Goal: Task Accomplishment & Management: Complete application form

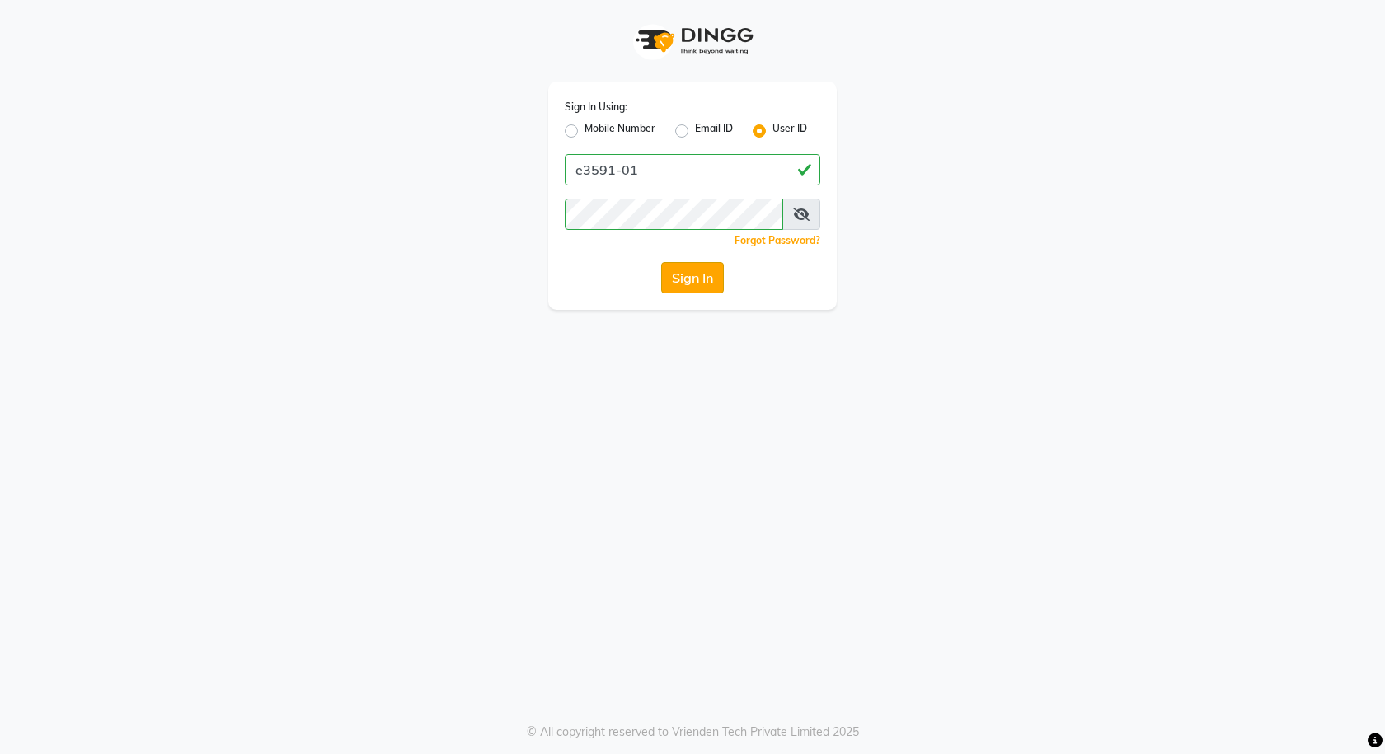
click at [714, 283] on button "Sign In" at bounding box center [692, 277] width 63 height 31
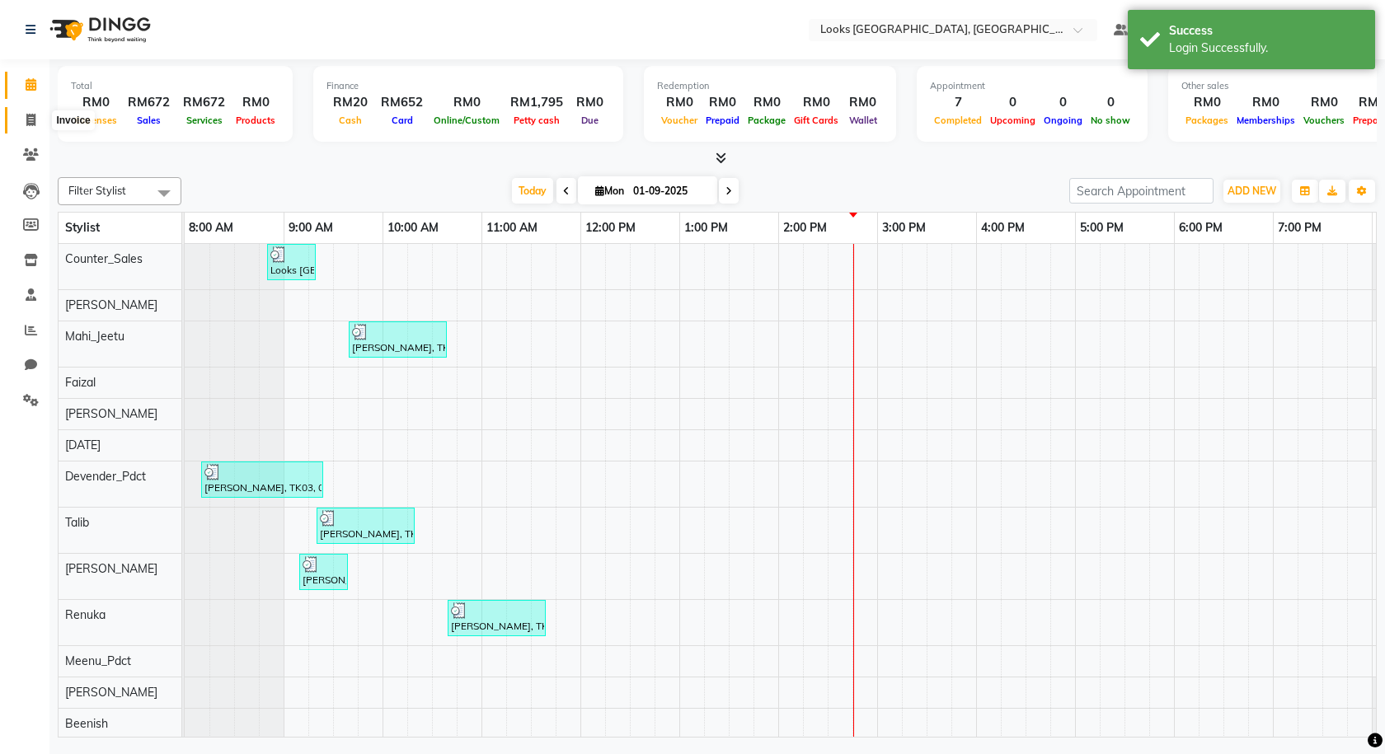
click at [24, 121] on span at bounding box center [30, 120] width 29 height 19
select select "service"
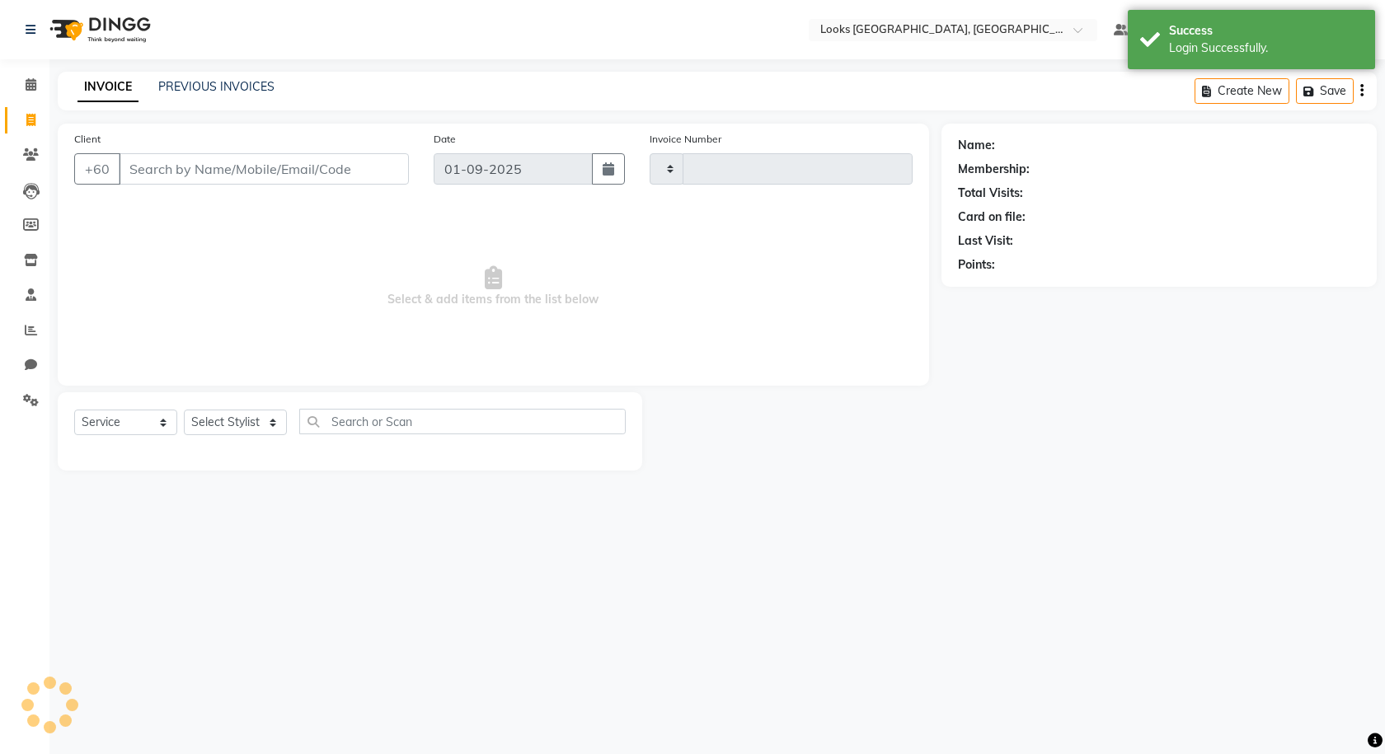
type input "1210"
select select "8109"
click at [261, 425] on select "Select Stylist" at bounding box center [235, 423] width 103 height 26
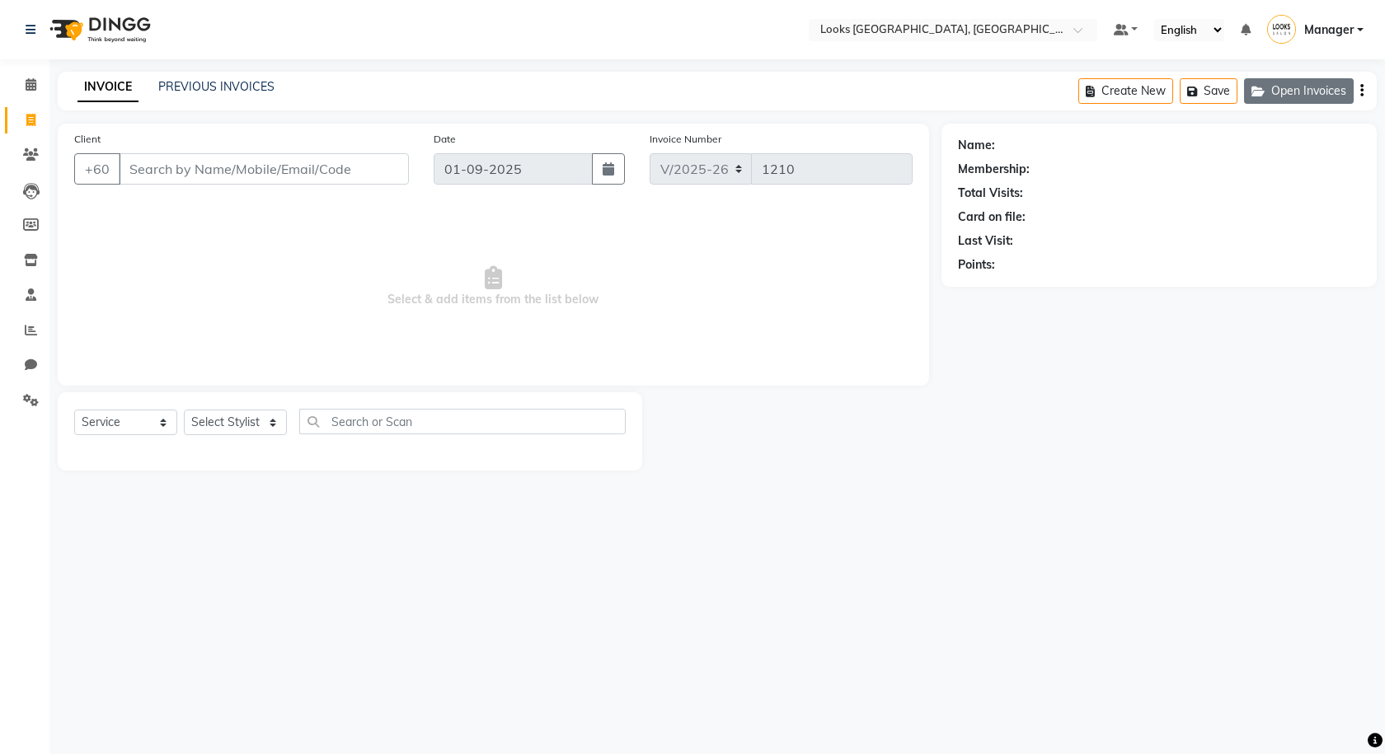
click at [1328, 94] on button "Open Invoices" at bounding box center [1299, 91] width 110 height 26
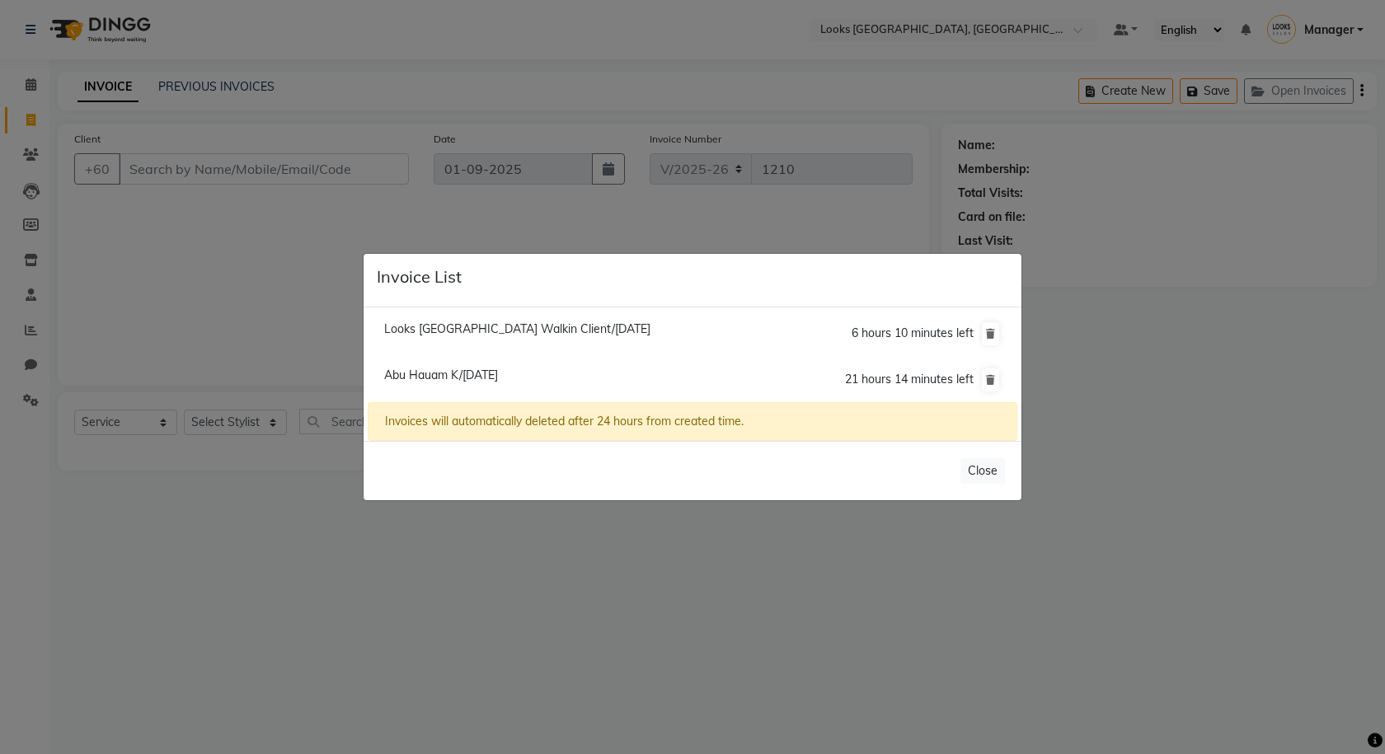
click at [423, 373] on span "Abu Hauam K/[DATE]" at bounding box center [441, 375] width 114 height 15
type input "124722667"
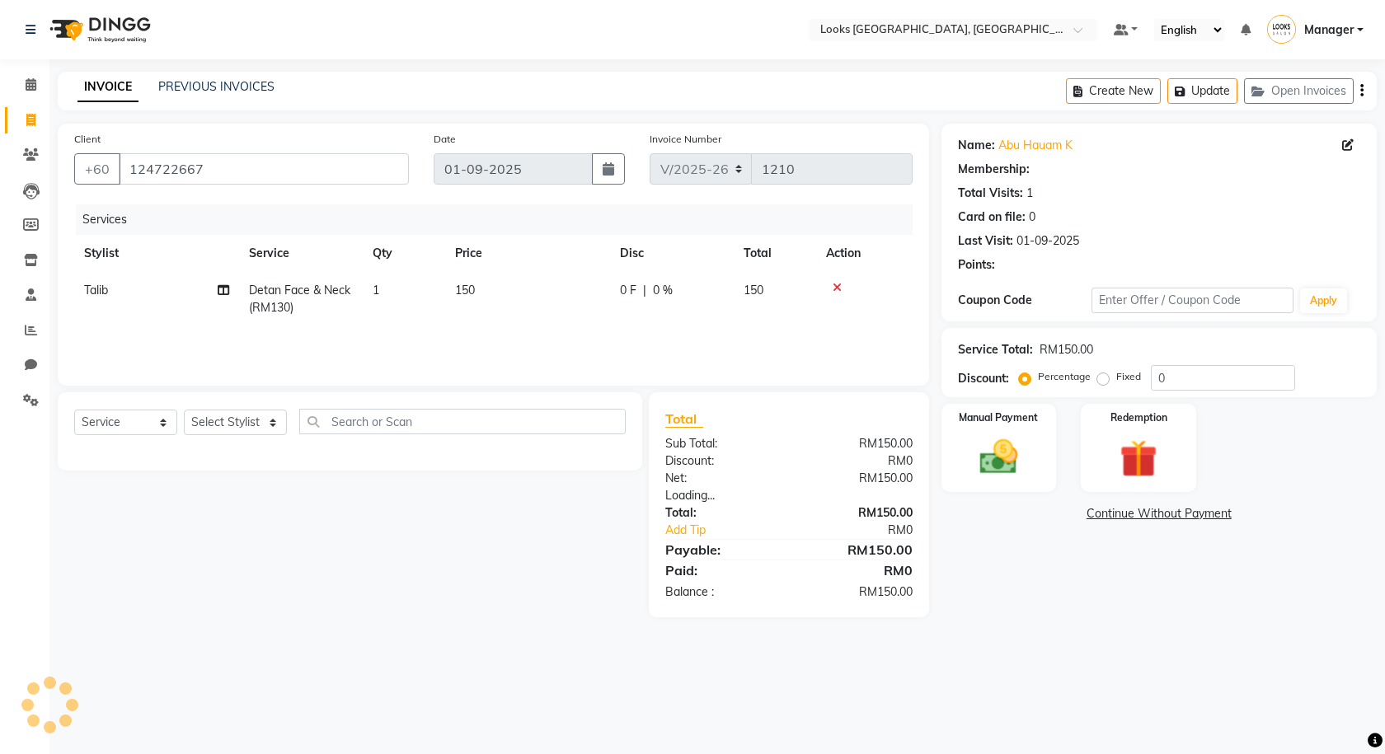
select select "1: Object"
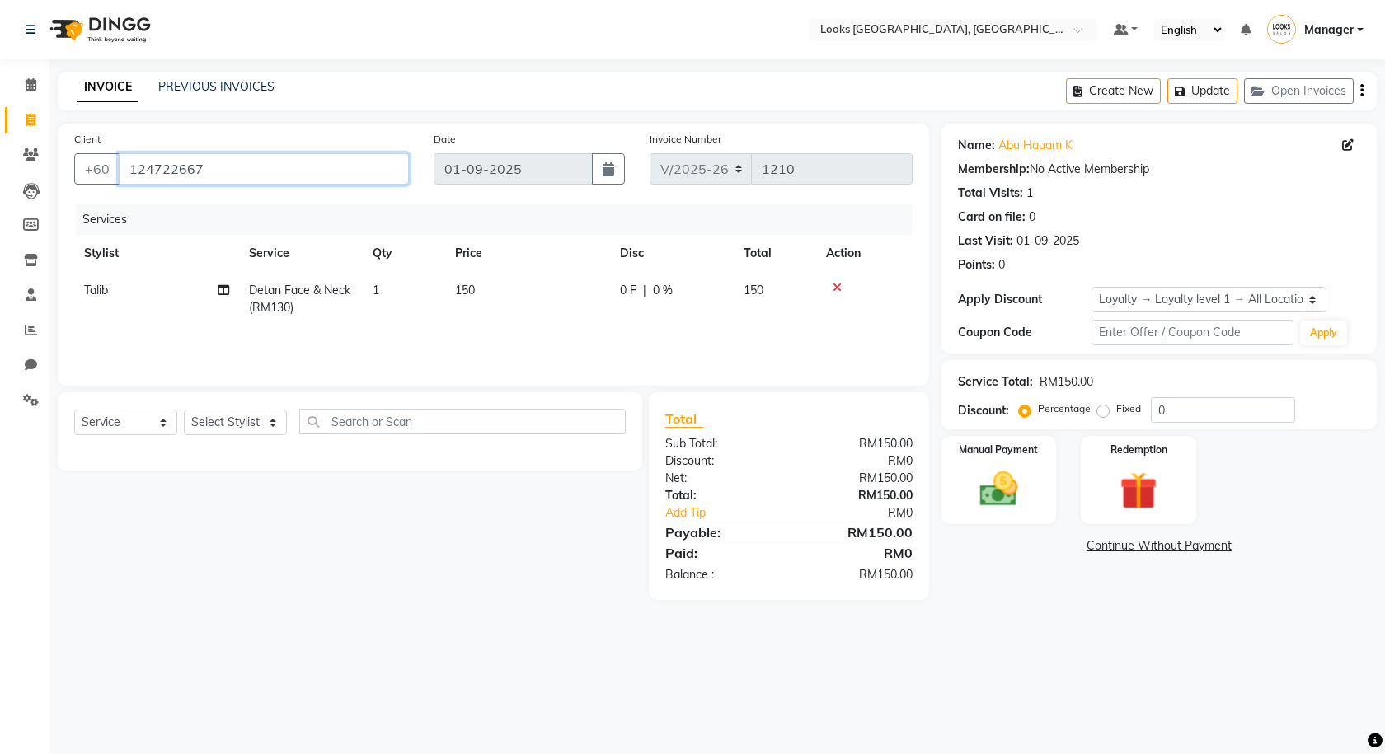
click at [213, 172] on input "124722667" at bounding box center [264, 168] width 290 height 31
click at [1106, 96] on button "Create New" at bounding box center [1113, 91] width 95 height 26
select select "service"
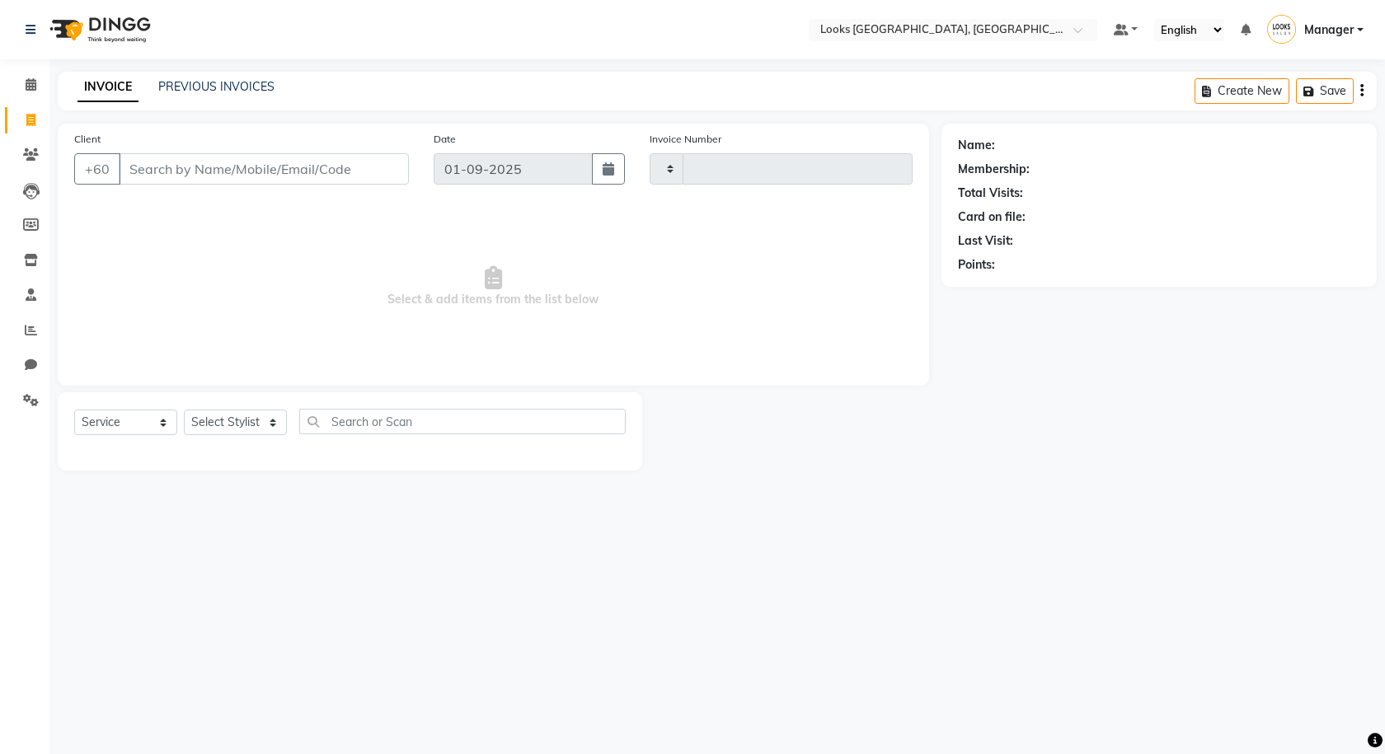
type input "1210"
select select "8109"
click at [233, 158] on input "Client" at bounding box center [264, 168] width 290 height 31
type input "0149704361"
click at [344, 169] on span "Add Client" at bounding box center [366, 169] width 65 height 16
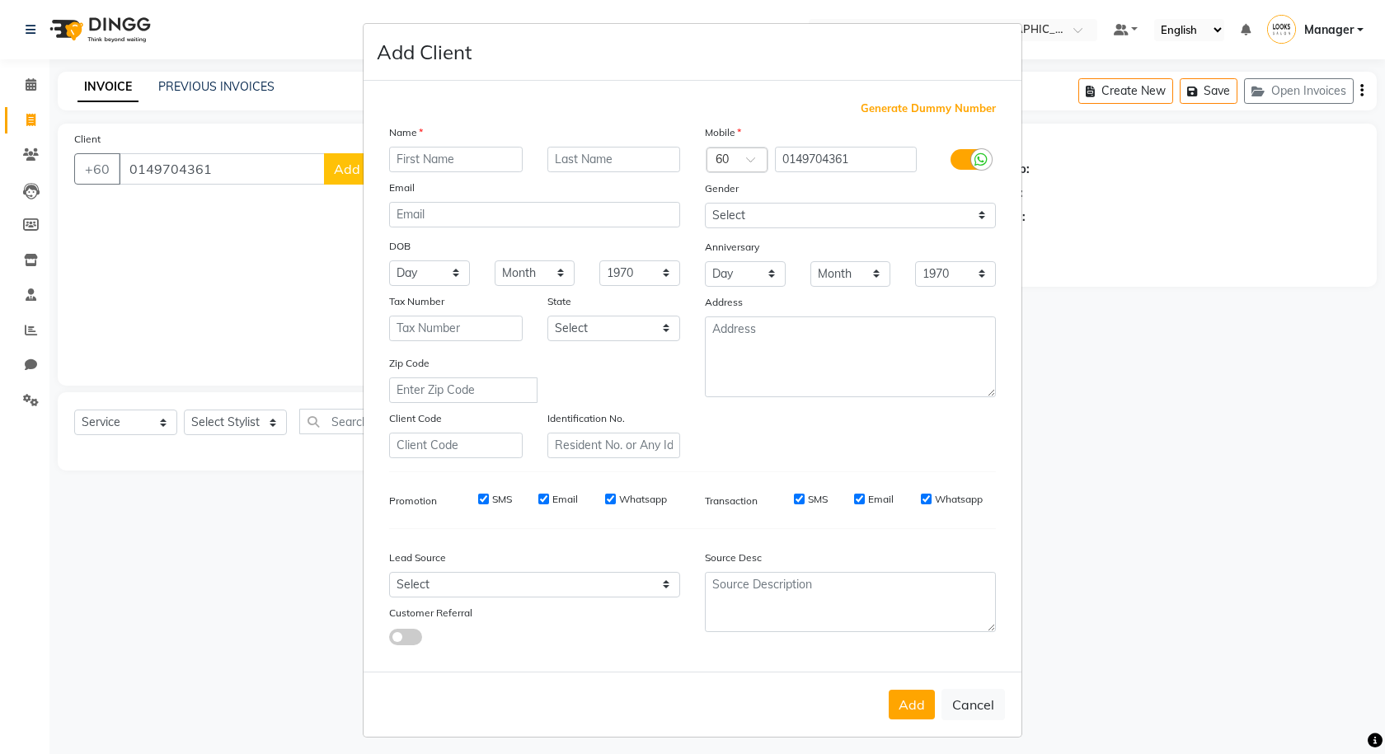
click at [421, 161] on input "text" at bounding box center [456, 160] width 134 height 26
type input "HEMELDA"
drag, startPoint x: 584, startPoint y: 154, endPoint x: 583, endPoint y: 201, distance: 47.0
click at [587, 159] on input "text" at bounding box center [614, 160] width 134 height 26
type input "K"
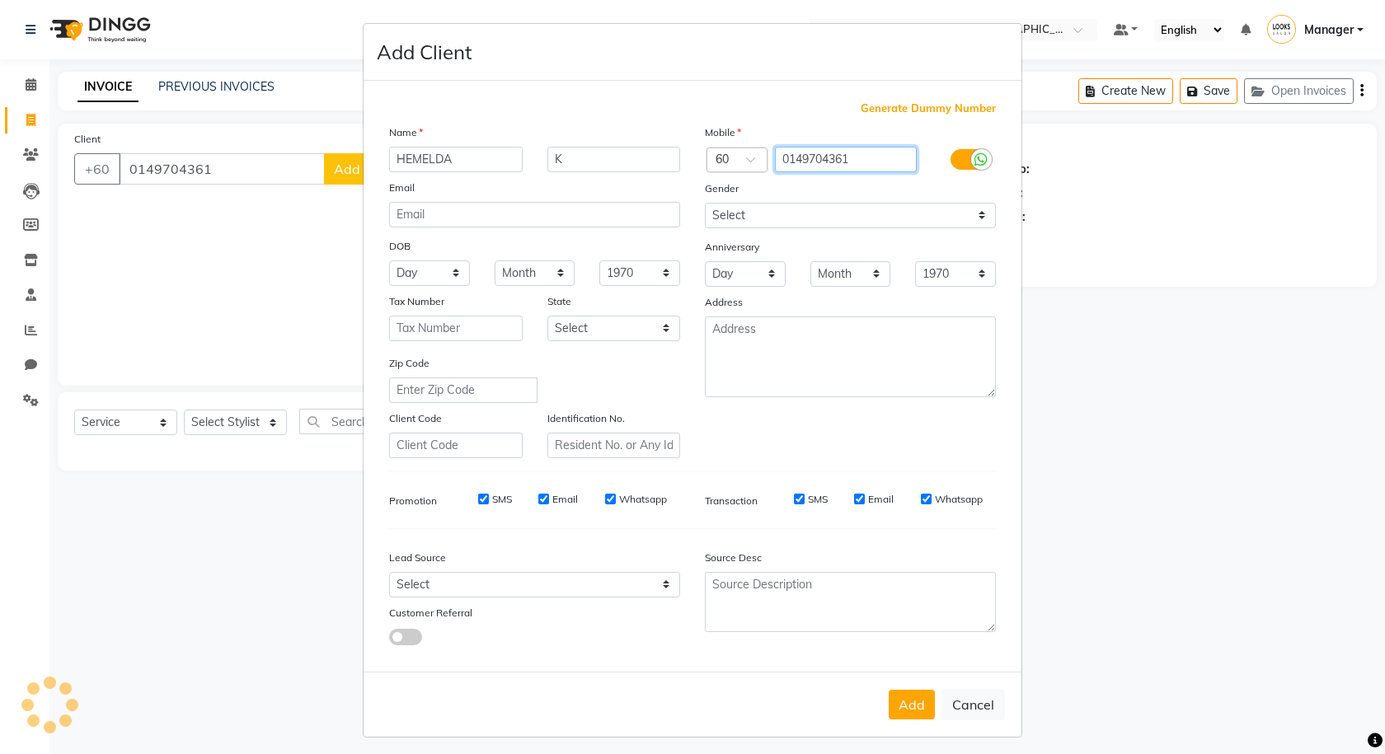
click at [783, 157] on input "0149704361" at bounding box center [846, 160] width 143 height 26
type input "149704361"
click at [742, 220] on select "Select [DEMOGRAPHIC_DATA] [DEMOGRAPHIC_DATA] Other Prefer Not To Say" at bounding box center [850, 216] width 291 height 26
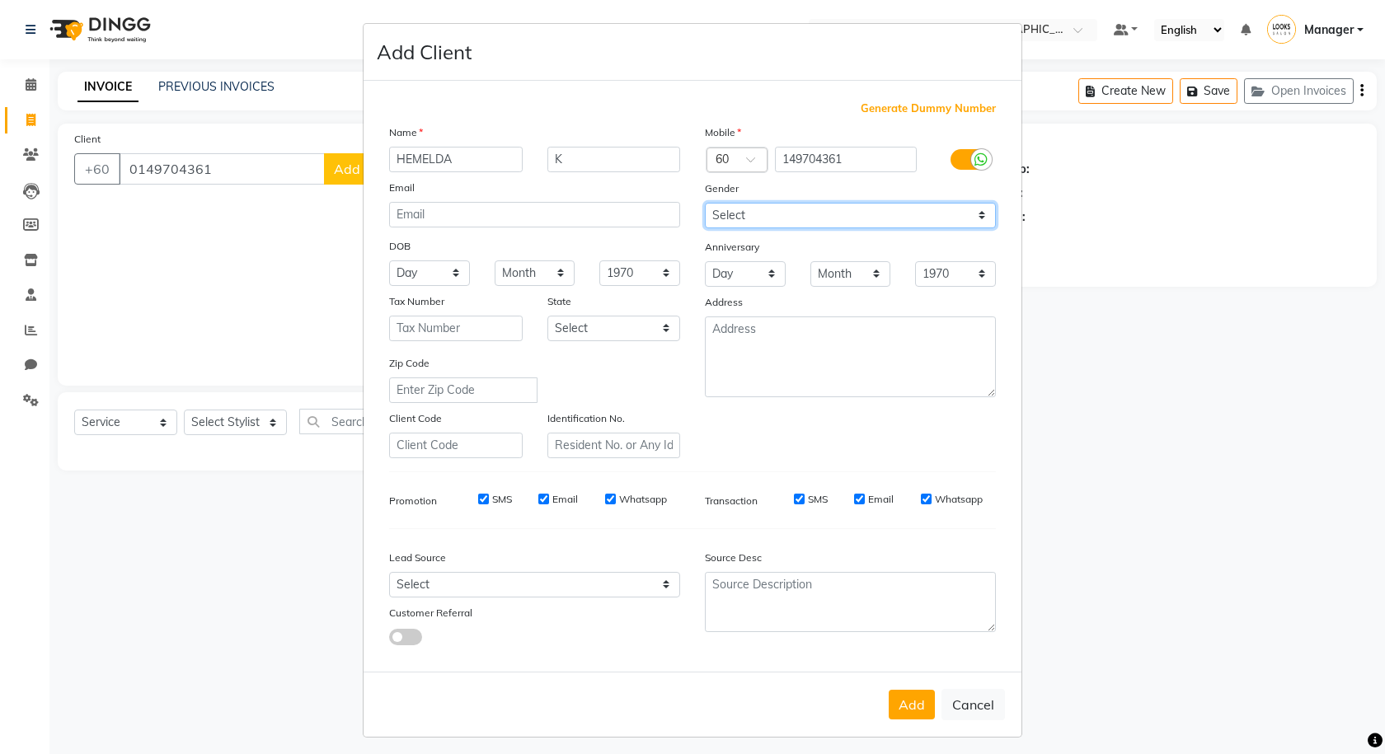
select select "[DEMOGRAPHIC_DATA]"
click at [705, 203] on select "Select [DEMOGRAPHIC_DATA] [DEMOGRAPHIC_DATA] Other Prefer Not To Say" at bounding box center [850, 216] width 291 height 26
click at [916, 705] on button "Add" at bounding box center [911, 705] width 46 height 30
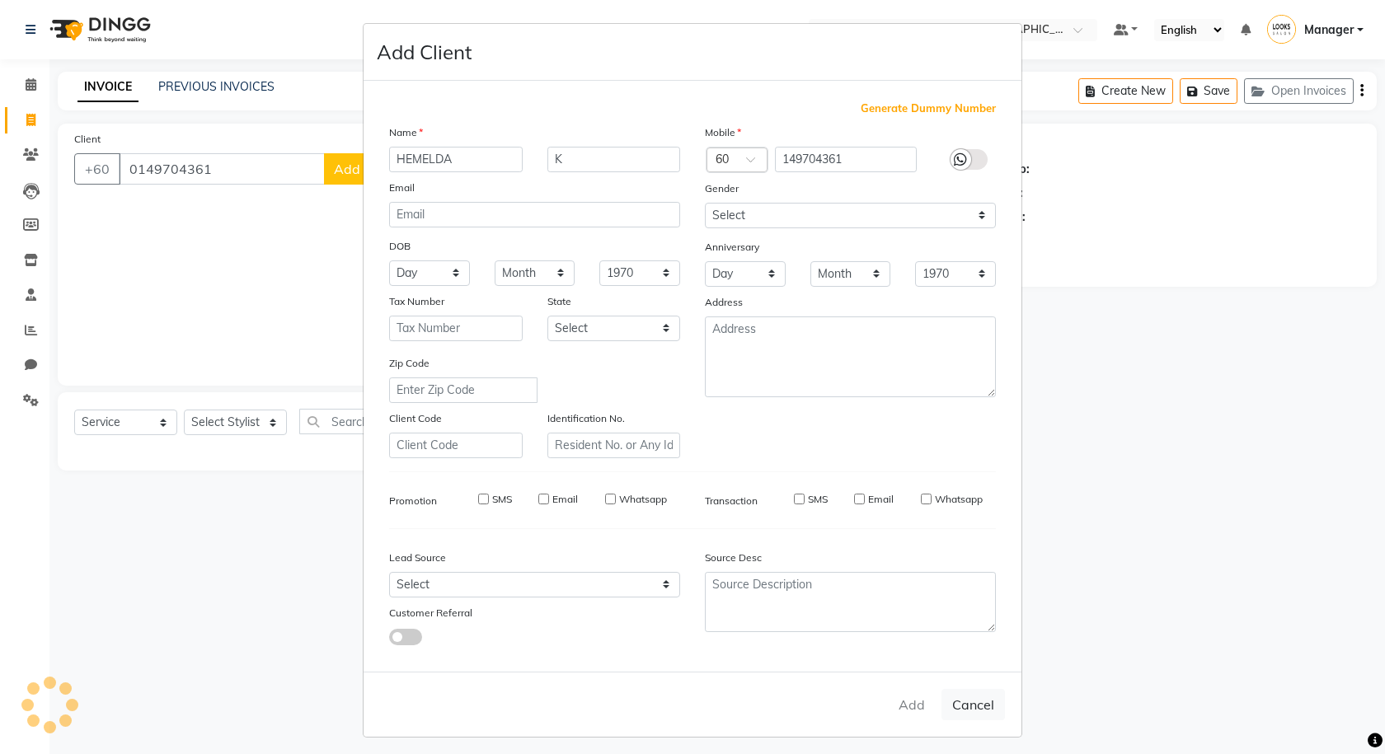
type input "149704361"
select select
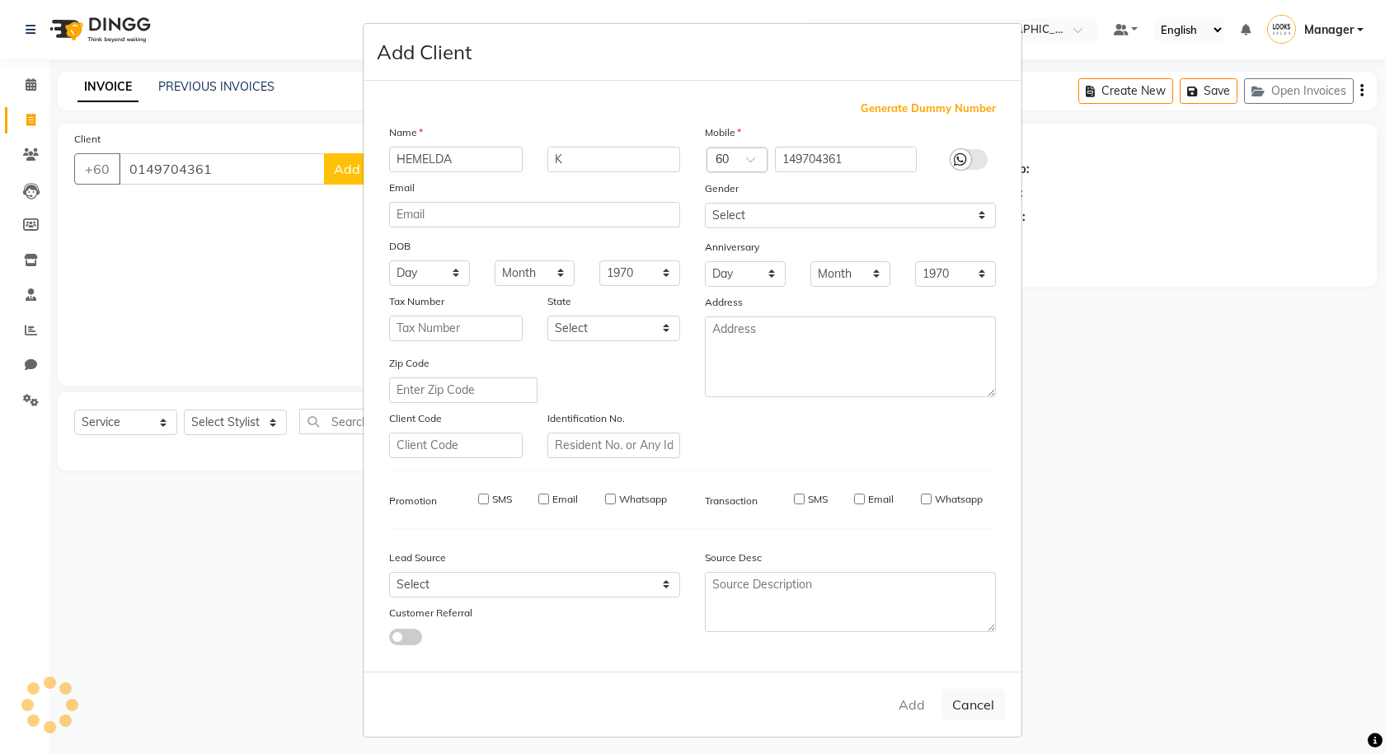
select select
checkbox input "false"
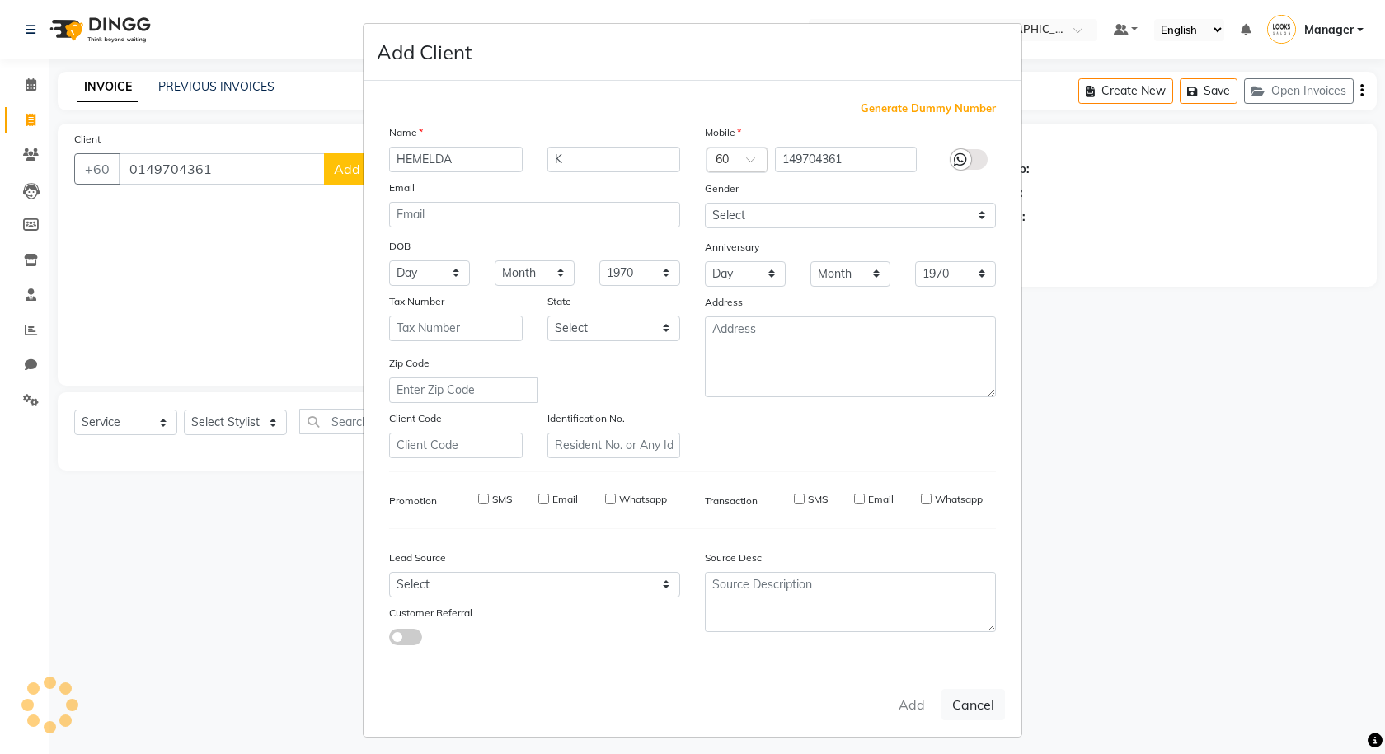
checkbox input "false"
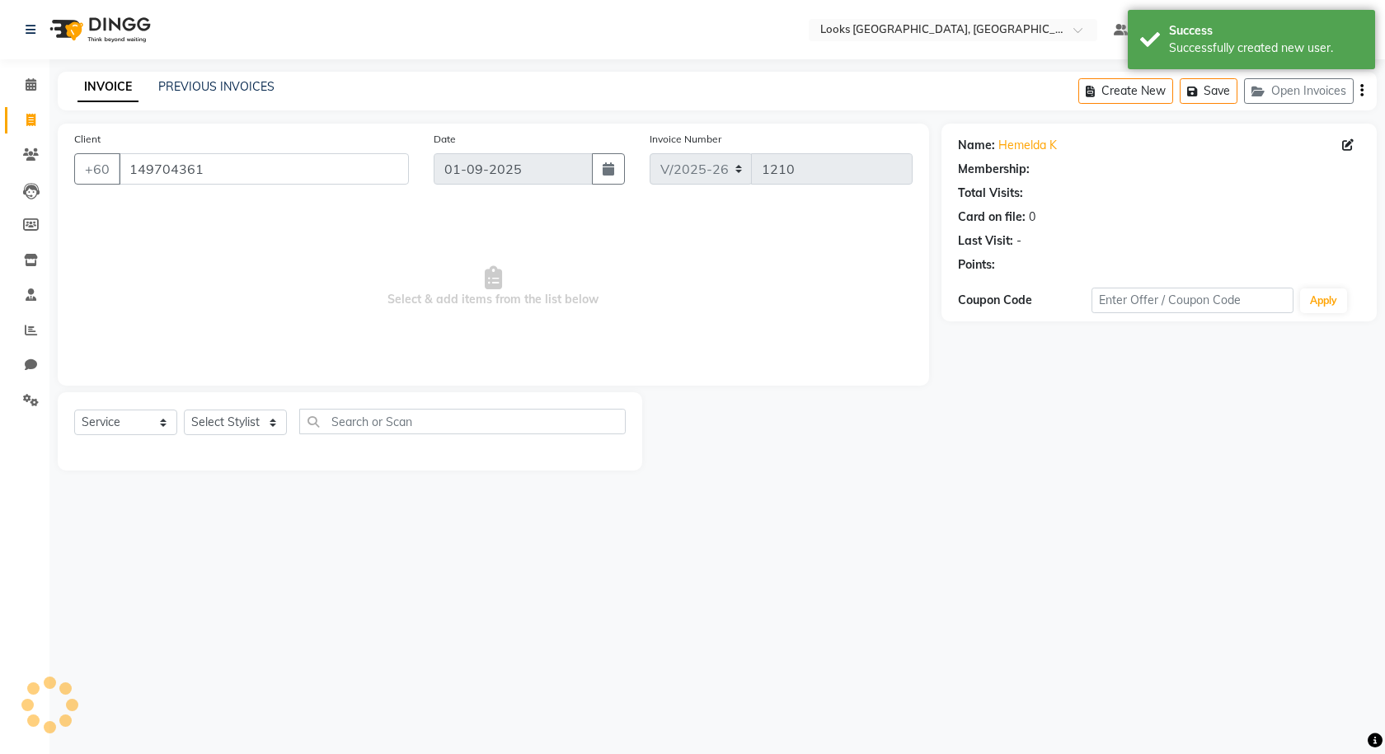
select select "1: Object"
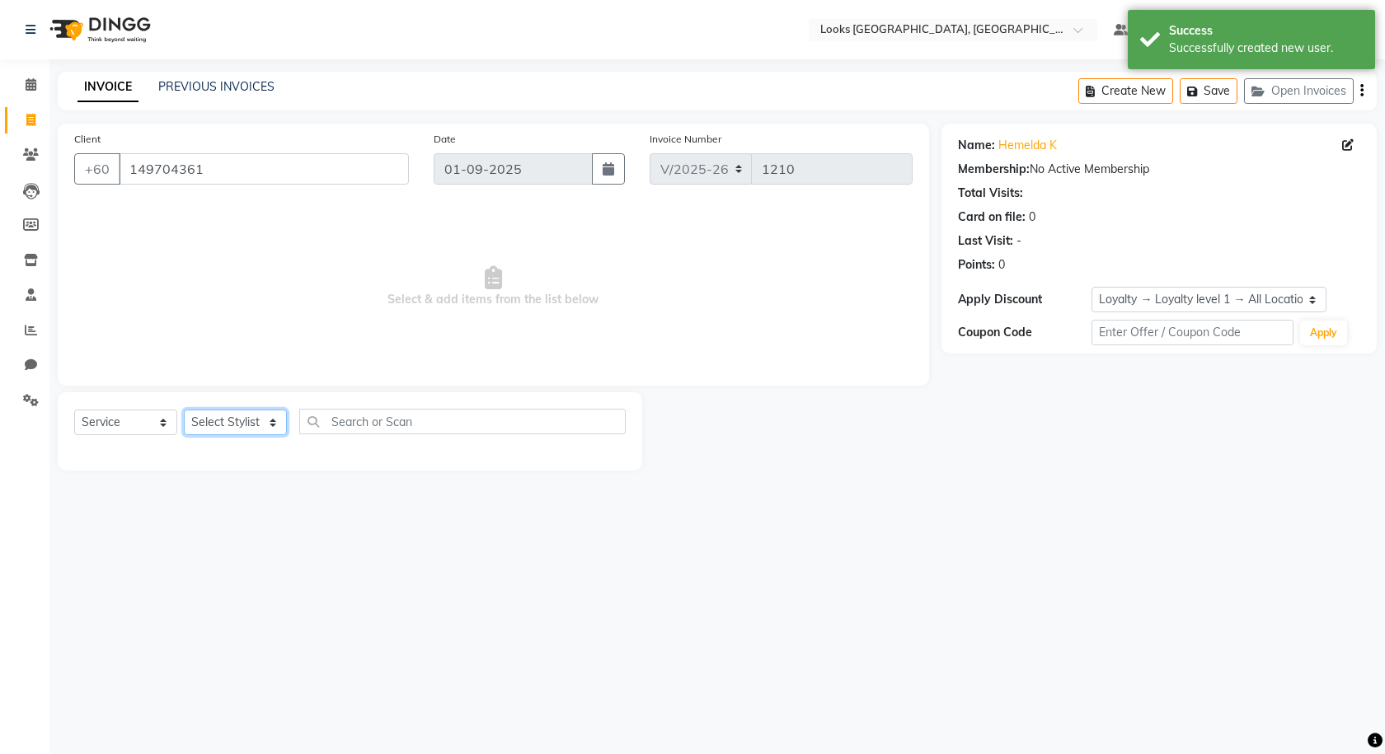
click at [219, 426] on select "Select Stylist Alvina_ pdct Awaiz_Mgr Beenish Counter_Sales [PERSON_NAME] Deven…" at bounding box center [235, 423] width 103 height 26
select select "85715"
click at [184, 410] on select "Select Stylist Alvina_ pdct Awaiz_Mgr Beenish Counter_Sales [PERSON_NAME] Deven…" at bounding box center [235, 423] width 103 height 26
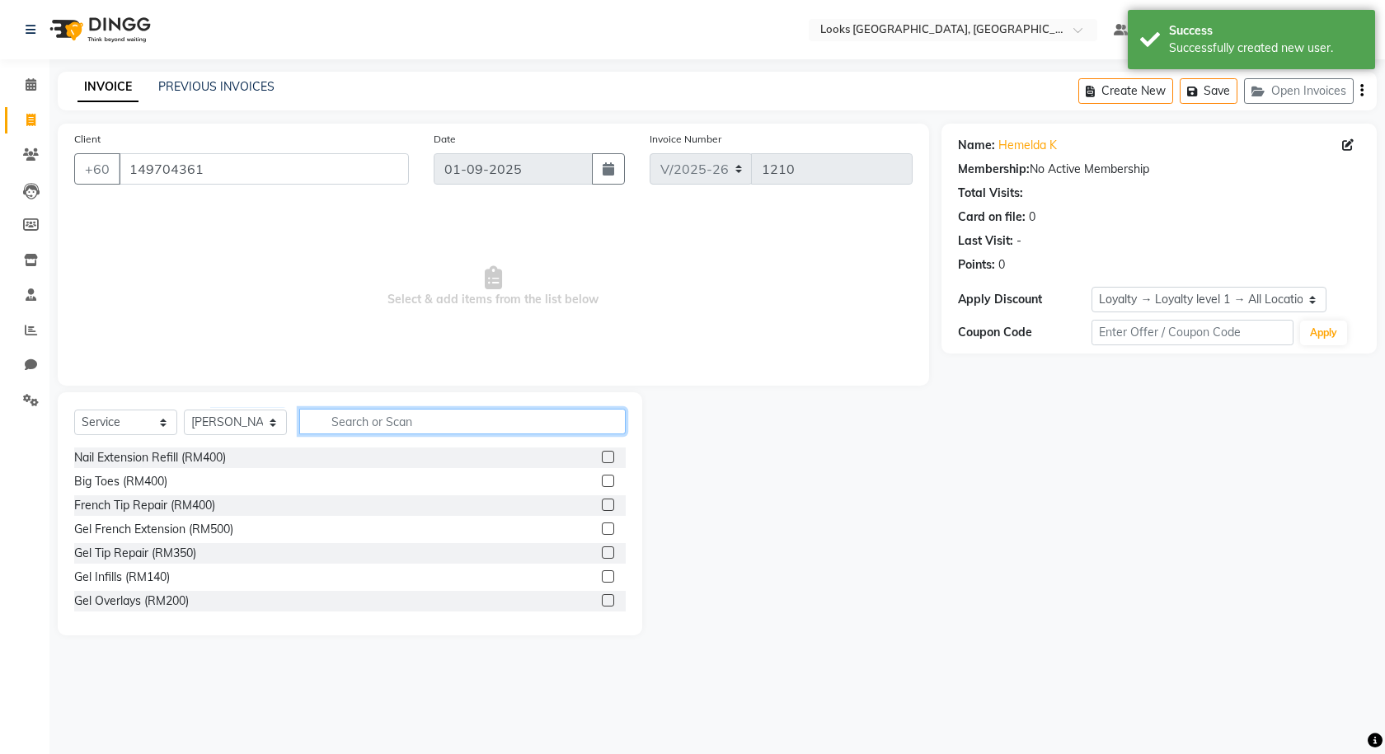
drag, startPoint x: 372, startPoint y: 421, endPoint x: 359, endPoint y: 425, distance: 13.8
click at [372, 422] on input "text" at bounding box center [462, 422] width 326 height 26
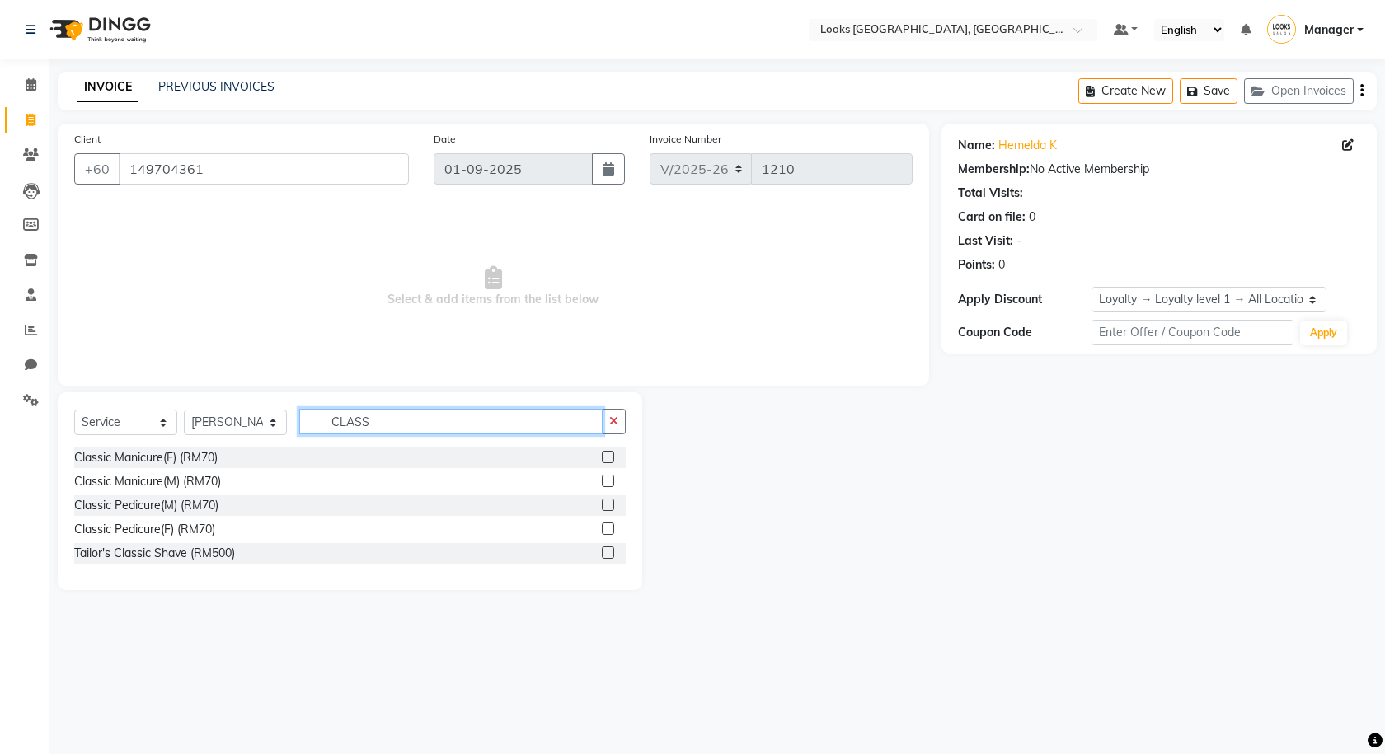
type input "CLASS"
click at [606, 527] on label at bounding box center [608, 529] width 12 height 12
click at [606, 527] on input "checkbox" at bounding box center [607, 529] width 11 height 11
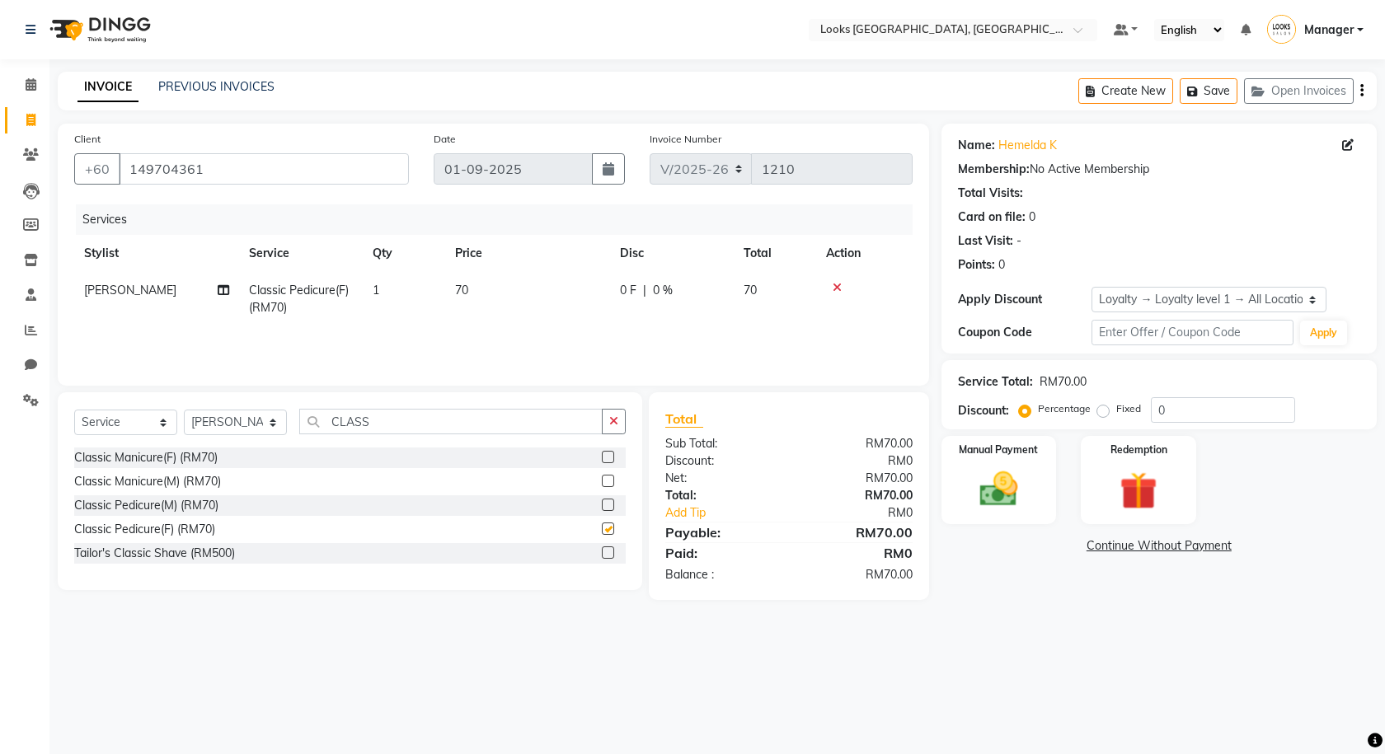
checkbox input "false"
click at [273, 424] on select "Select Stylist Alvina_ pdct Awaiz_Mgr Beenish Counter_Sales [PERSON_NAME] Deven…" at bounding box center [235, 423] width 103 height 26
select select "75536"
click at [184, 410] on select "Select Stylist Alvina_ pdct Awaiz_Mgr Beenish Counter_Sales [PERSON_NAME] Deven…" at bounding box center [235, 423] width 103 height 26
drag, startPoint x: 387, startPoint y: 410, endPoint x: 387, endPoint y: 422, distance: 11.5
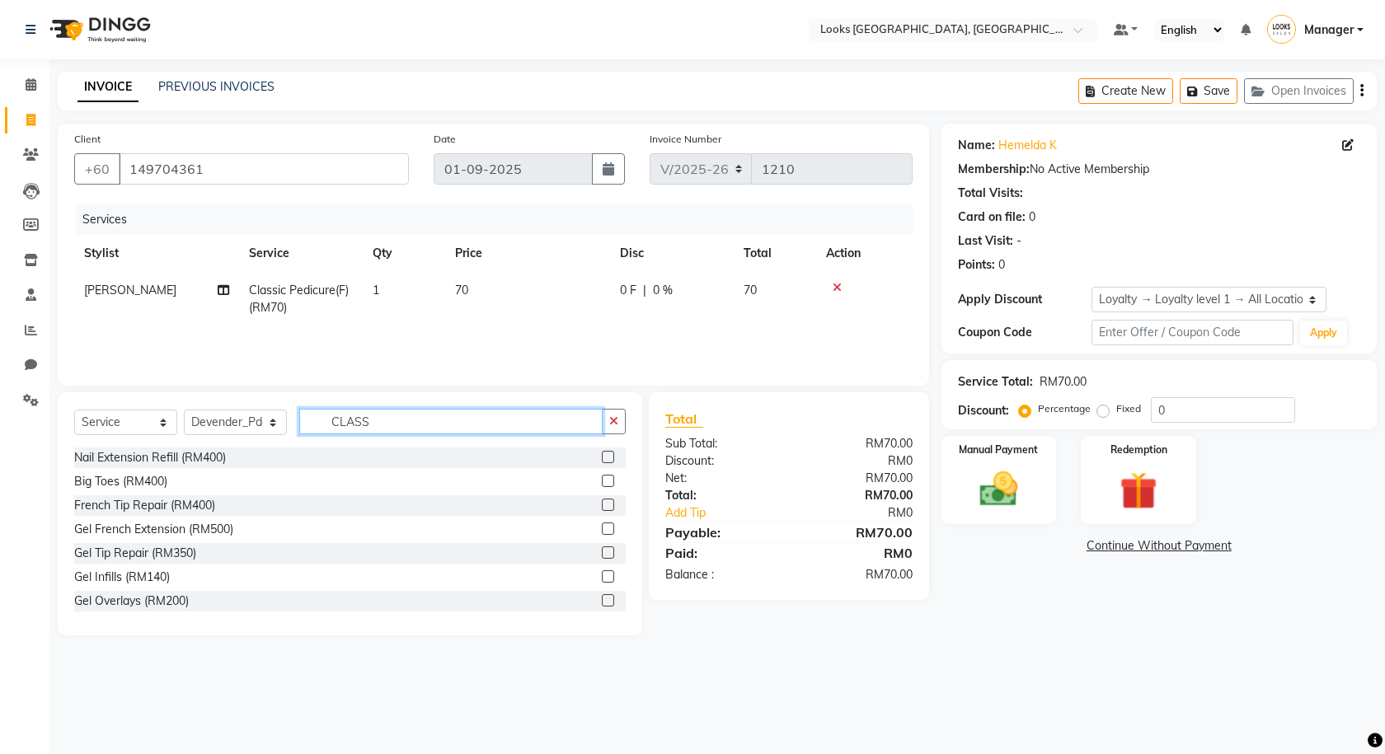
click at [387, 422] on input "CLASS" at bounding box center [450, 422] width 303 height 26
click at [607, 527] on label at bounding box center [608, 529] width 12 height 12
click at [607, 527] on input "checkbox" at bounding box center [607, 529] width 11 height 11
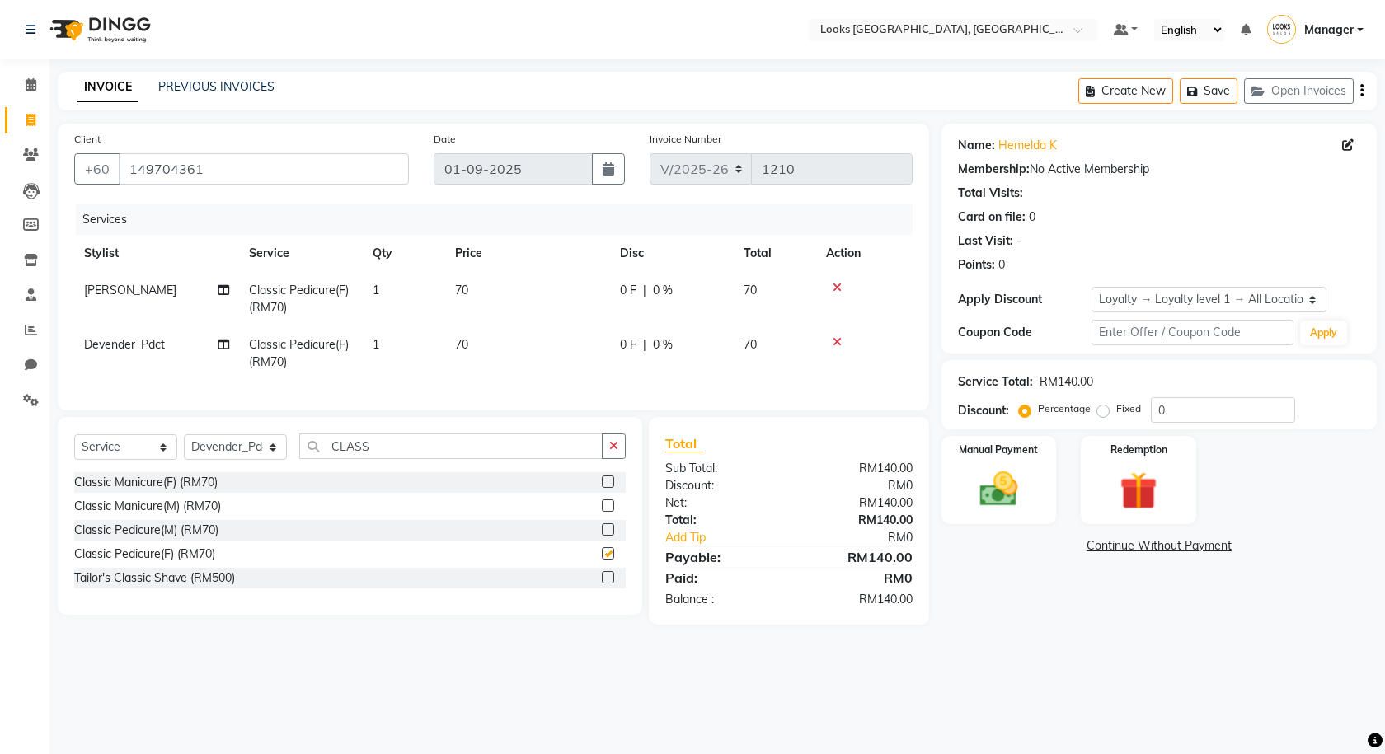
checkbox input "false"
click at [1227, 84] on button "Save" at bounding box center [1208, 91] width 58 height 26
click at [1221, 98] on button "Save" at bounding box center [1208, 91] width 58 height 26
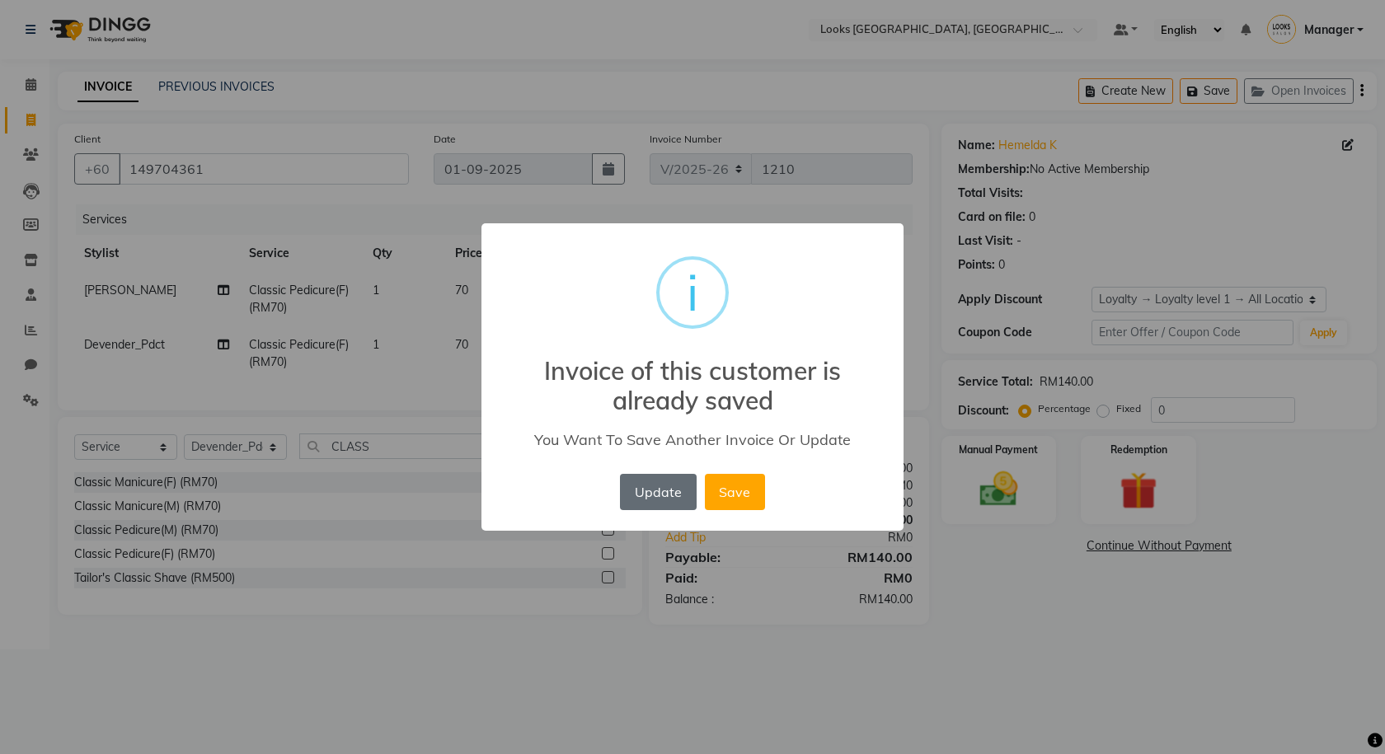
click at [678, 487] on button "Update" at bounding box center [658, 492] width 76 height 36
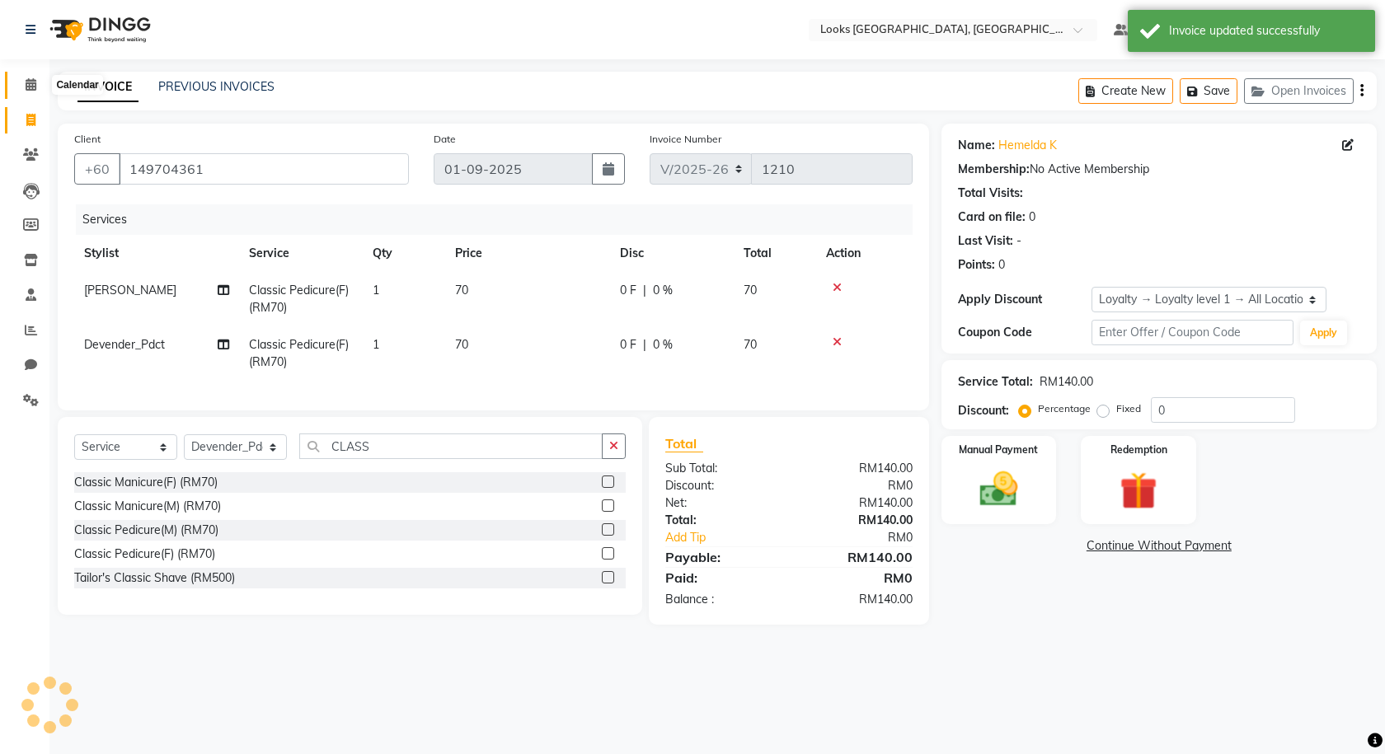
click at [33, 82] on icon at bounding box center [31, 84] width 11 height 12
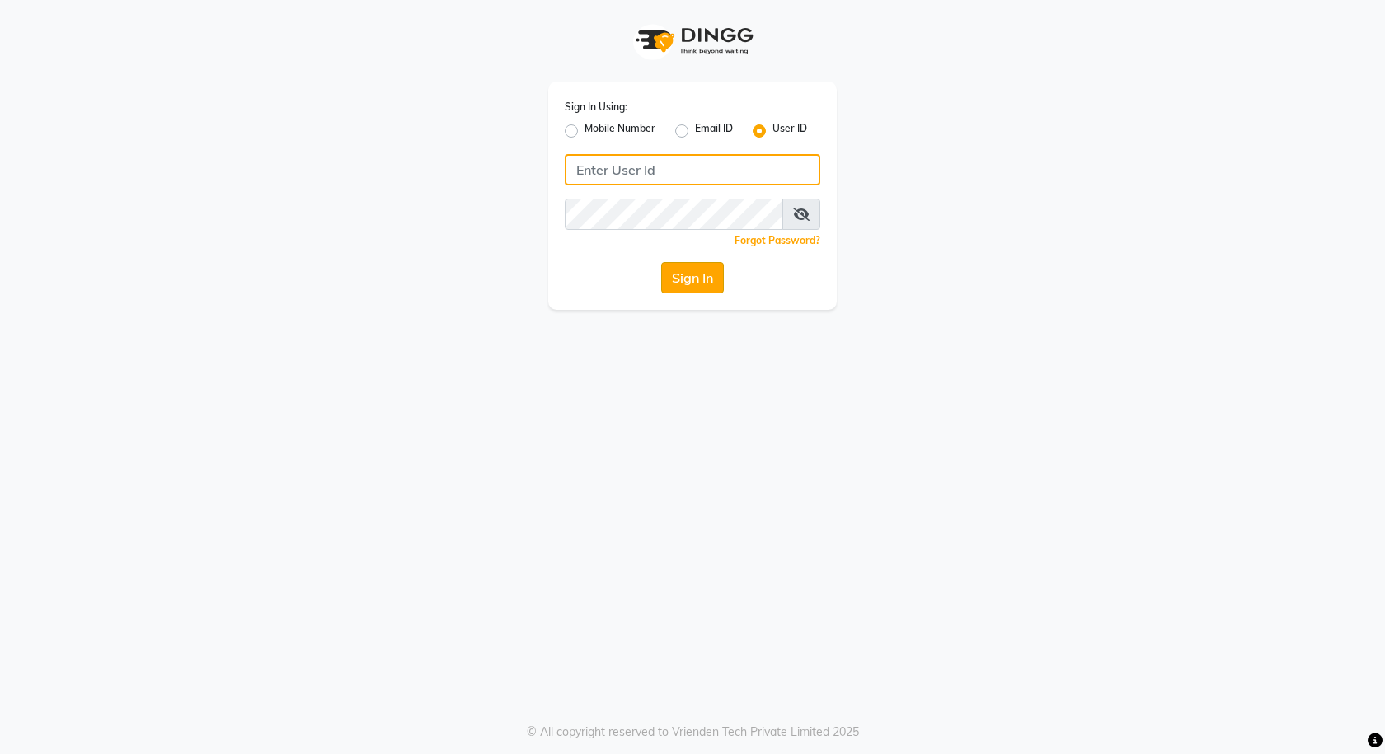
type input "e3591-01"
drag, startPoint x: 691, startPoint y: 278, endPoint x: 665, endPoint y: 276, distance: 26.4
click at [692, 278] on button "Sign In" at bounding box center [692, 277] width 63 height 31
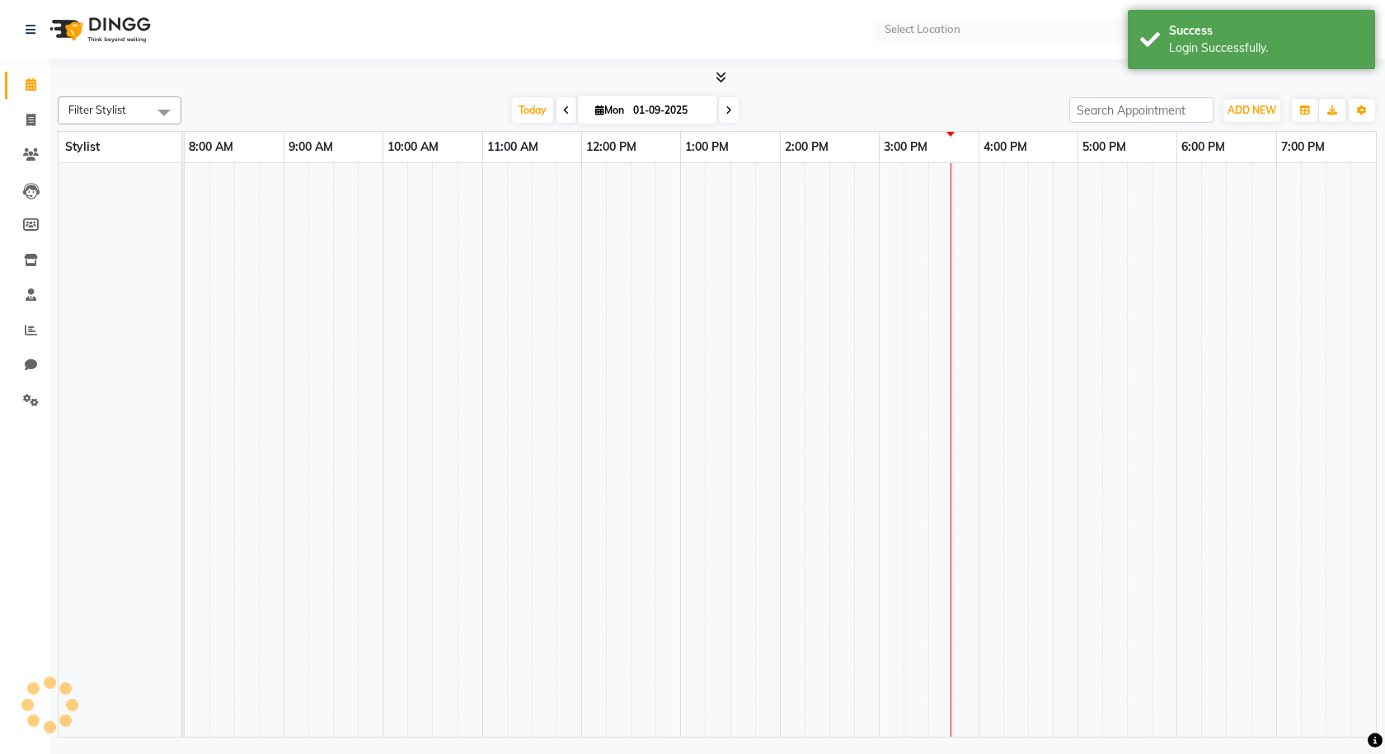
select select "en"
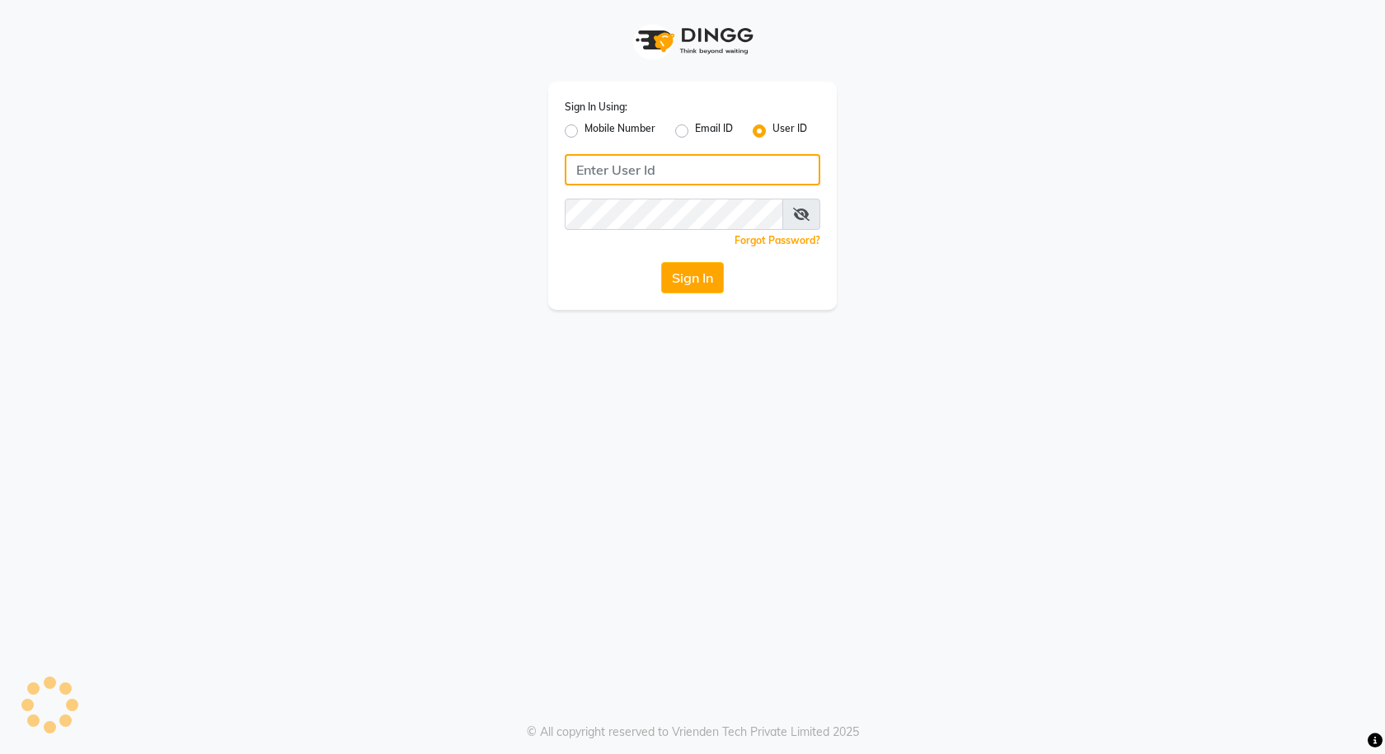
type input "e3591-01"
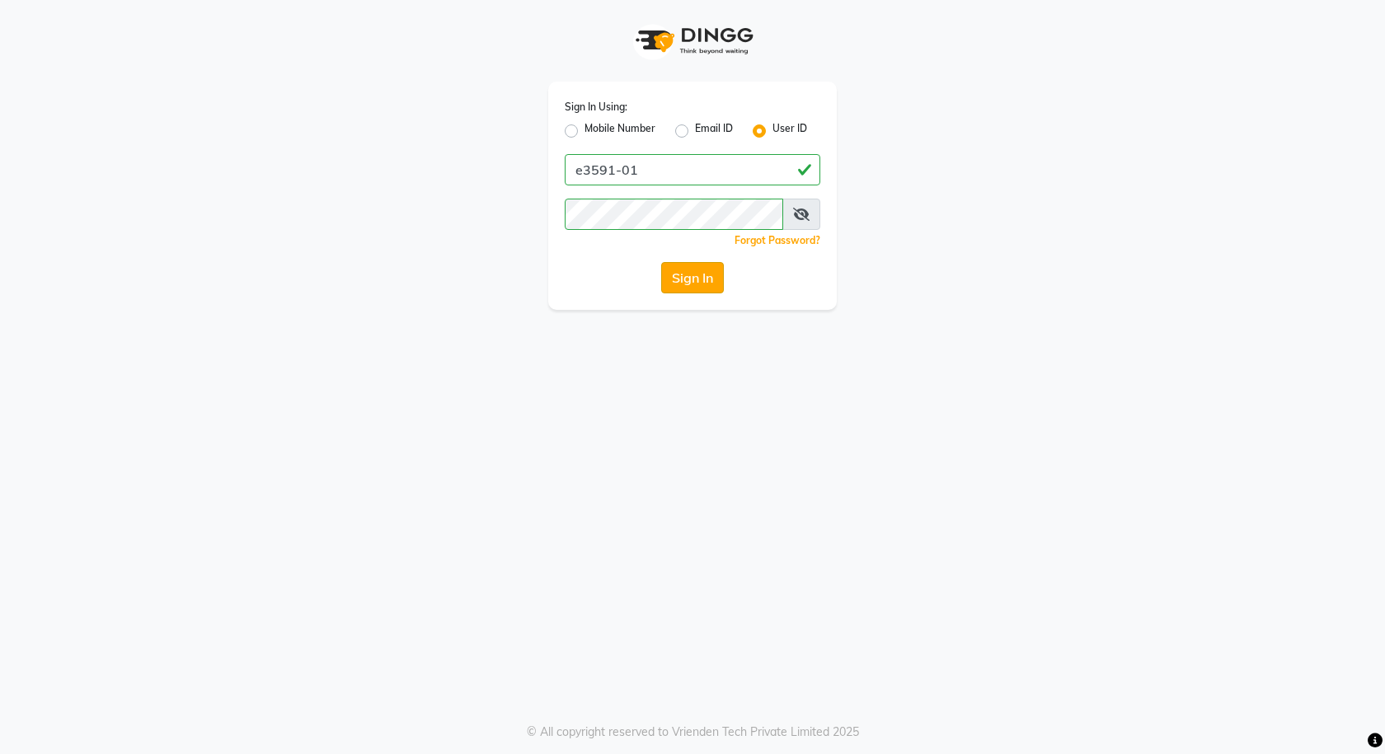
click at [678, 279] on button "Sign In" at bounding box center [692, 277] width 63 height 31
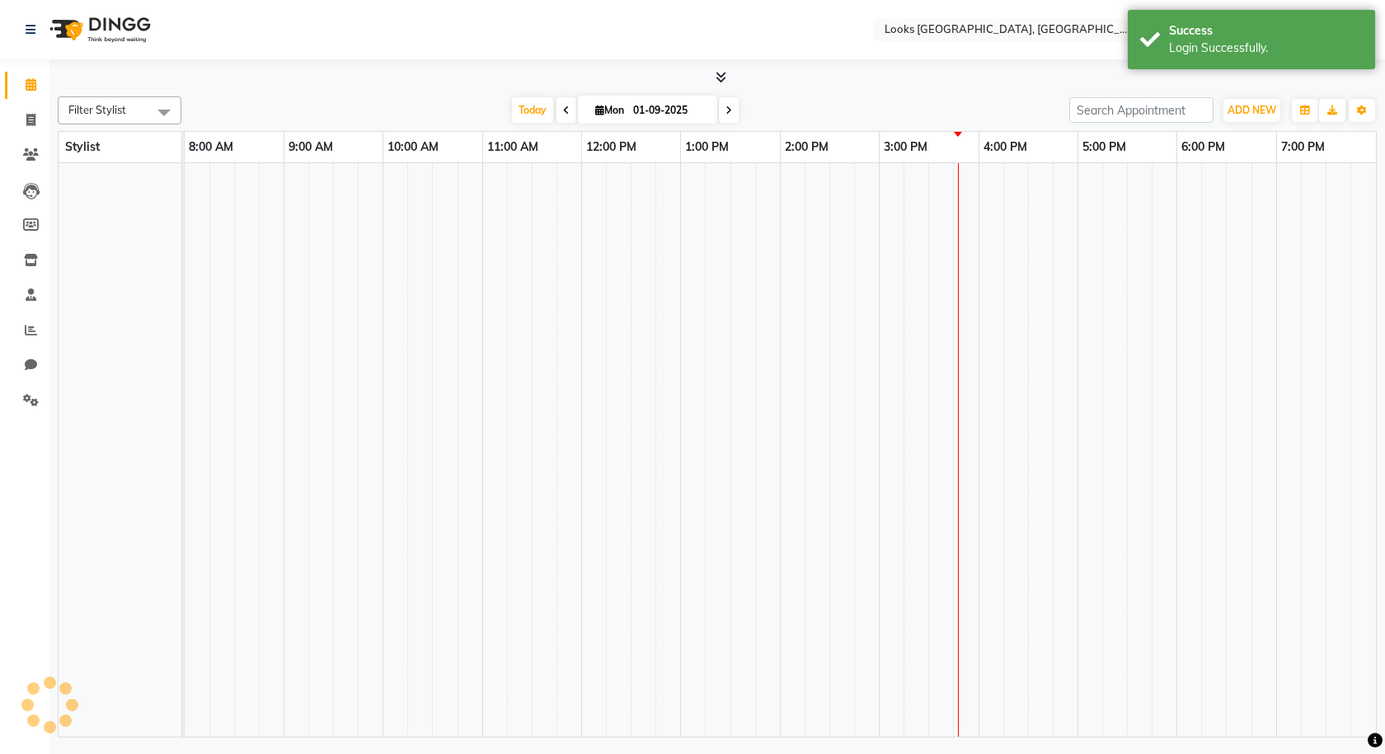
select select "en"
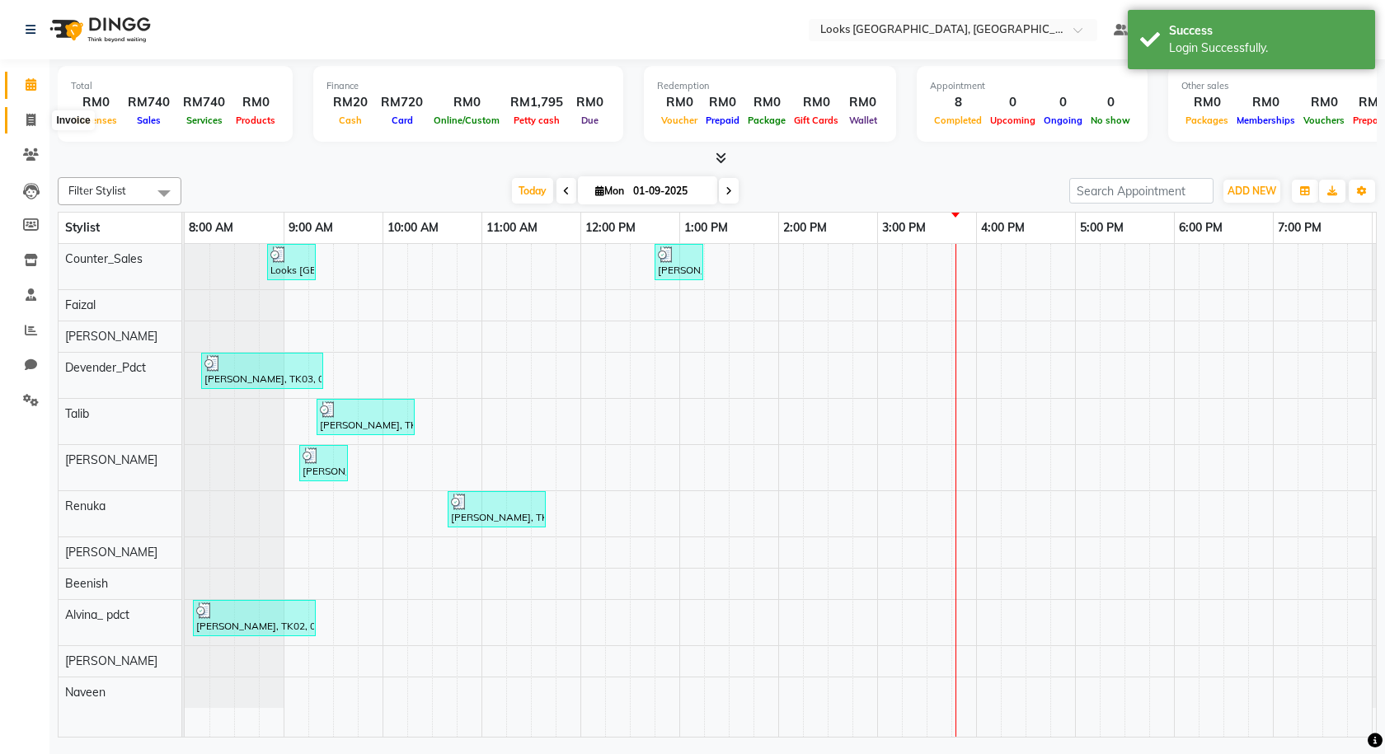
click at [28, 121] on icon at bounding box center [30, 120] width 9 height 12
select select "service"
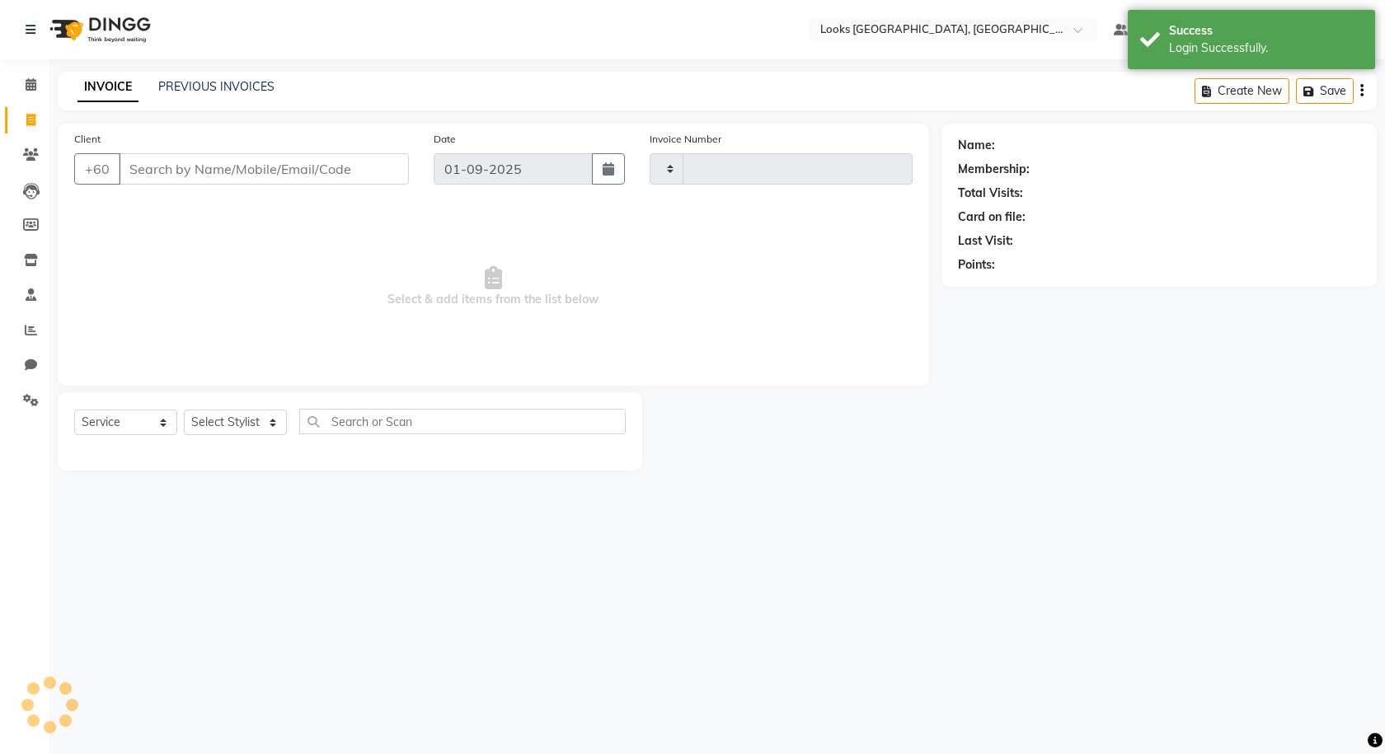
type input "1211"
select select "8109"
click at [184, 172] on input "Client" at bounding box center [264, 168] width 290 height 31
click at [178, 168] on input "Client" at bounding box center [264, 168] width 290 height 31
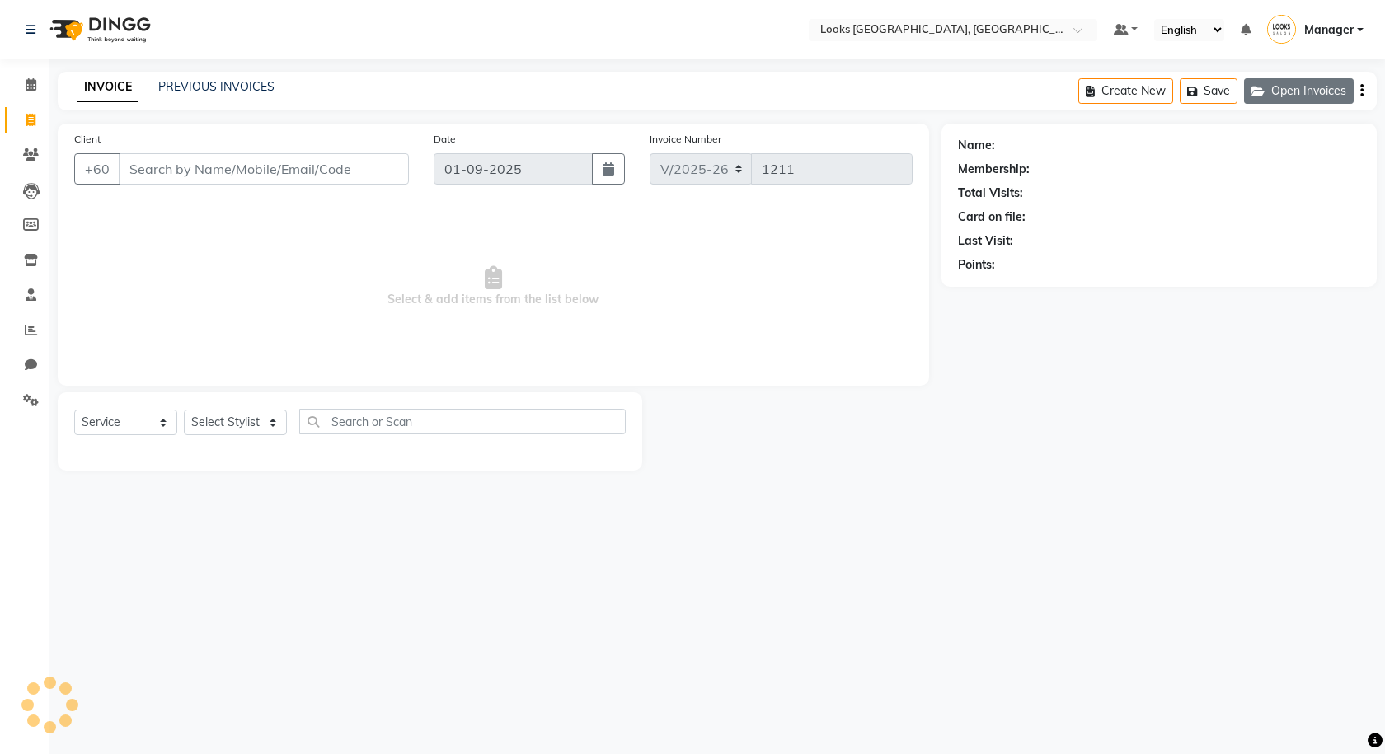
click at [1269, 86] on icon "button" at bounding box center [1261, 92] width 20 height 12
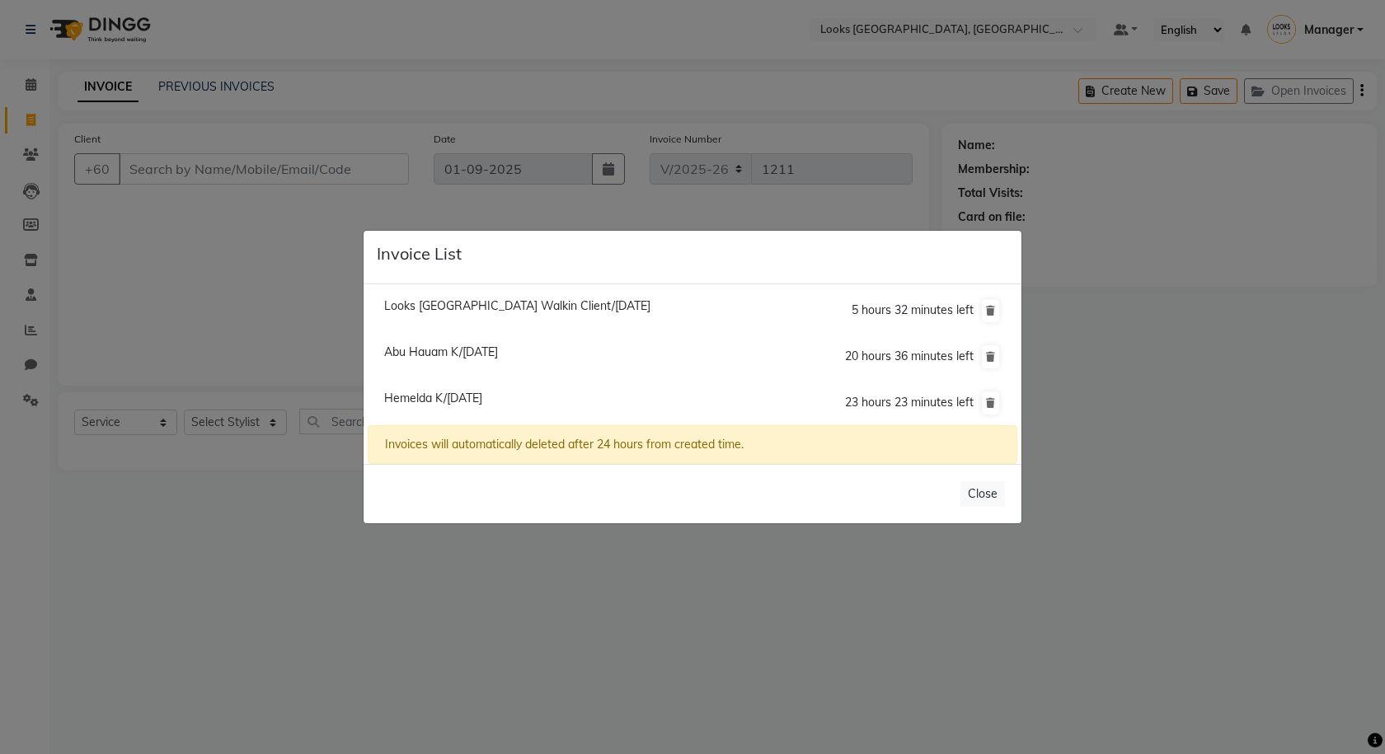
click at [457, 400] on span "Hemelda K/01 September 2025" at bounding box center [433, 398] width 98 height 15
type input "149704361"
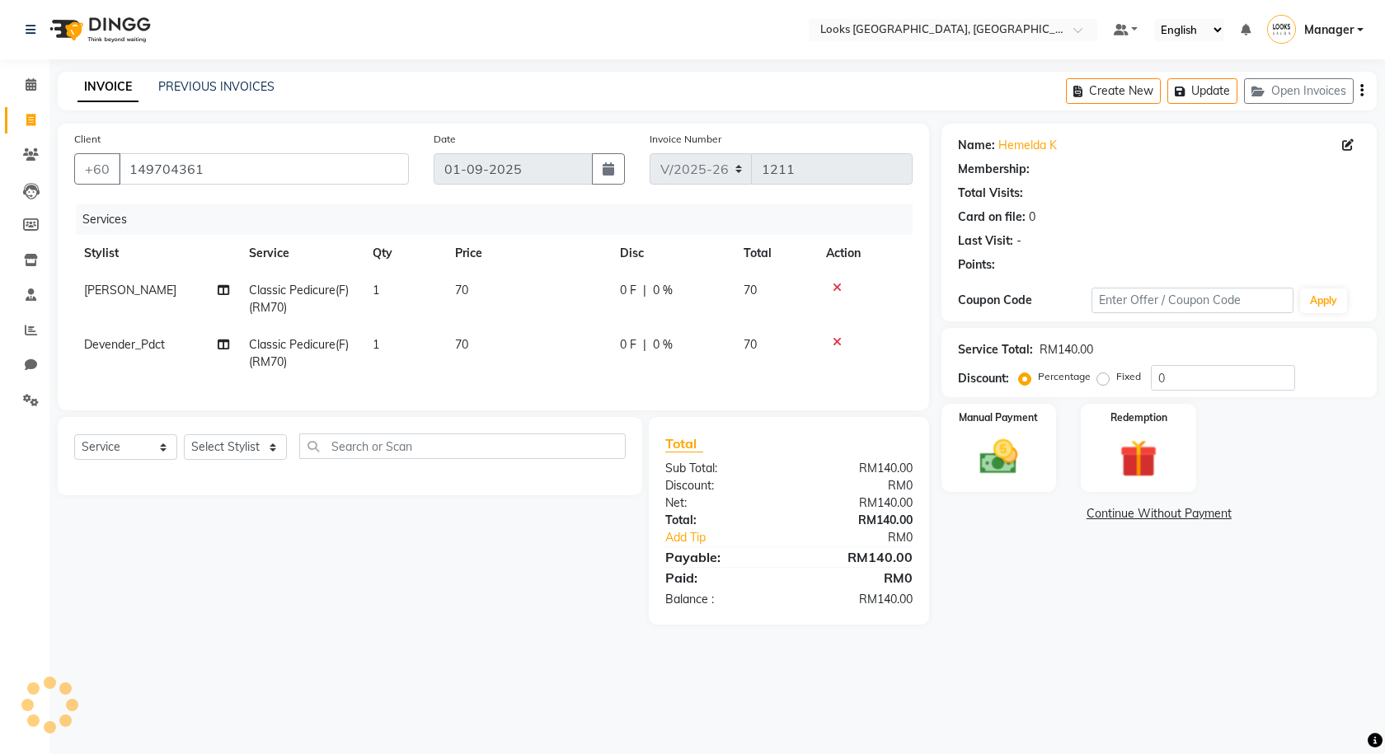
select select "1: Object"
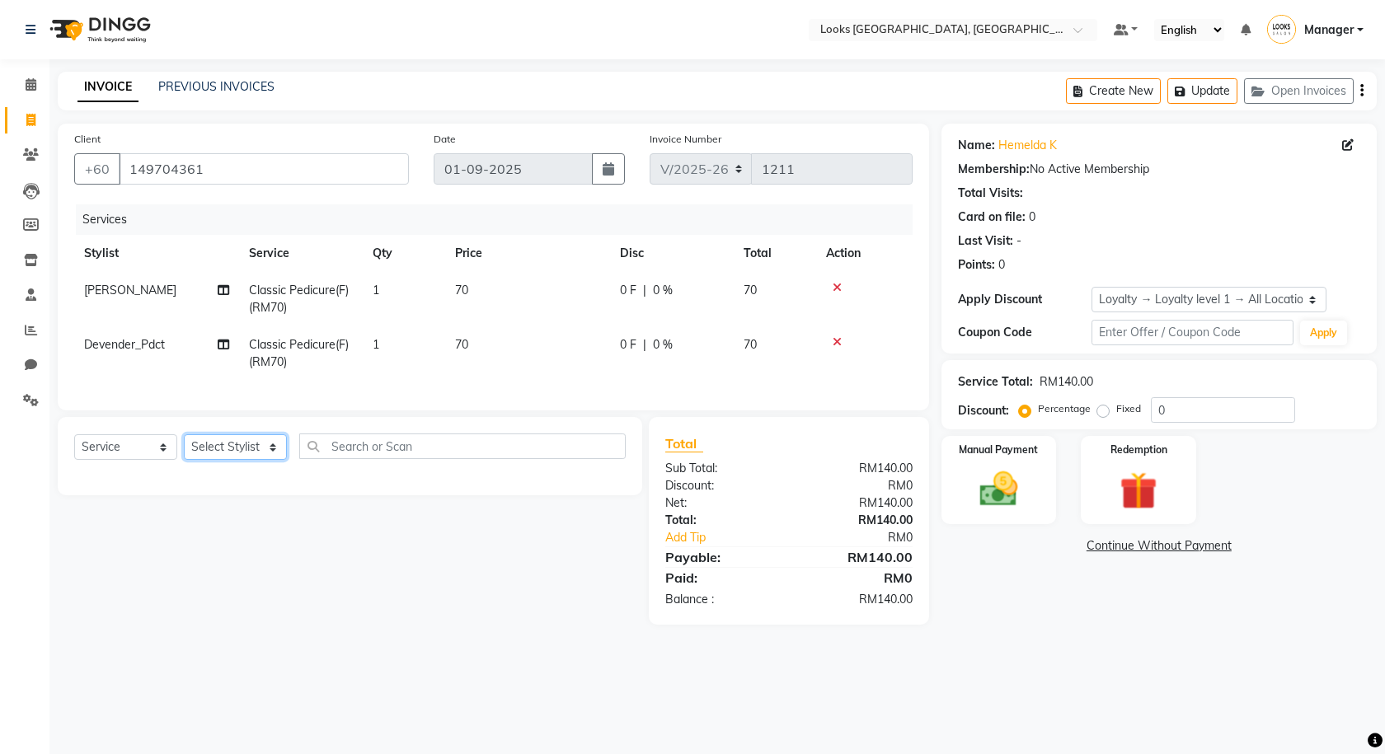
click at [228, 460] on select "Select Stylist Alvina_ pdct Awaiz_Mgr Beenish Counter_Sales [PERSON_NAME] Deven…" at bounding box center [235, 447] width 103 height 26
select select "75534"
click at [184, 447] on select "Select Stylist Alvina_ pdct Awaiz_Mgr Beenish Counter_Sales [PERSON_NAME] Deven…" at bounding box center [235, 447] width 103 height 26
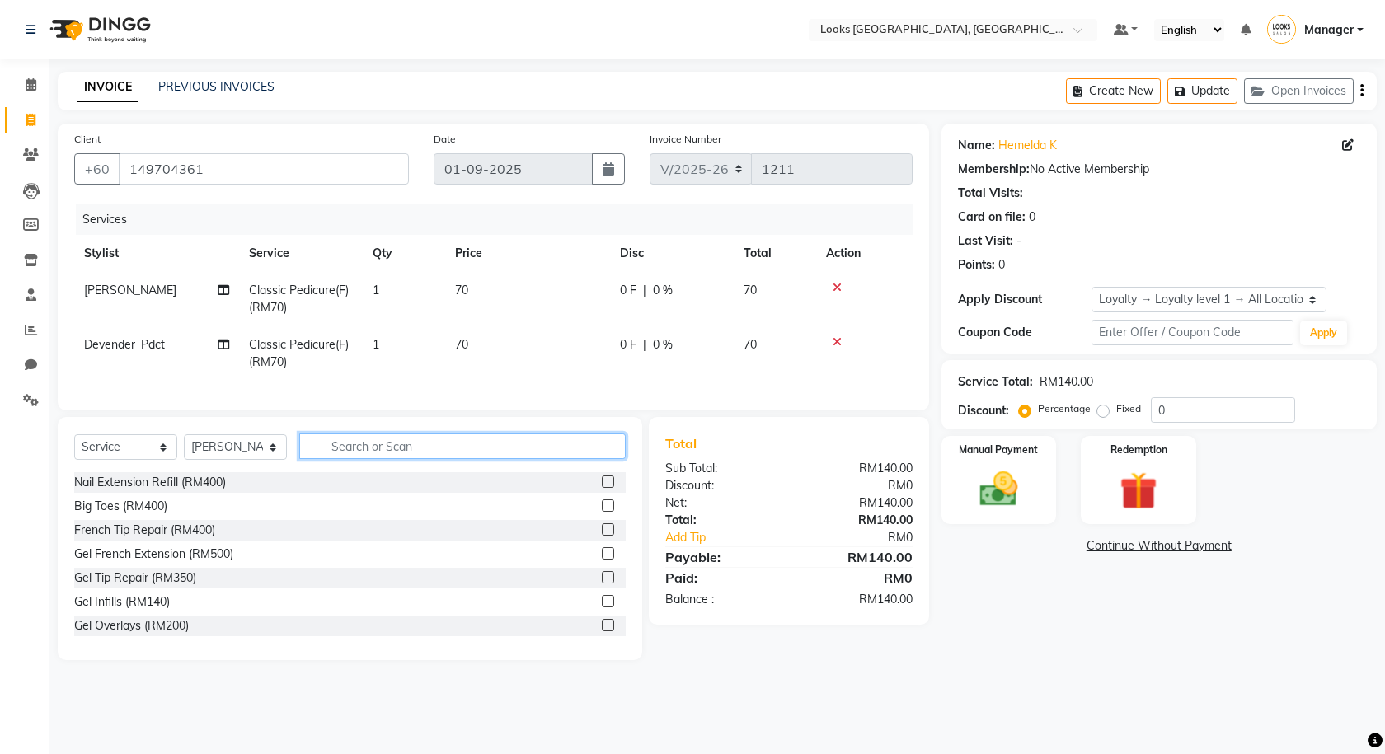
drag, startPoint x: 336, startPoint y: 453, endPoint x: 269, endPoint y: 535, distance: 105.4
click at [338, 455] on input "text" at bounding box center [462, 446] width 326 height 26
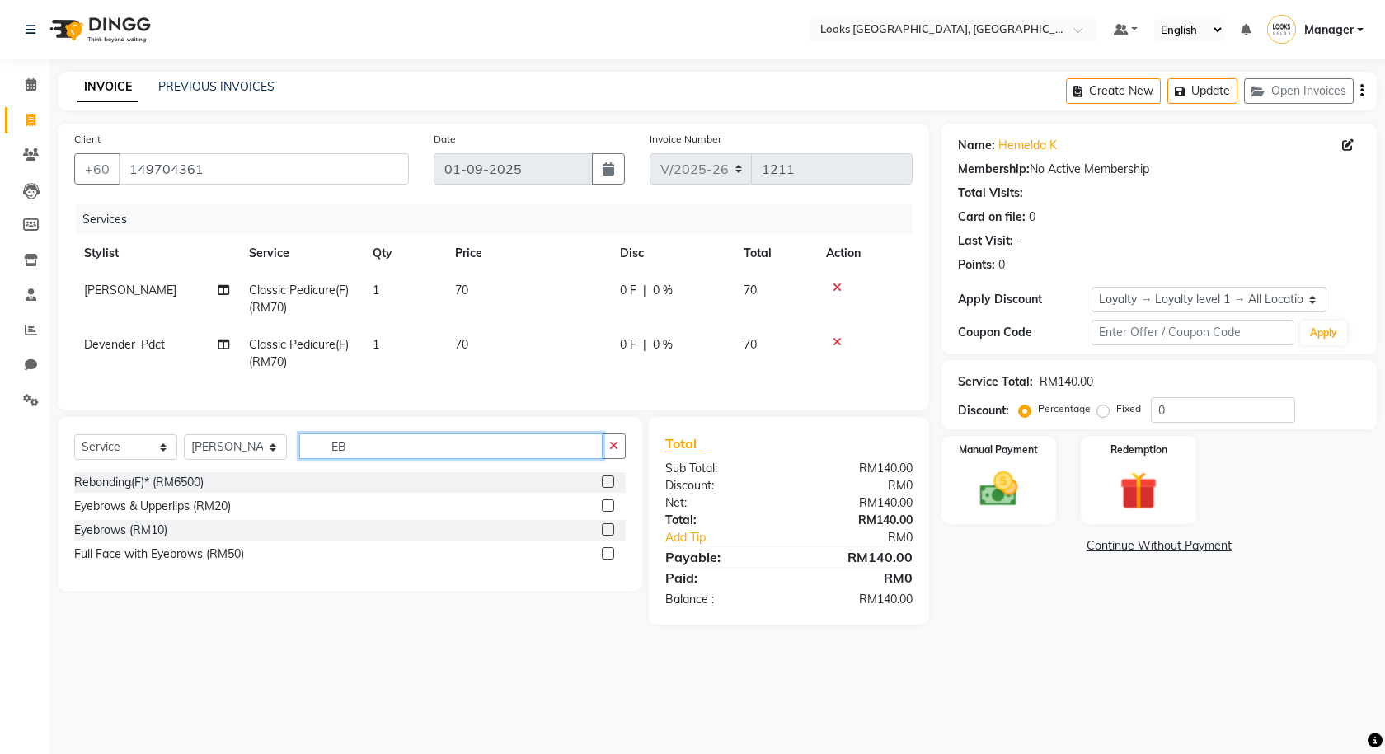
type input "EB"
click at [609, 536] on label at bounding box center [608, 529] width 12 height 12
click at [609, 536] on input "checkbox" at bounding box center [607, 530] width 11 height 11
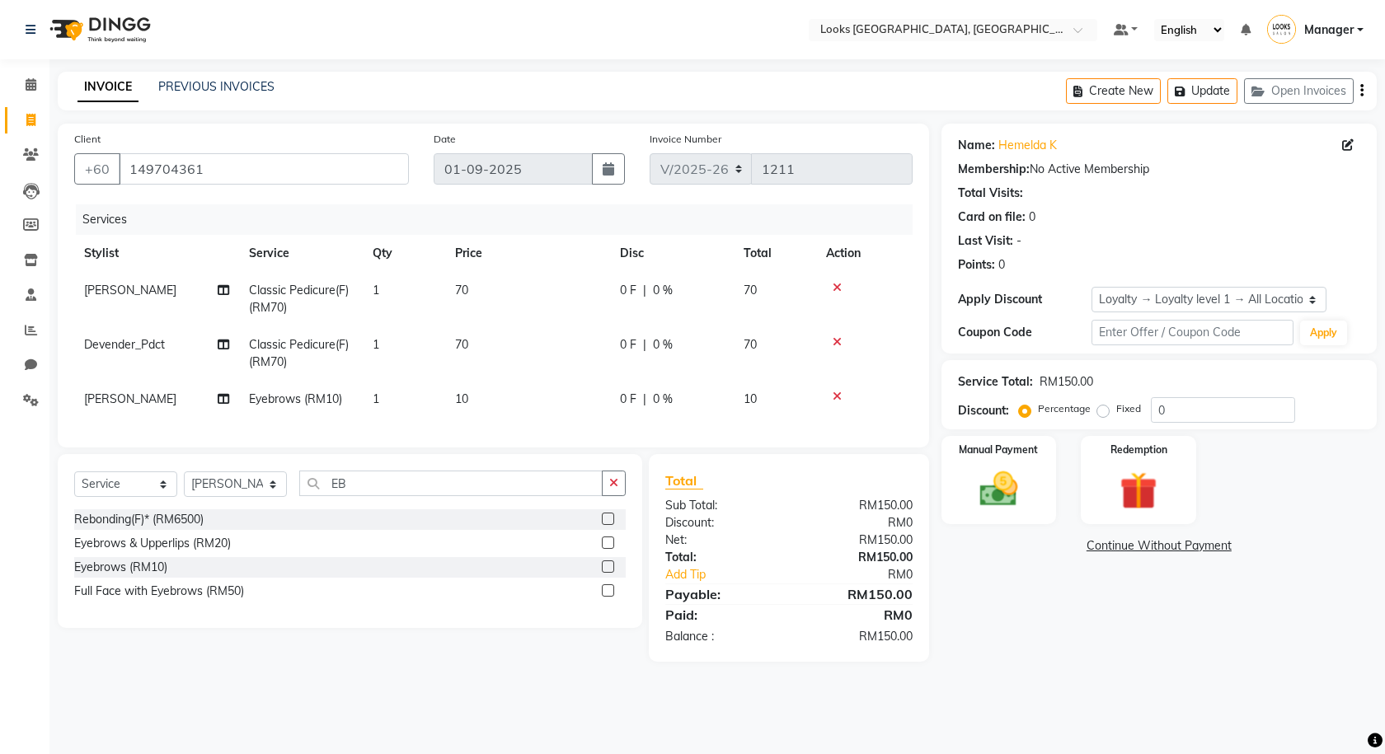
click at [607, 573] on label at bounding box center [608, 566] width 12 height 12
click at [607, 573] on input "checkbox" at bounding box center [607, 567] width 11 height 11
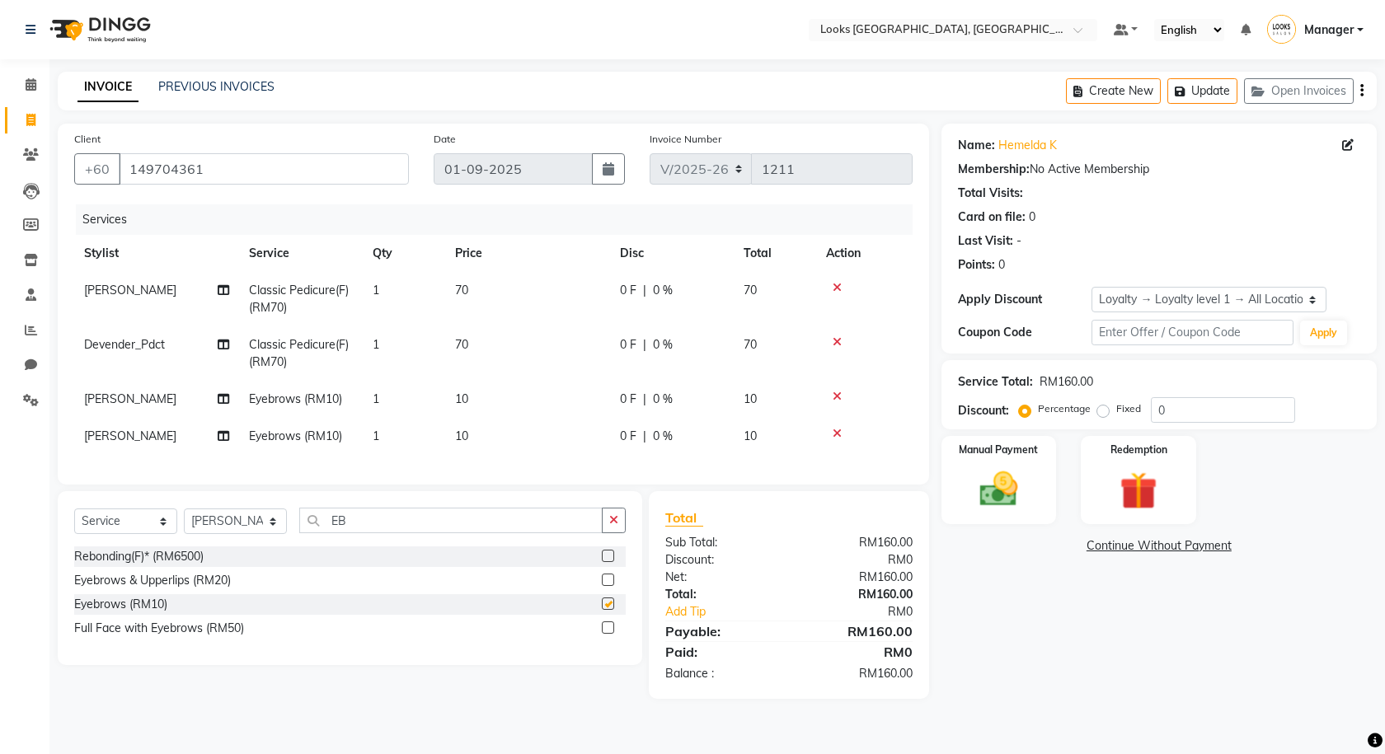
checkbox input "false"
click at [626, 343] on span "0 F" at bounding box center [628, 344] width 16 height 17
select select "75536"
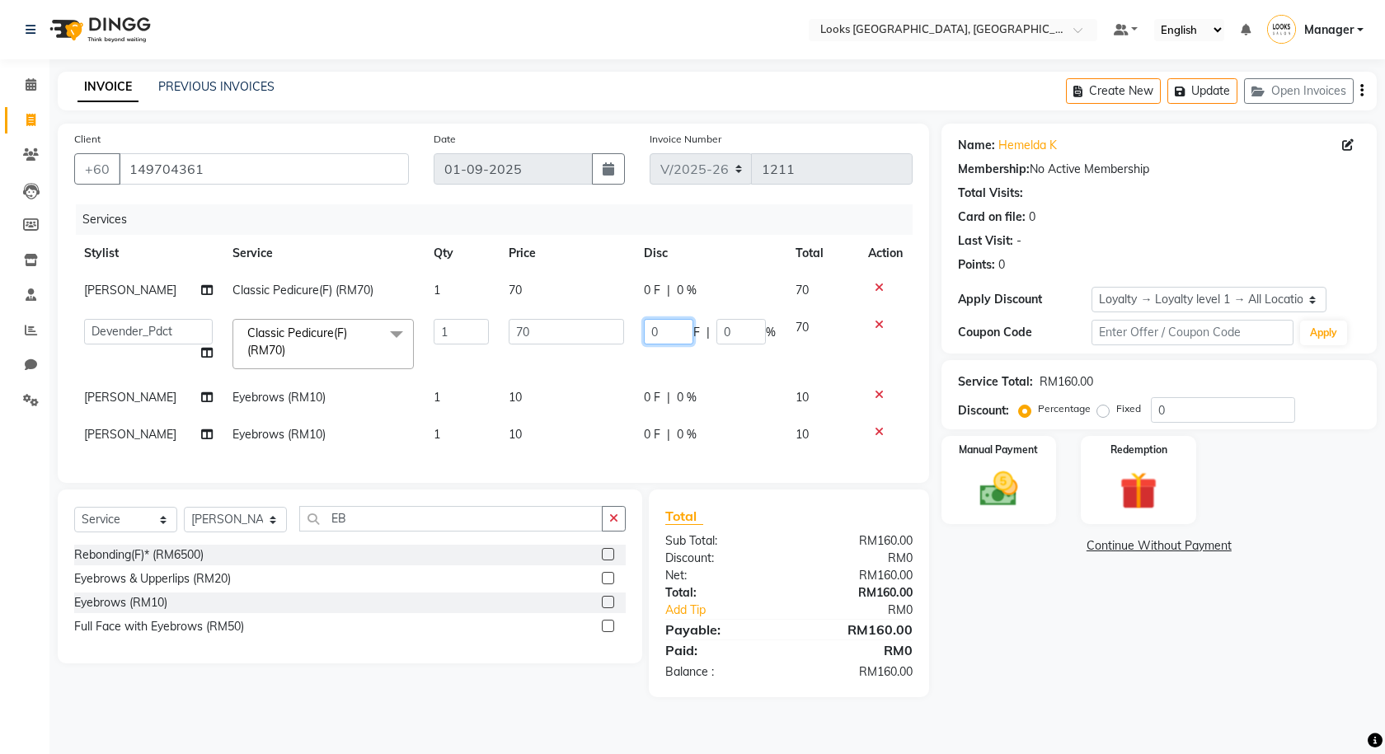
click at [658, 335] on input "0" at bounding box center [668, 332] width 49 height 26
type input "12"
click at [621, 297] on tr "Cynthia_pdct Classic Pedicure(F) (RM70) 1 70 0 F | 0 % 70" at bounding box center [493, 290] width 838 height 37
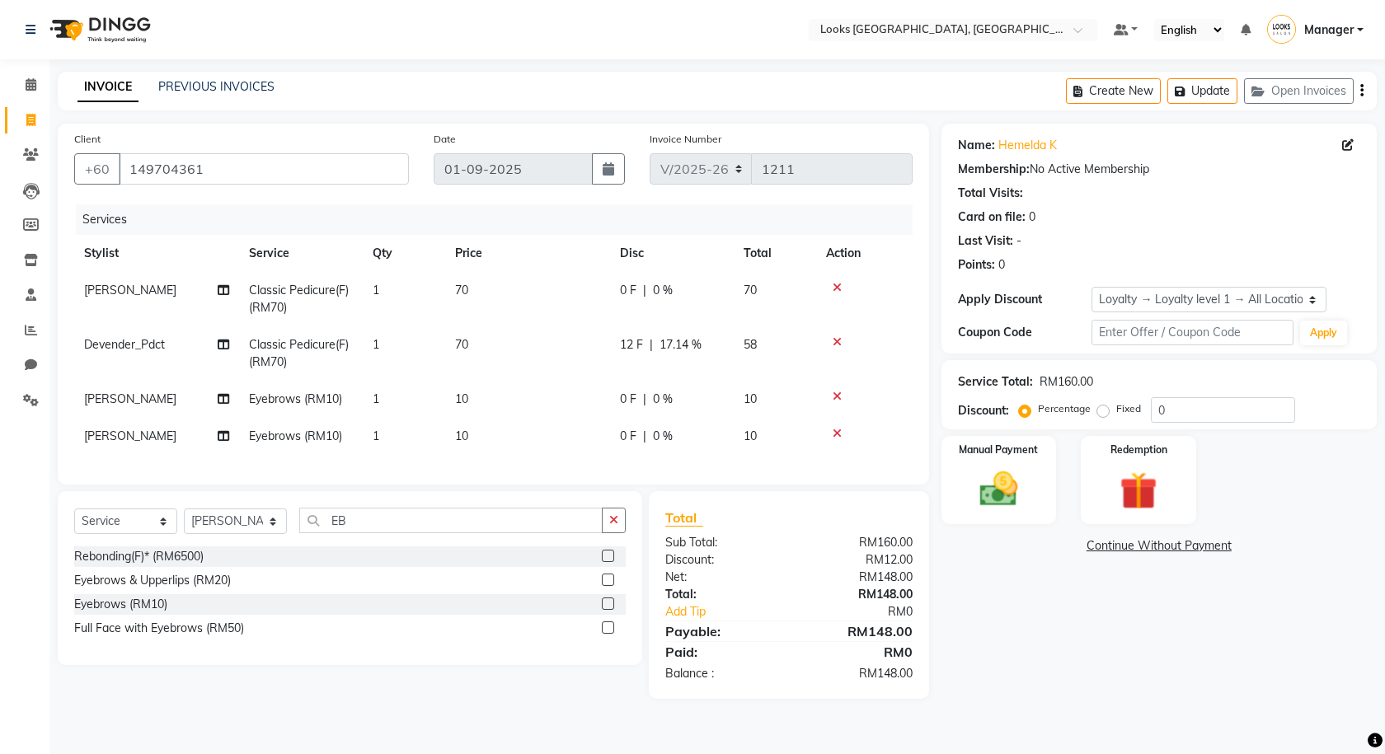
click at [626, 284] on span "0 F" at bounding box center [628, 290] width 16 height 17
select select "85715"
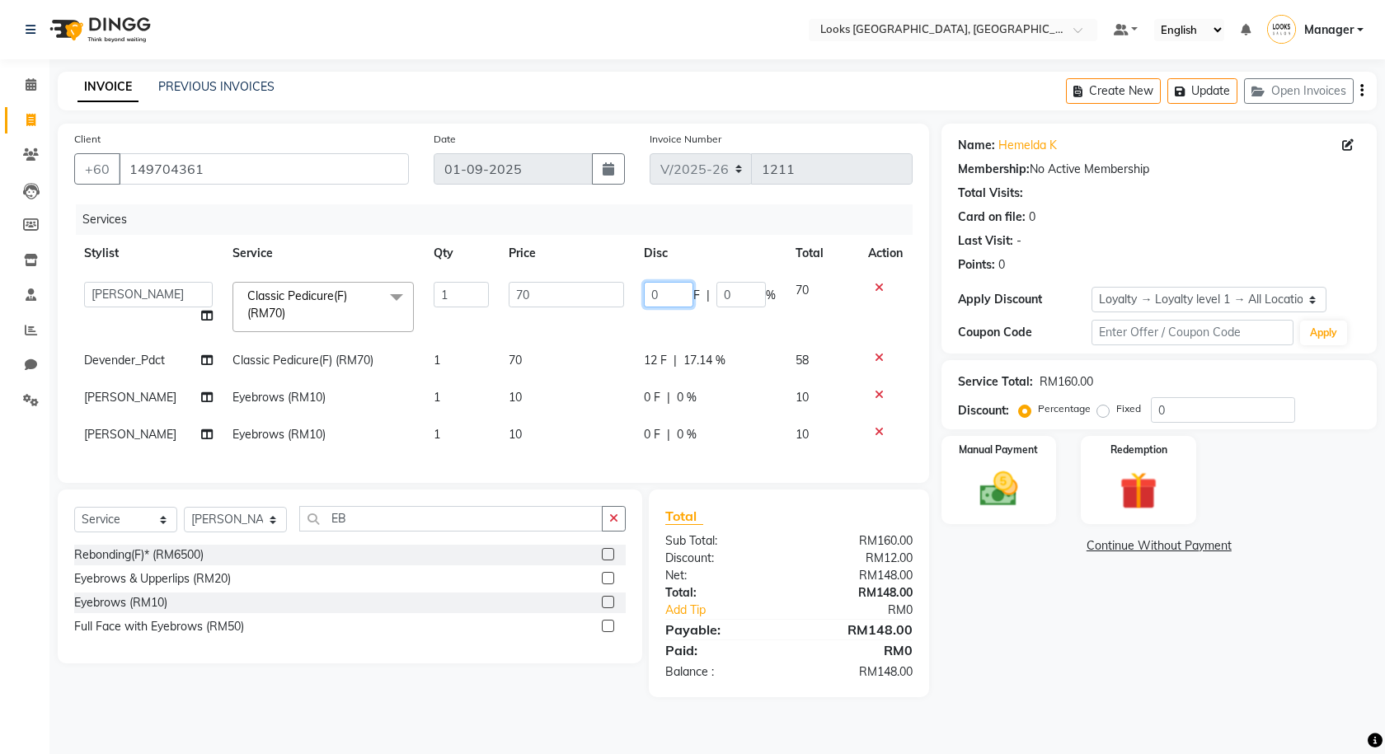
click at [667, 288] on input "0" at bounding box center [668, 295] width 49 height 26
type input "12"
click at [588, 202] on div "Client +60 149704361 Date 01-09-2025 Invoice Number V/2025 V/2025-26 1211 Servi…" at bounding box center [493, 303] width 871 height 359
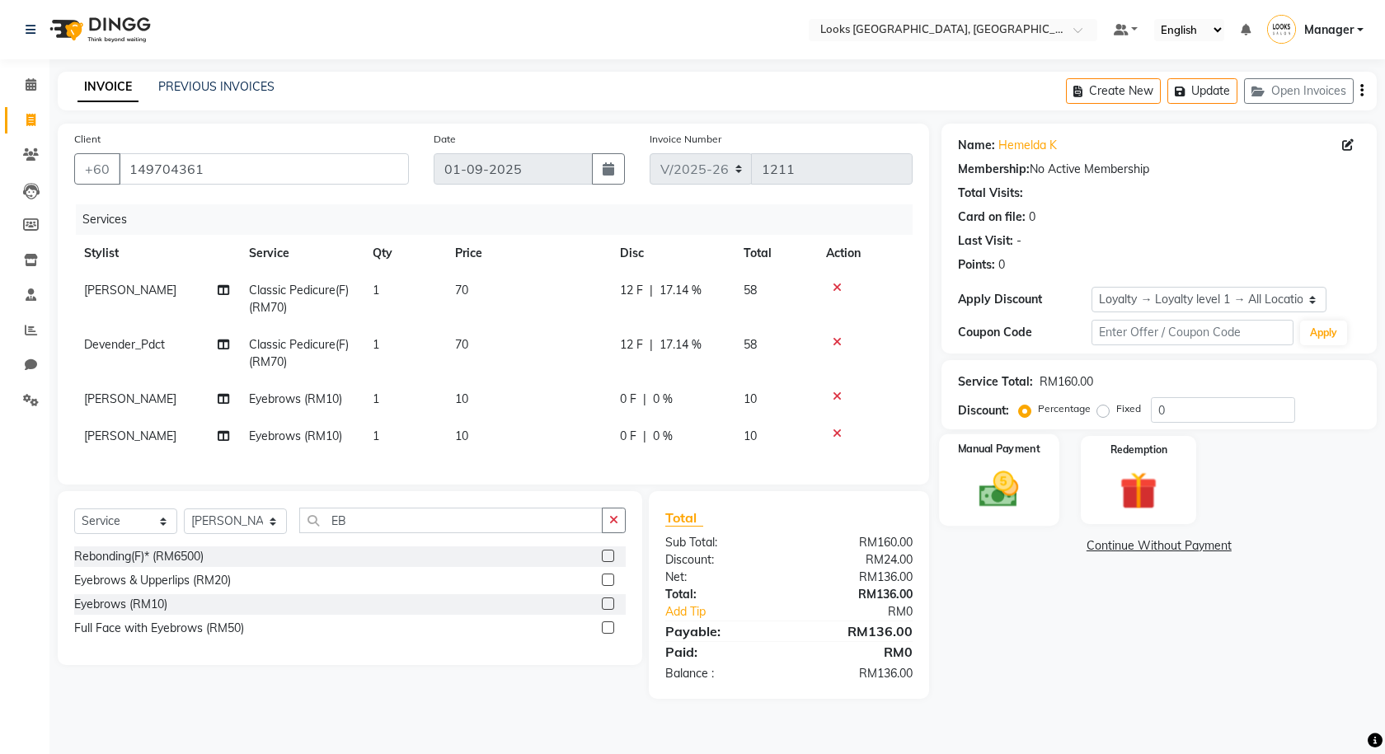
click at [997, 495] on img at bounding box center [999, 488] width 64 height 45
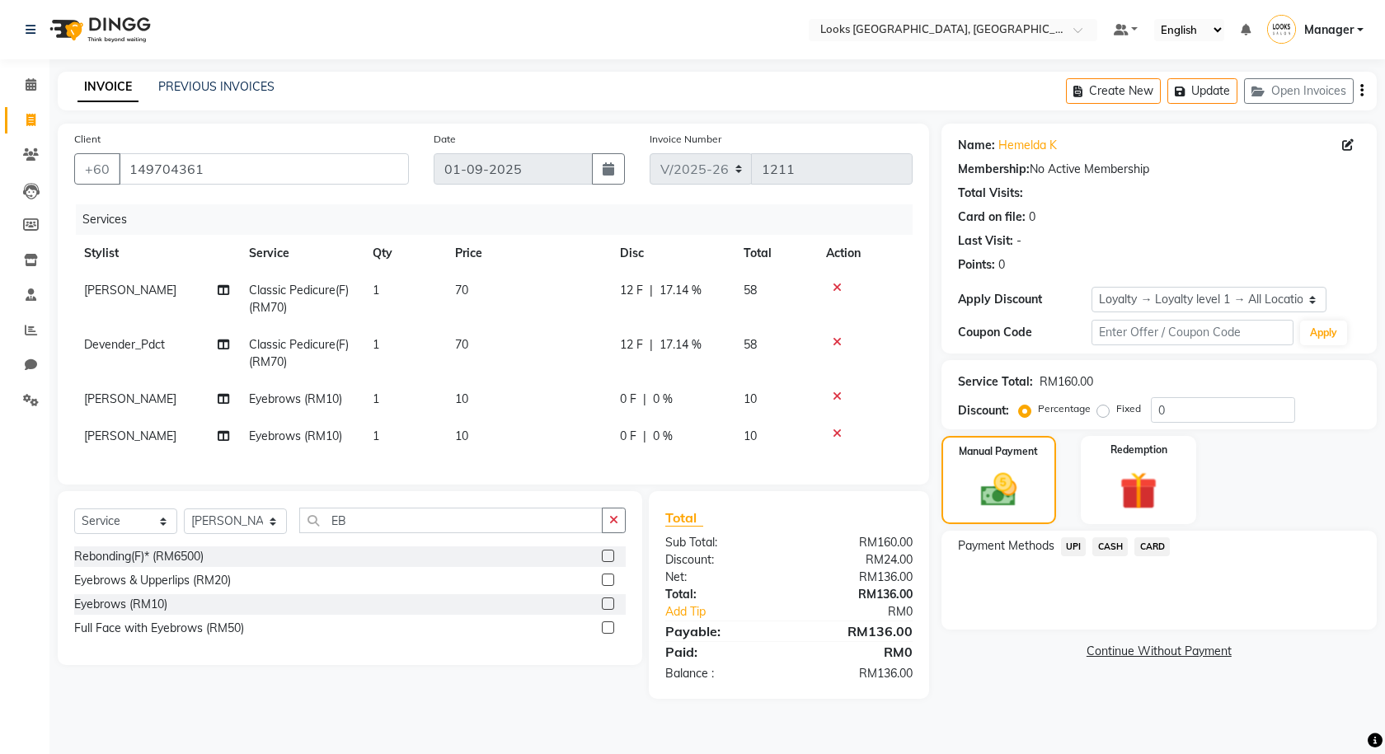
click at [1109, 545] on span "CASH" at bounding box center [1109, 546] width 35 height 19
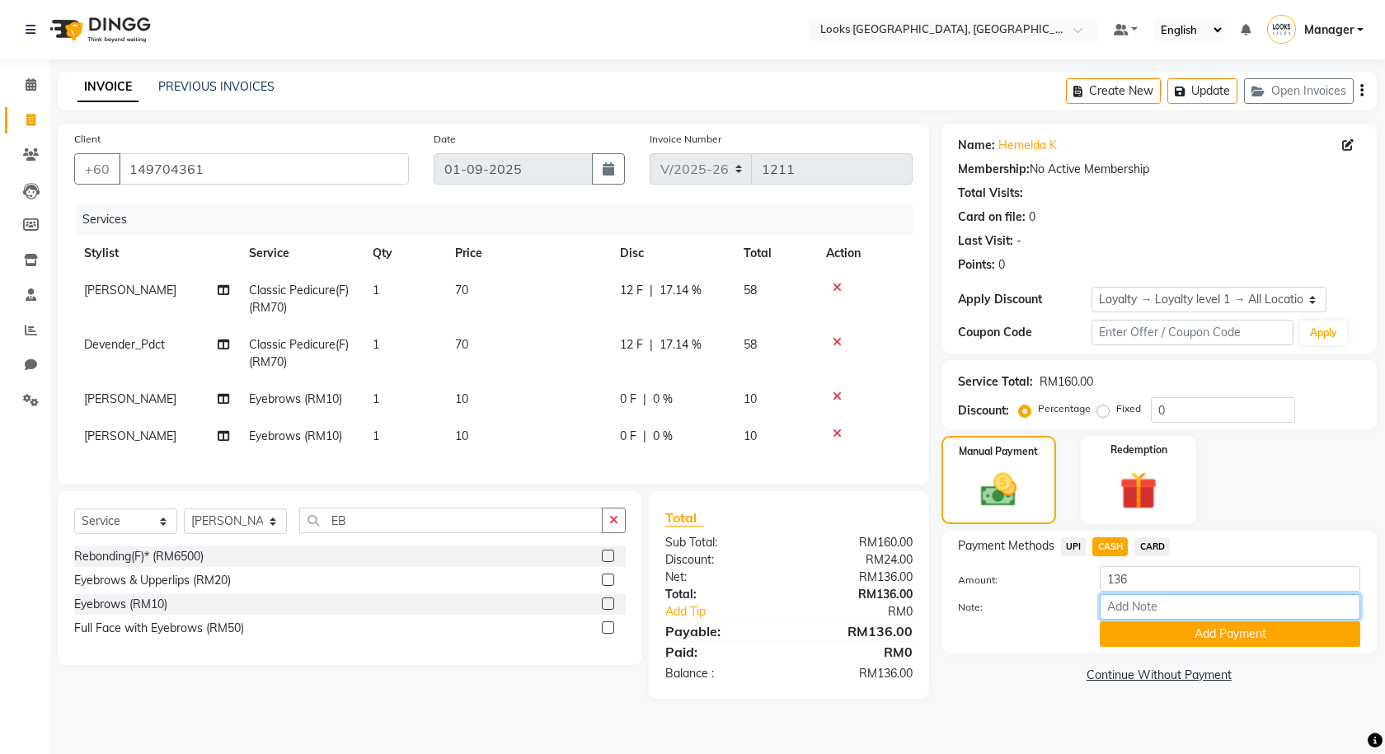
click at [1126, 607] on input "Note:" at bounding box center [1229, 607] width 260 height 26
type input "CASH"
click at [1187, 640] on button "Add Payment" at bounding box center [1229, 634] width 260 height 26
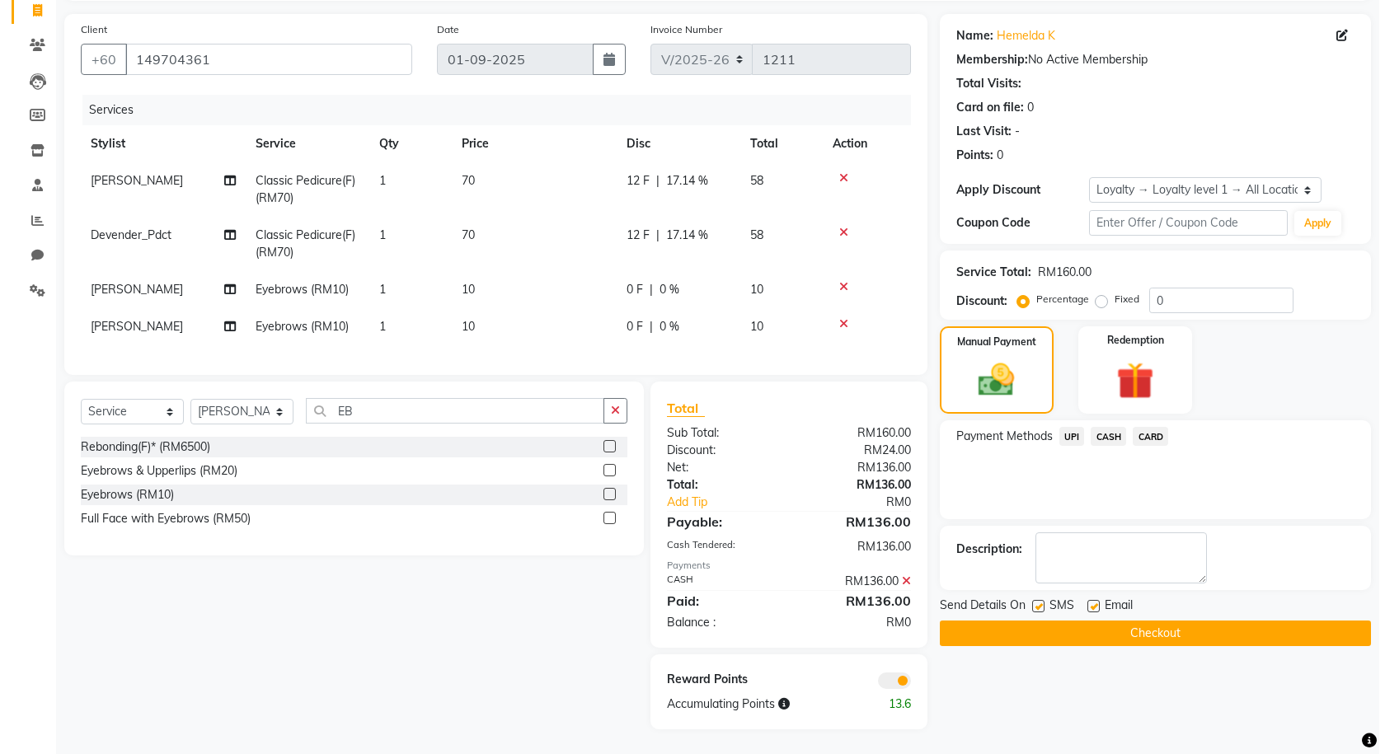
scroll to position [122, 0]
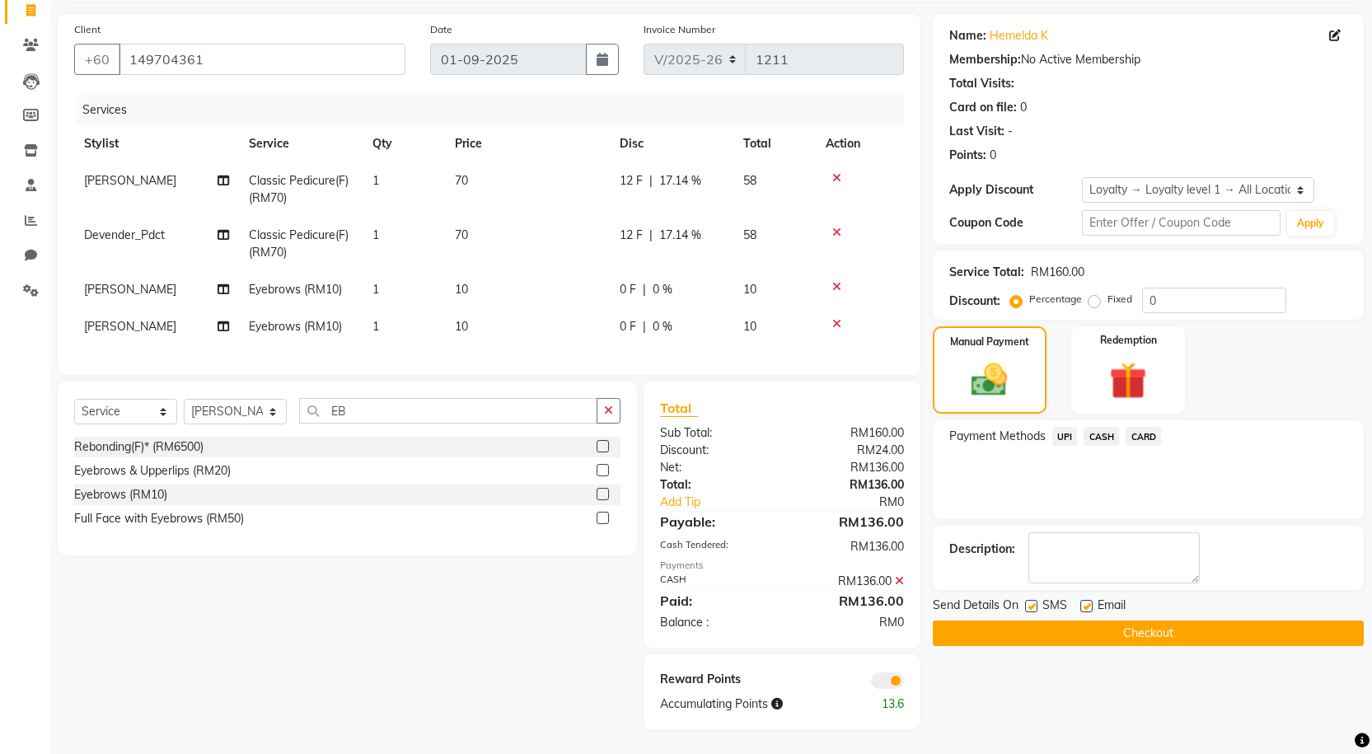
click at [884, 687] on span at bounding box center [887, 681] width 33 height 16
click at [904, 683] on input "checkbox" at bounding box center [904, 683] width 0 height 0
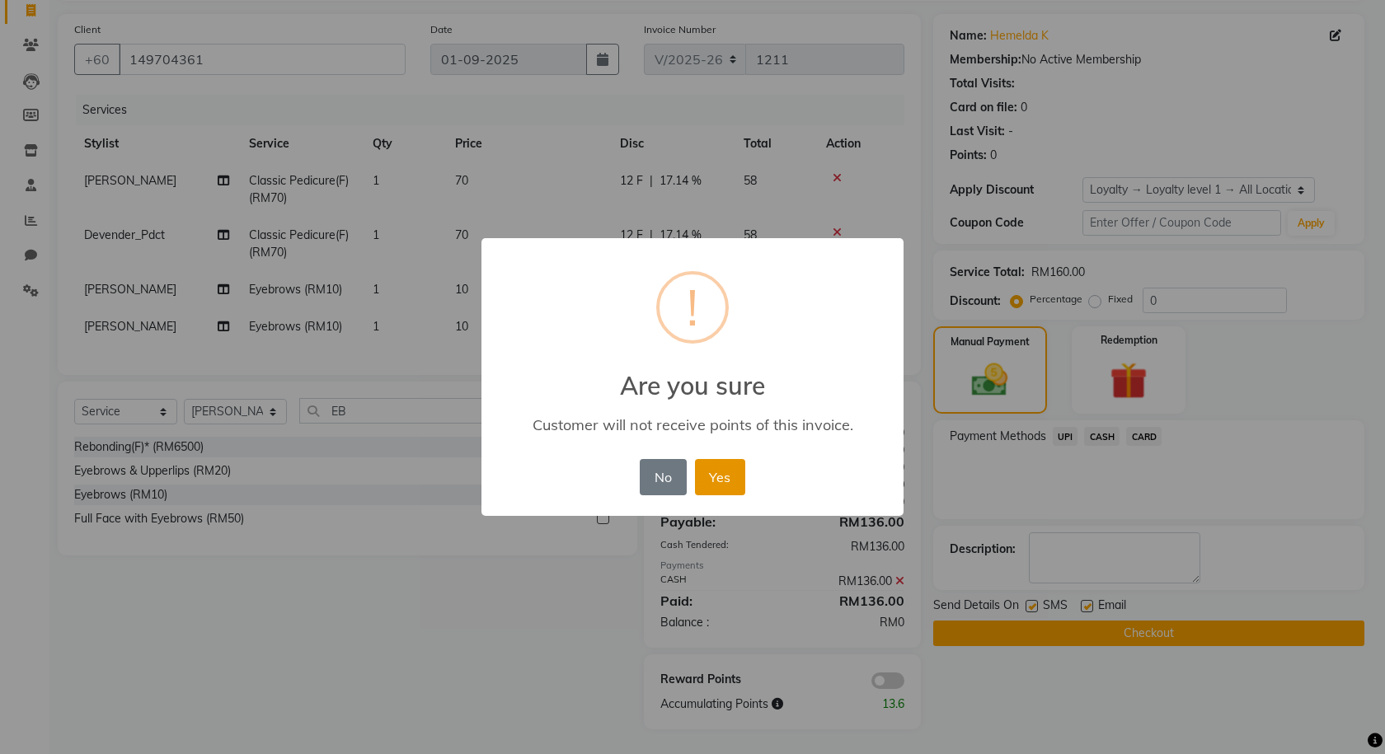
click at [718, 482] on button "Yes" at bounding box center [720, 477] width 50 height 36
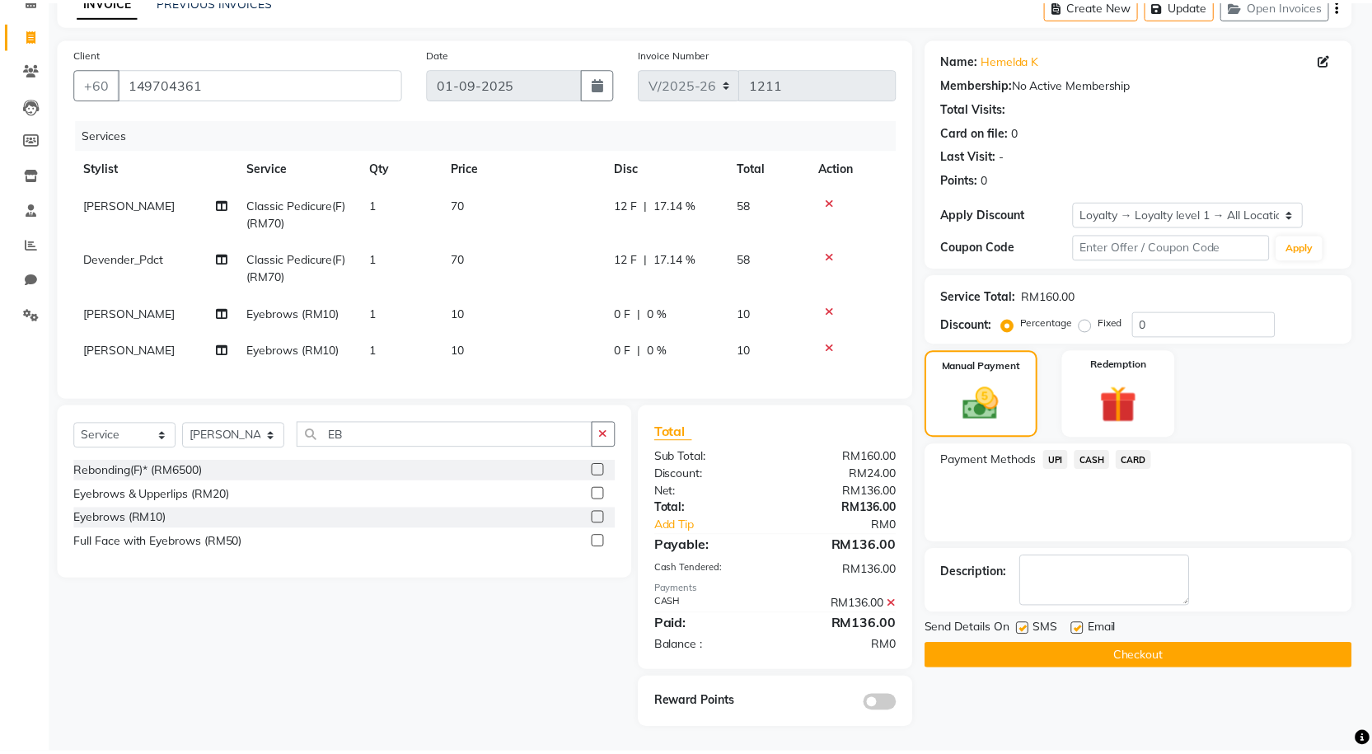
scroll to position [98, 0]
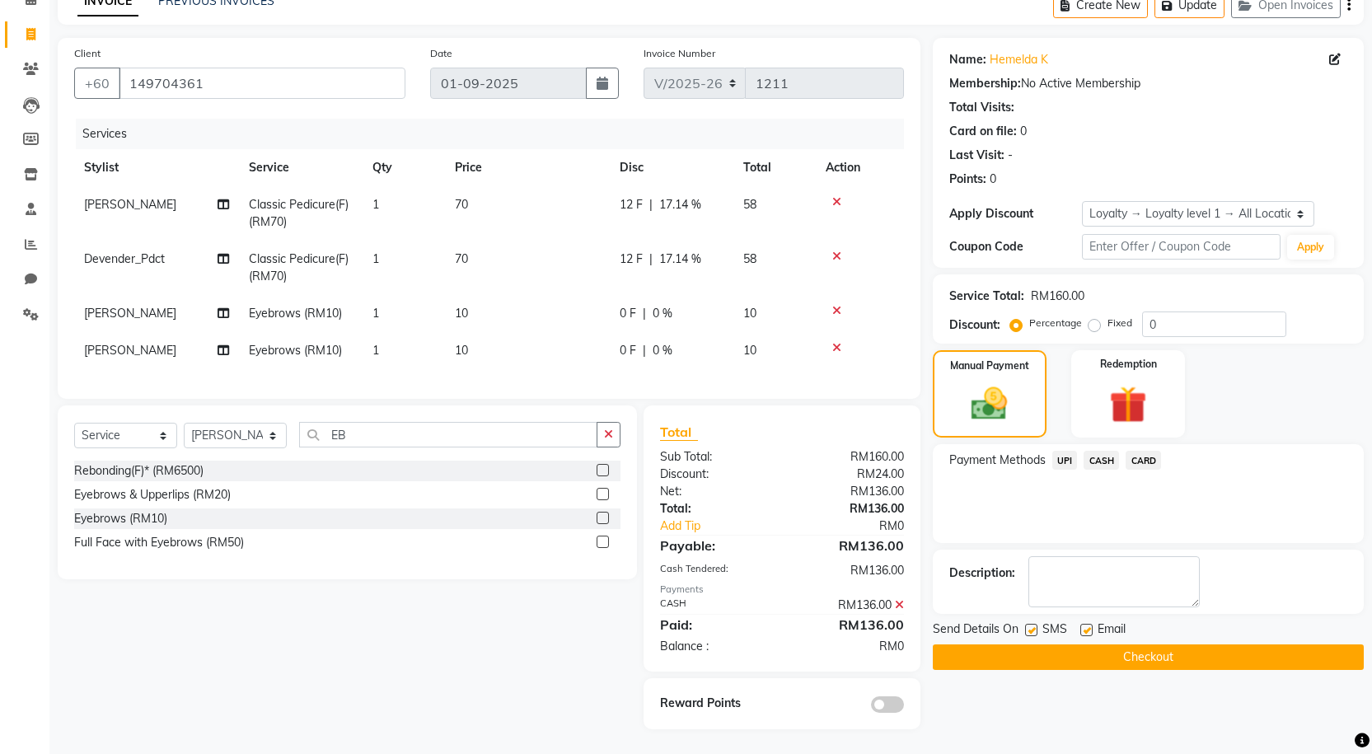
click at [1008, 644] on button "Checkout" at bounding box center [1148, 657] width 431 height 26
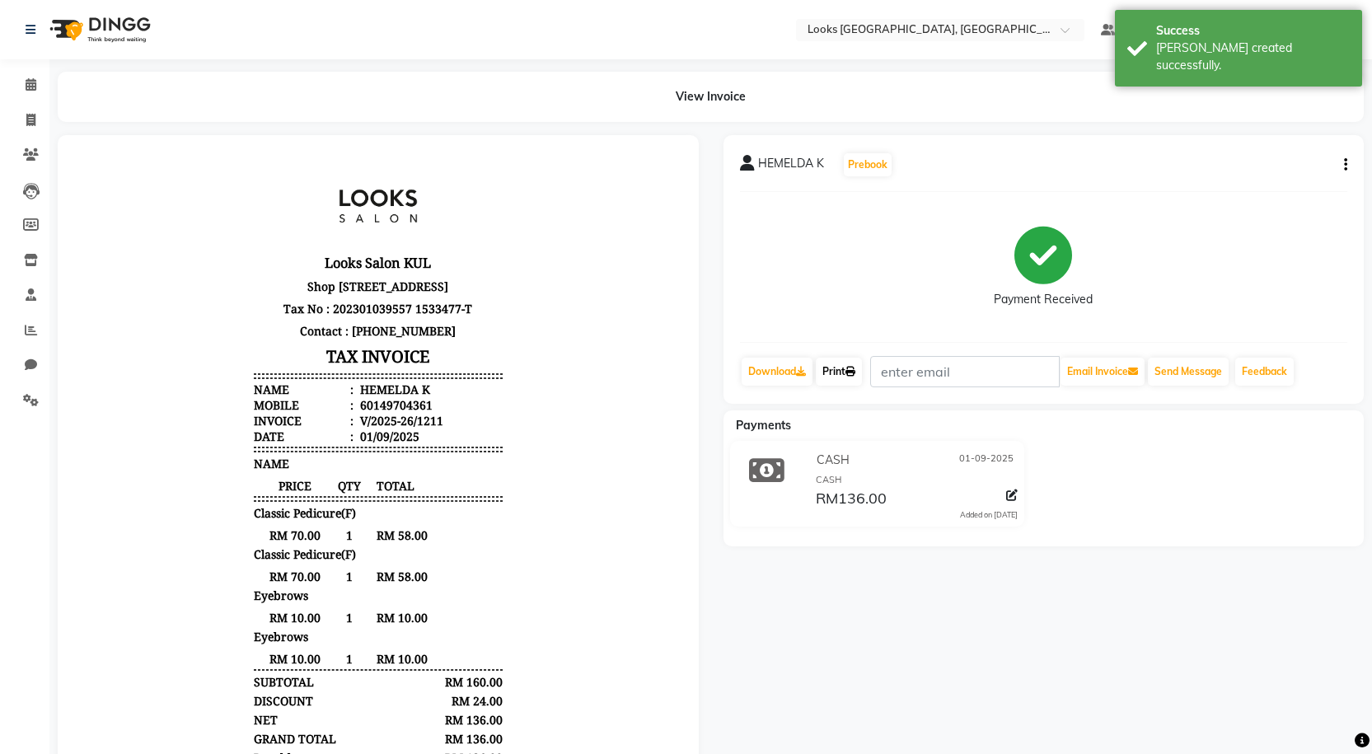
click at [820, 370] on link "Print" at bounding box center [839, 372] width 46 height 28
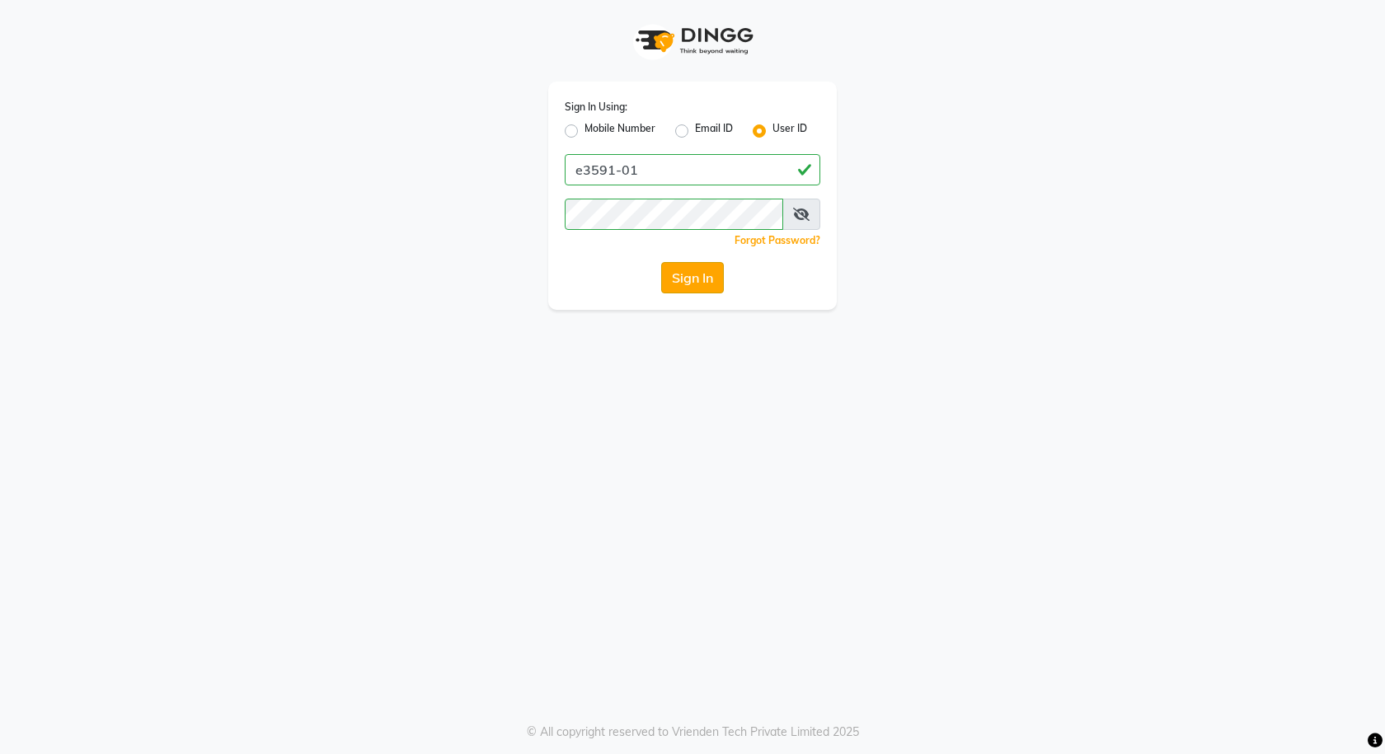
click at [697, 284] on button "Sign In" at bounding box center [692, 277] width 63 height 31
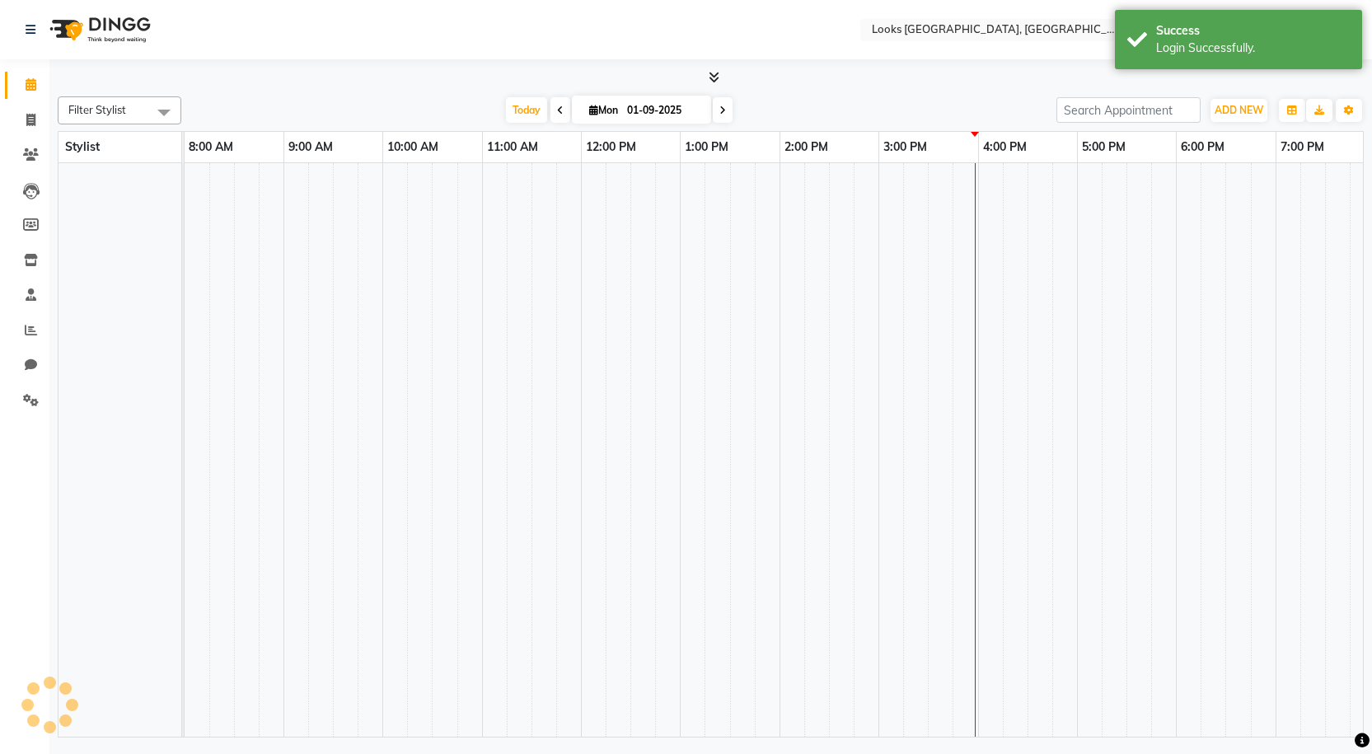
scroll to position [0, 95]
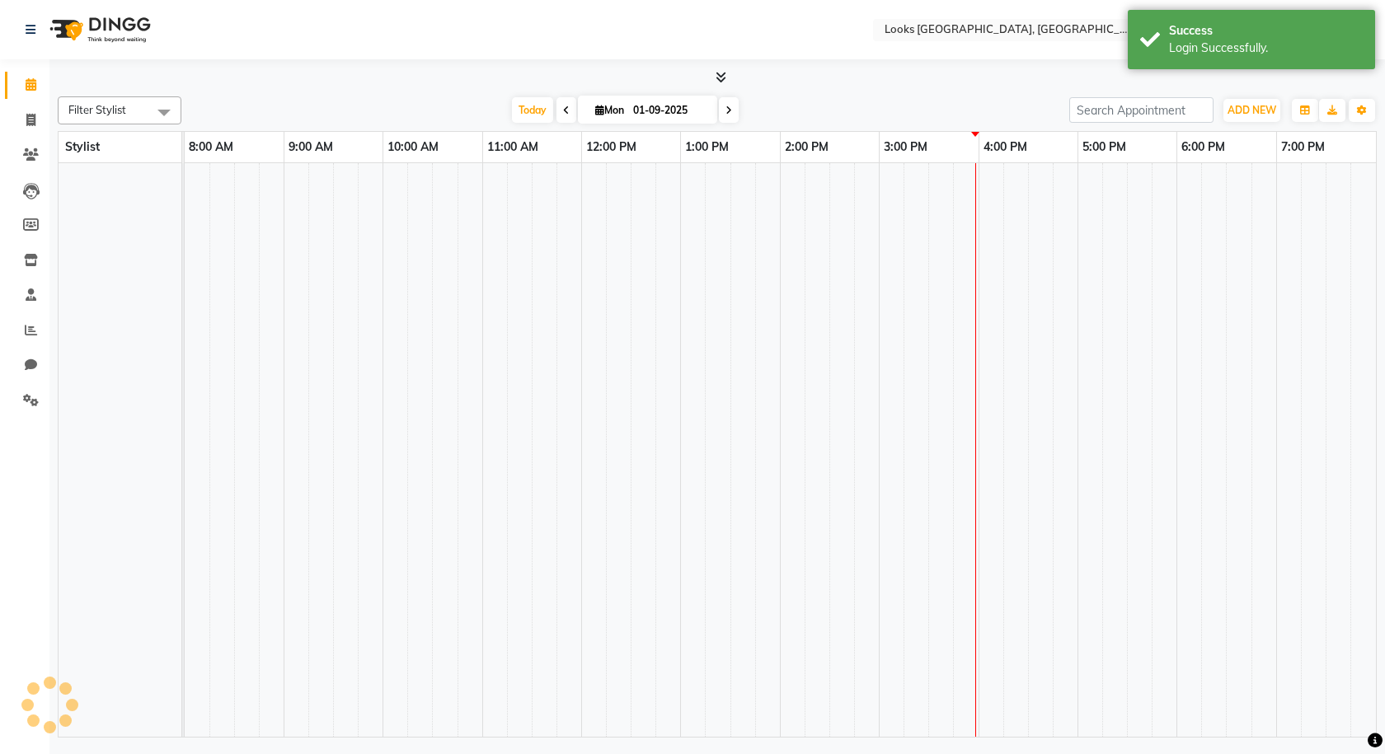
select select "en"
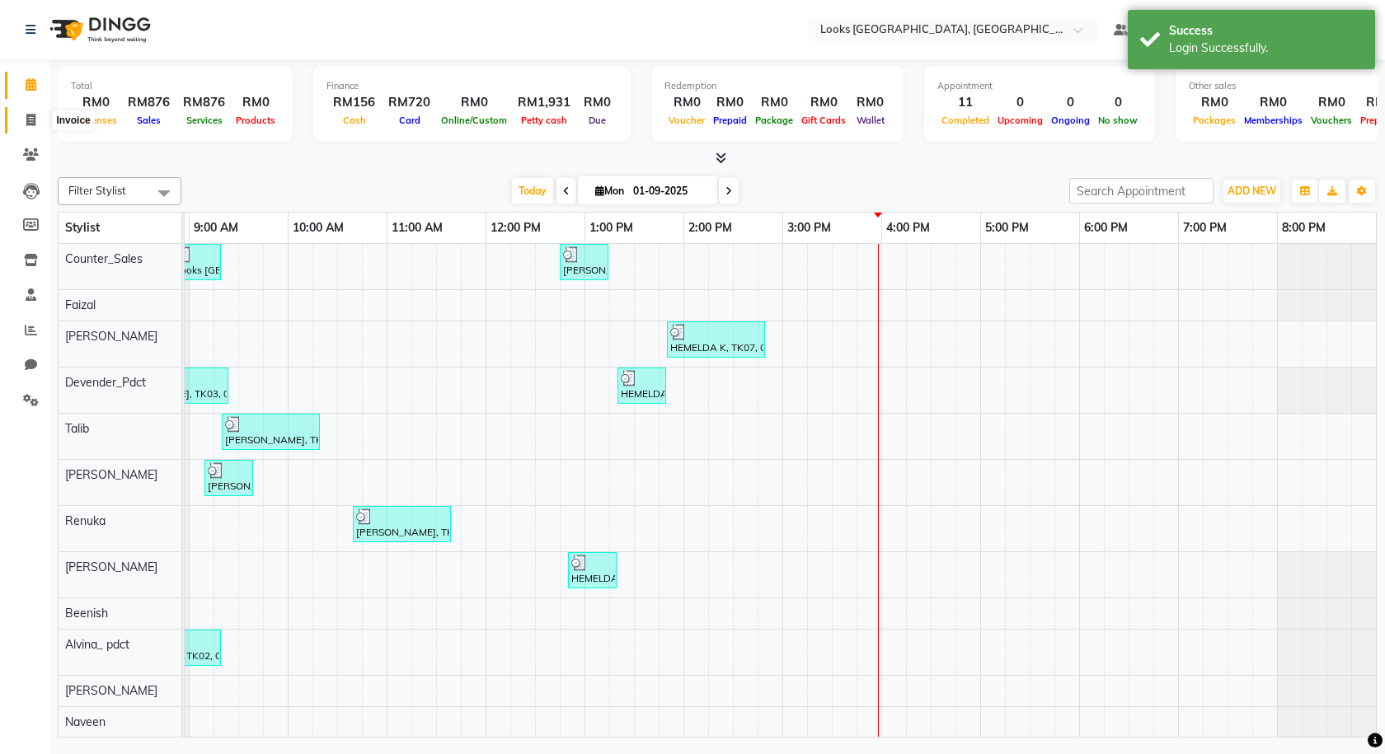
click at [23, 120] on span at bounding box center [30, 120] width 29 height 19
select select "service"
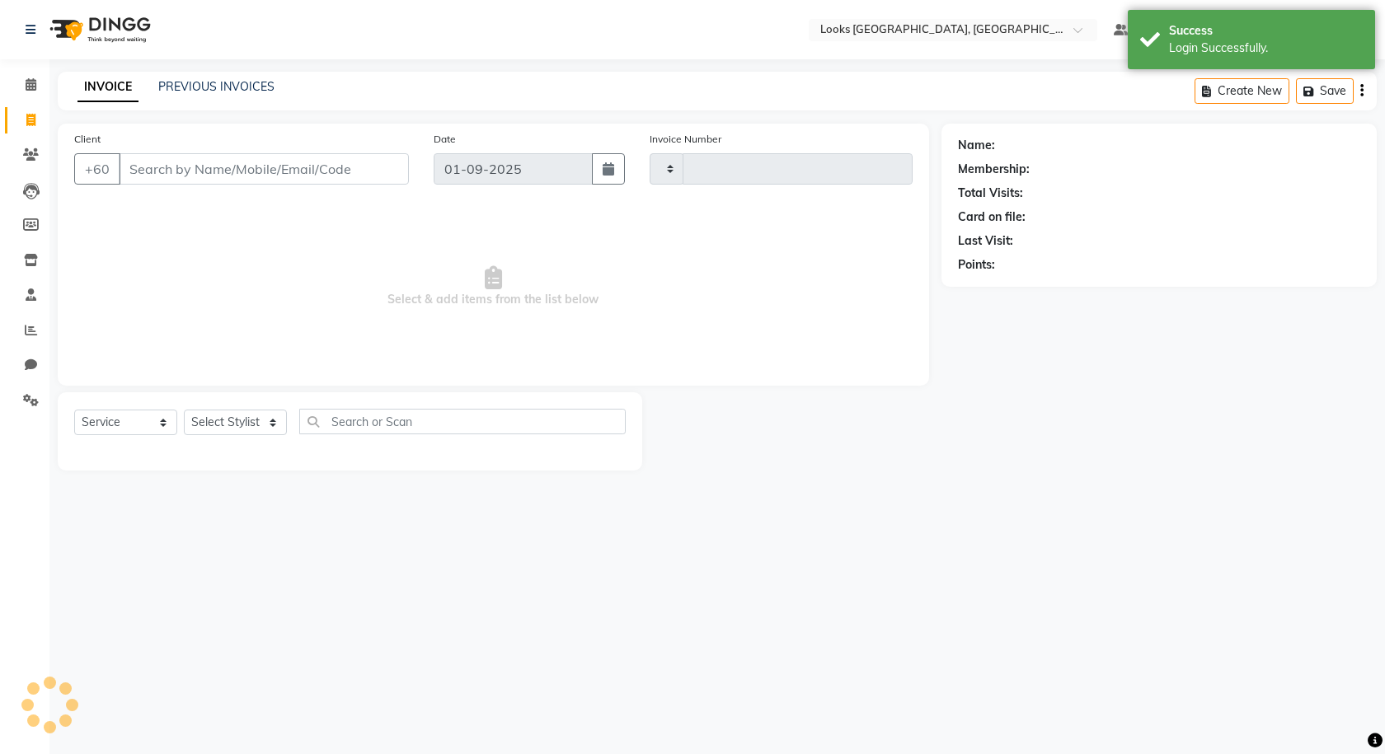
click at [190, 169] on input "Client" at bounding box center [264, 168] width 290 height 31
type input "1212"
select select "8109"
click at [194, 171] on input "Client" at bounding box center [264, 168] width 290 height 31
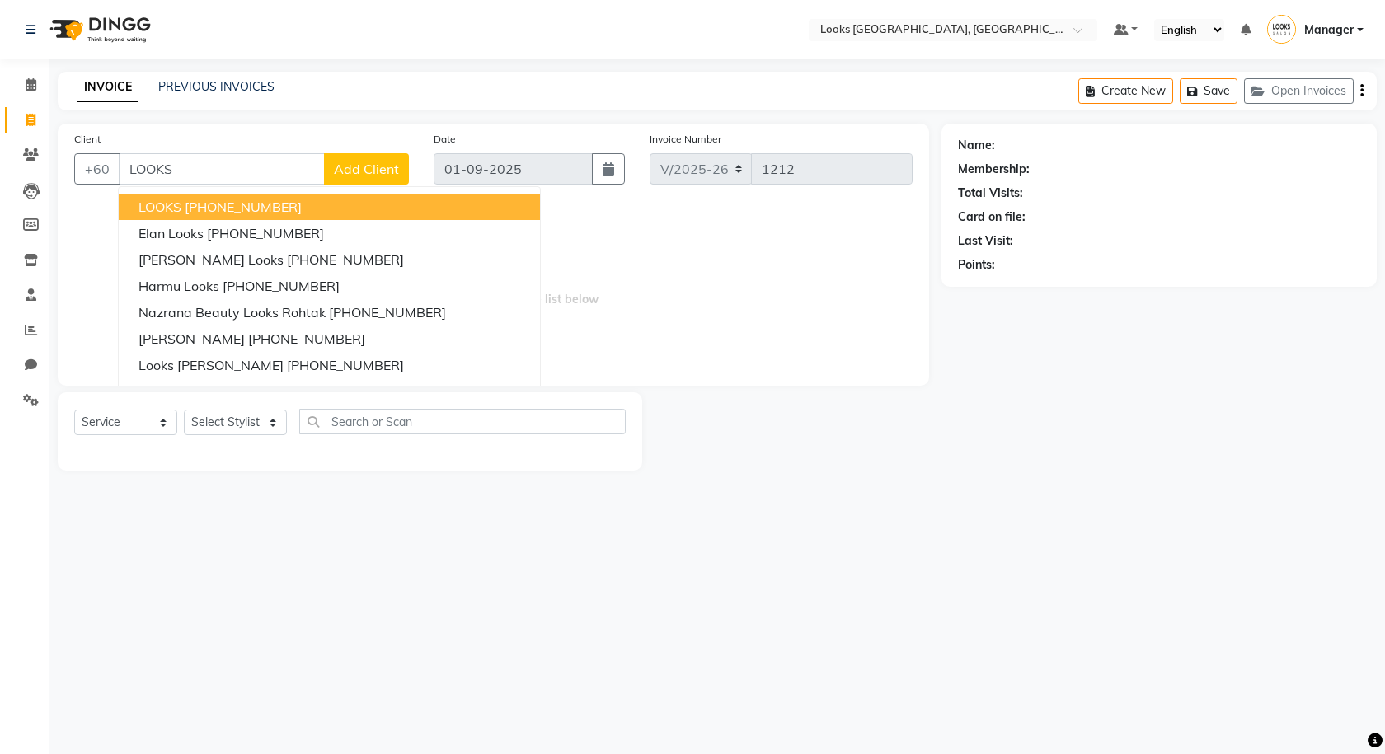
click at [264, 212] on ngb-highlight "+91 9199999999" at bounding box center [243, 207] width 117 height 16
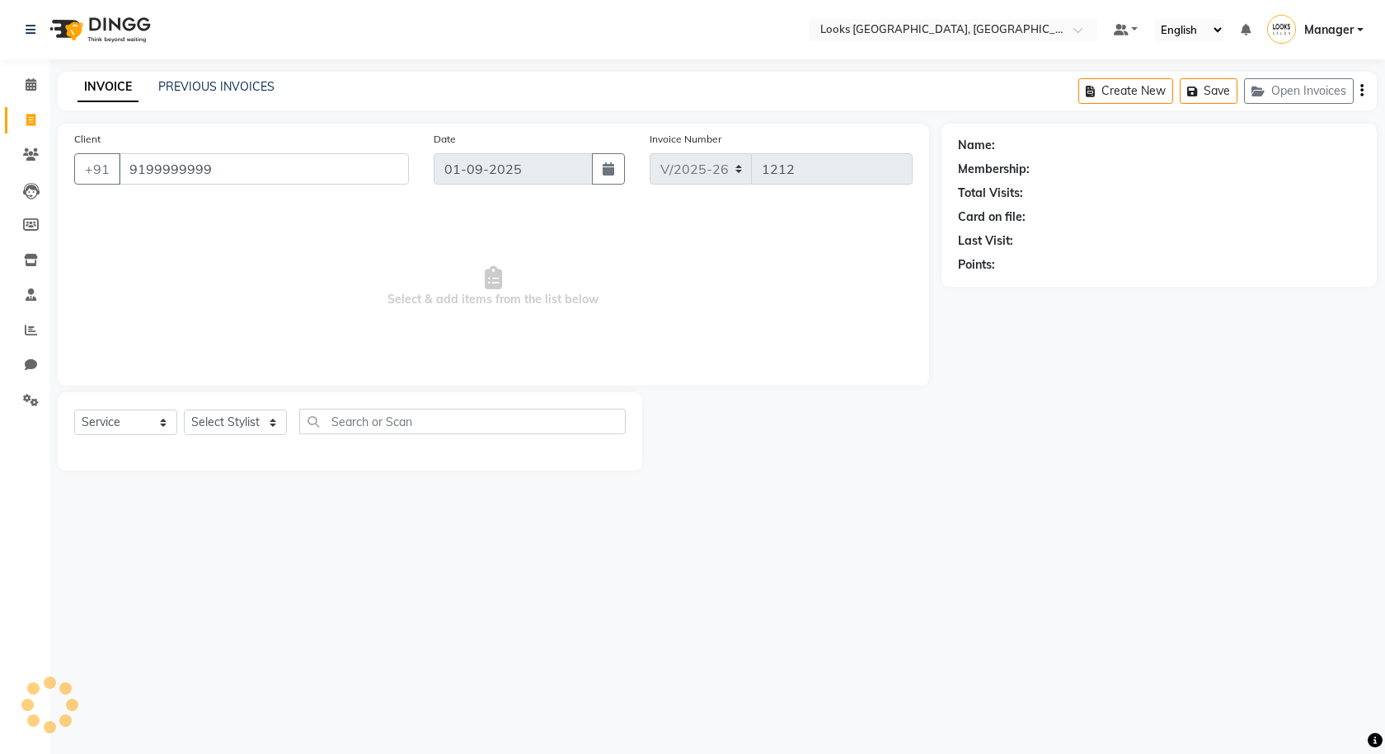
type input "9199999999"
click at [265, 426] on select "Select Stylist Alvina_ pdct Awaiz_Mgr Beenish Counter_Sales [PERSON_NAME] Deven…" at bounding box center [235, 423] width 103 height 26
select select "1: Object"
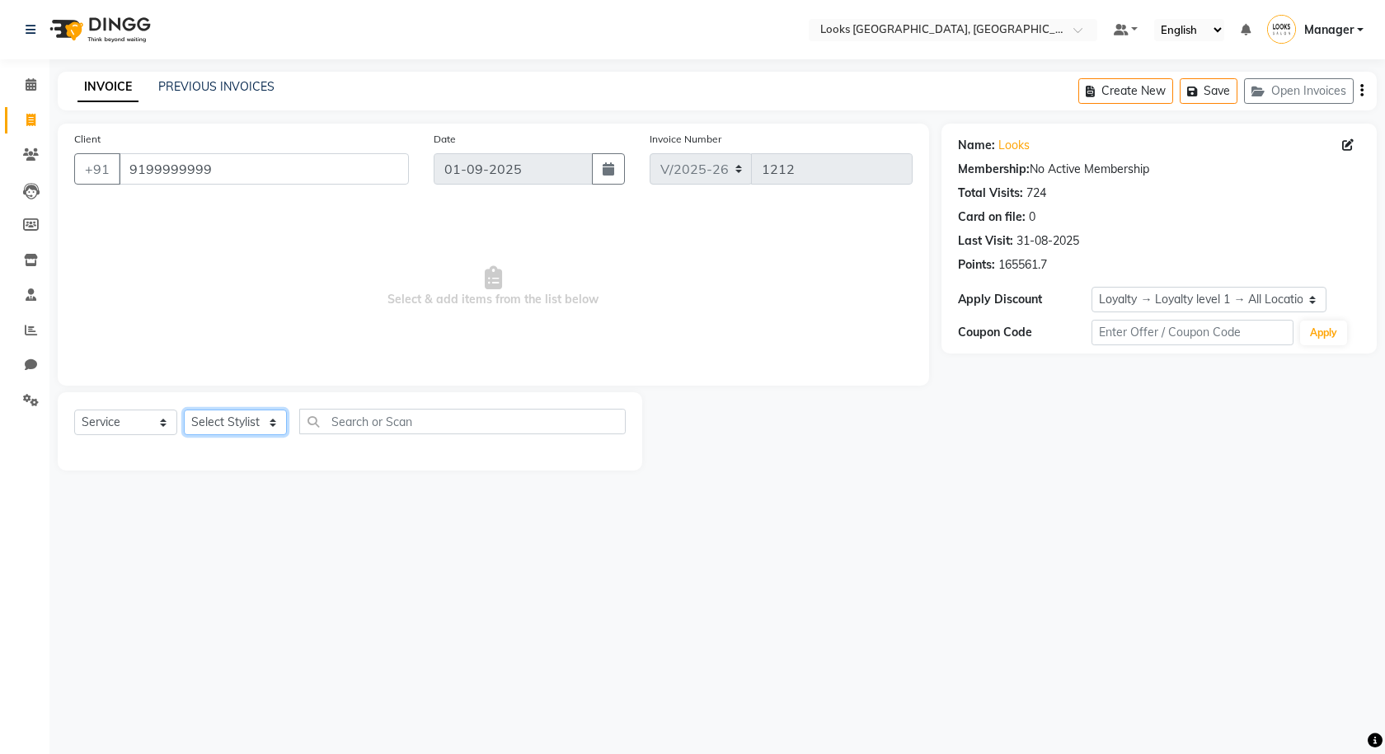
select select "75536"
click at [184, 410] on select "Select Stylist Alvina_ pdct Awaiz_Mgr Beenish Counter_Sales [PERSON_NAME] Deven…" at bounding box center [235, 423] width 103 height 26
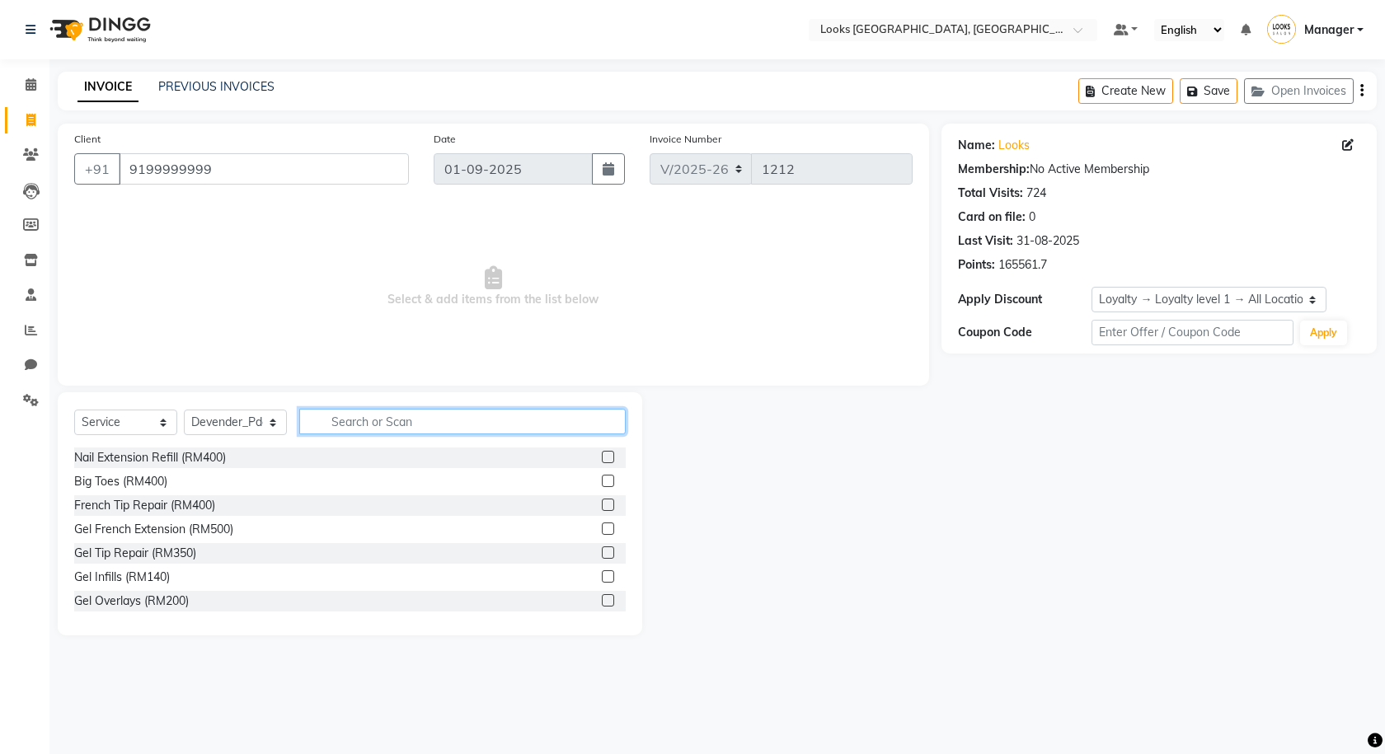
click at [321, 422] on input "text" at bounding box center [462, 422] width 326 height 26
type input "PEDI"
click at [602, 501] on label at bounding box center [608, 505] width 12 height 12
click at [602, 501] on input "checkbox" at bounding box center [607, 505] width 11 height 11
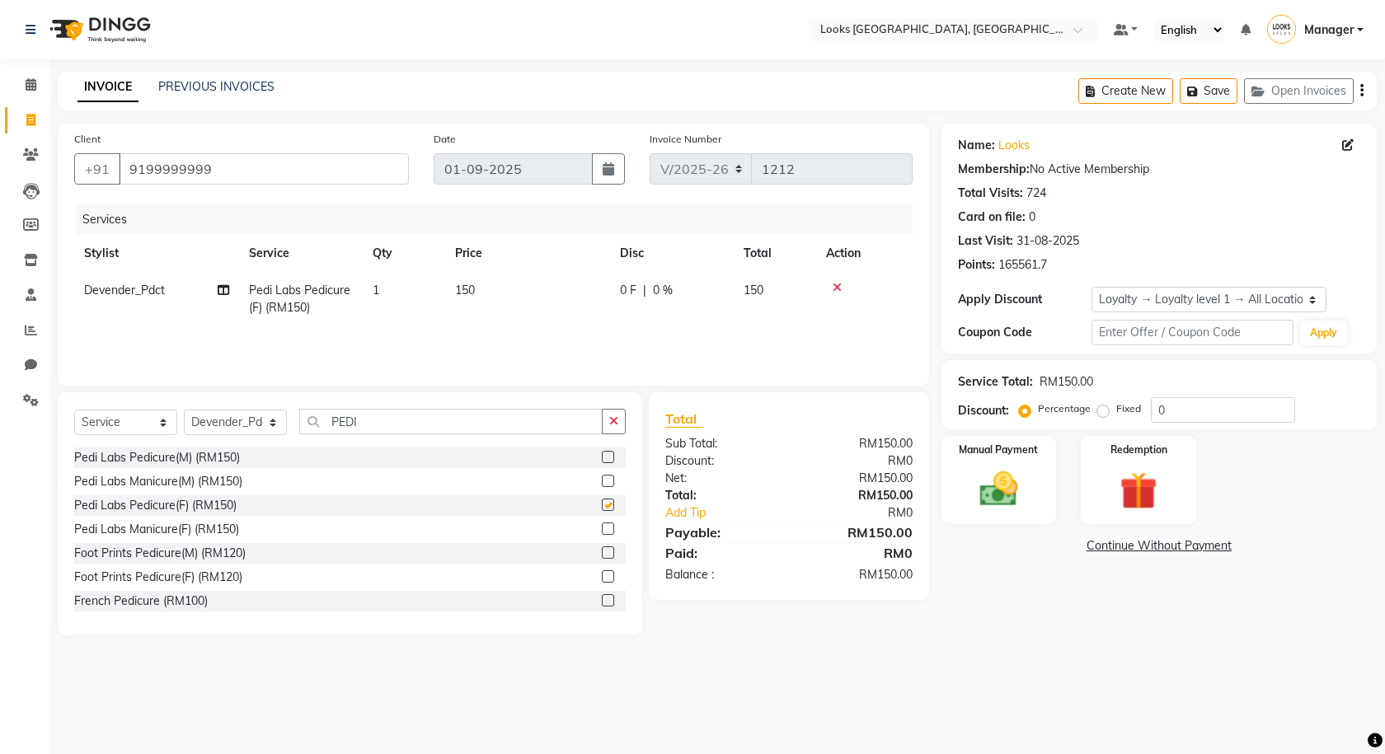
checkbox input "false"
click at [265, 423] on select "Select Stylist Alvina_ pdct Awaiz_Mgr Beenish Counter_Sales [PERSON_NAME] Deven…" at bounding box center [235, 423] width 103 height 26
select select "85715"
click at [184, 410] on select "Select Stylist Alvina_ pdct Awaiz_Mgr Beenish Counter_Sales [PERSON_NAME] Deven…" at bounding box center [235, 423] width 103 height 26
click at [513, 428] on input "PEDI" at bounding box center [450, 422] width 303 height 26
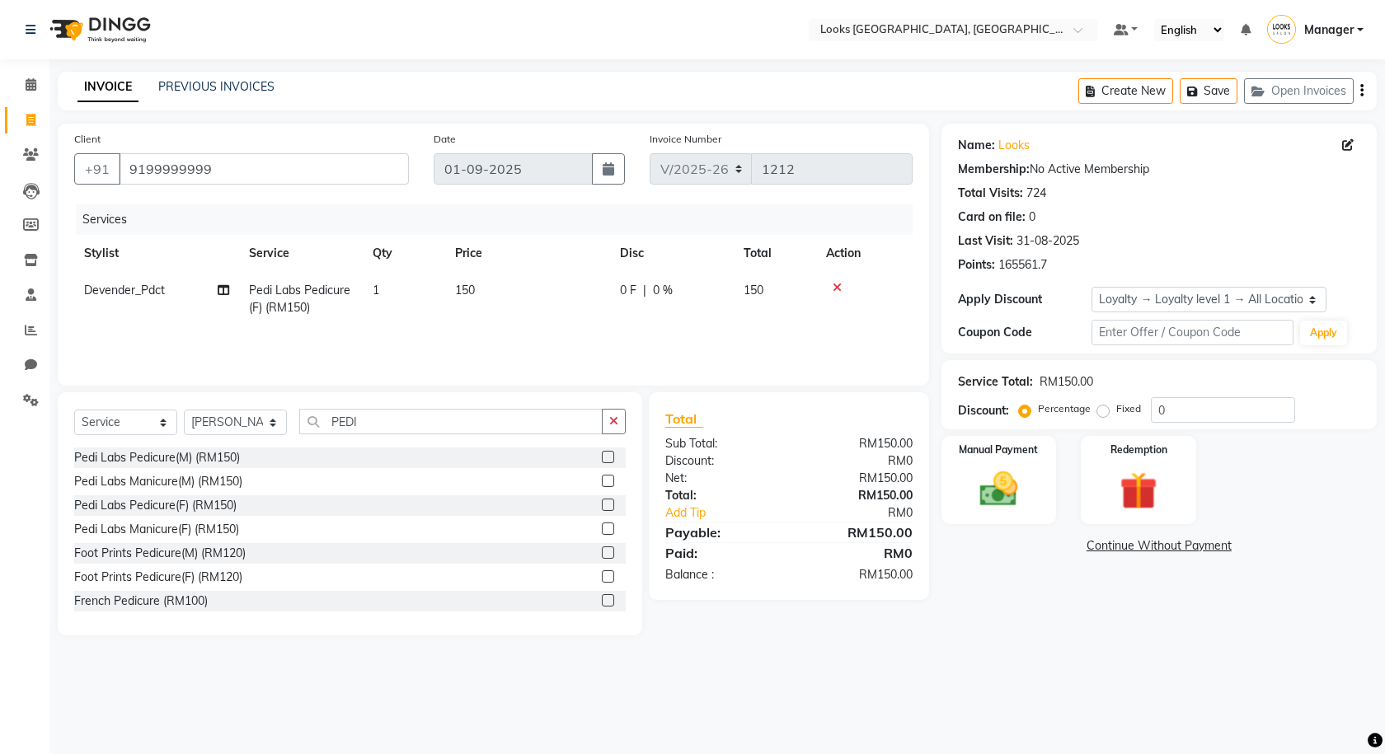
click at [602, 504] on label at bounding box center [608, 505] width 12 height 12
click at [602, 504] on input "checkbox" at bounding box center [607, 505] width 11 height 11
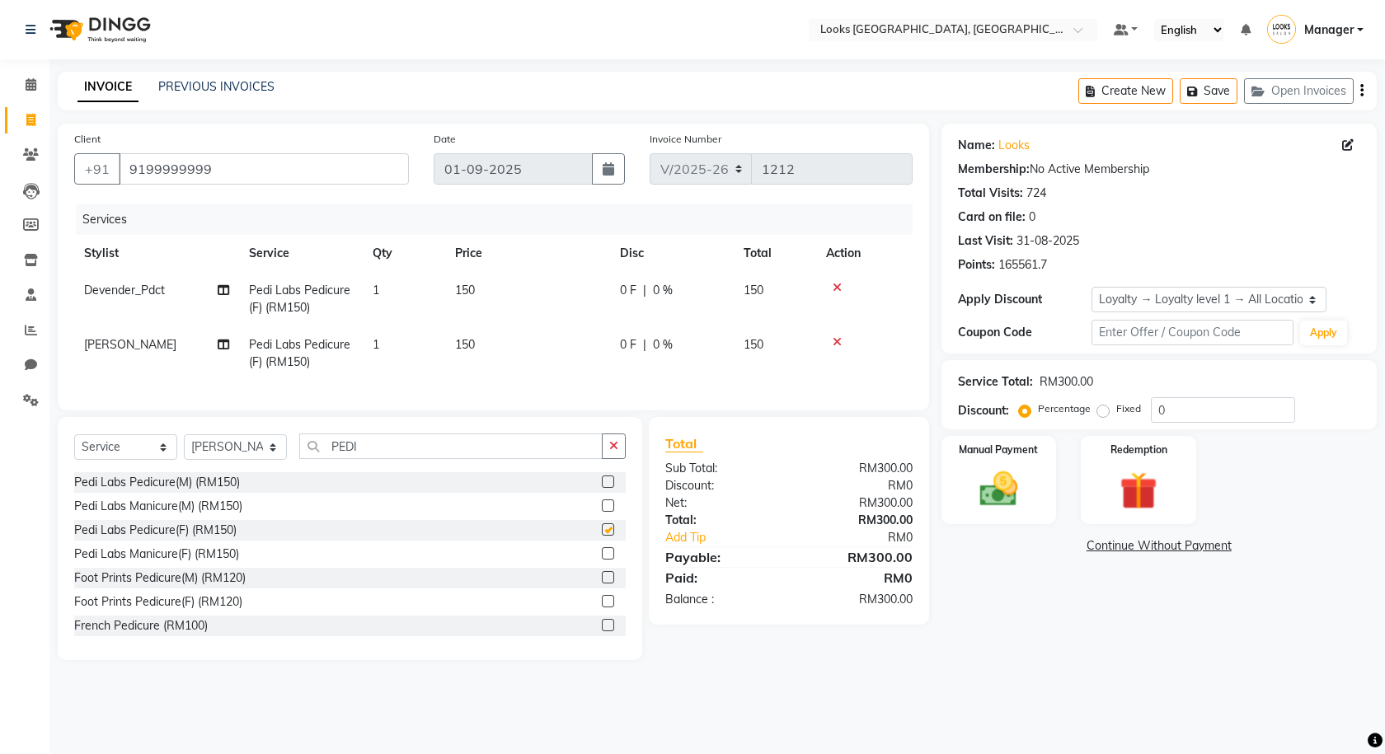
checkbox input "false"
click at [223, 458] on select "Select Stylist Alvina_ pdct Awaiz_Mgr Beenish Counter_Sales [PERSON_NAME] Deven…" at bounding box center [235, 447] width 103 height 26
select select "89279"
click at [184, 447] on select "Select Stylist Alvina_ pdct Awaiz_Mgr Beenish Counter_Sales [PERSON_NAME] Deven…" at bounding box center [235, 447] width 103 height 26
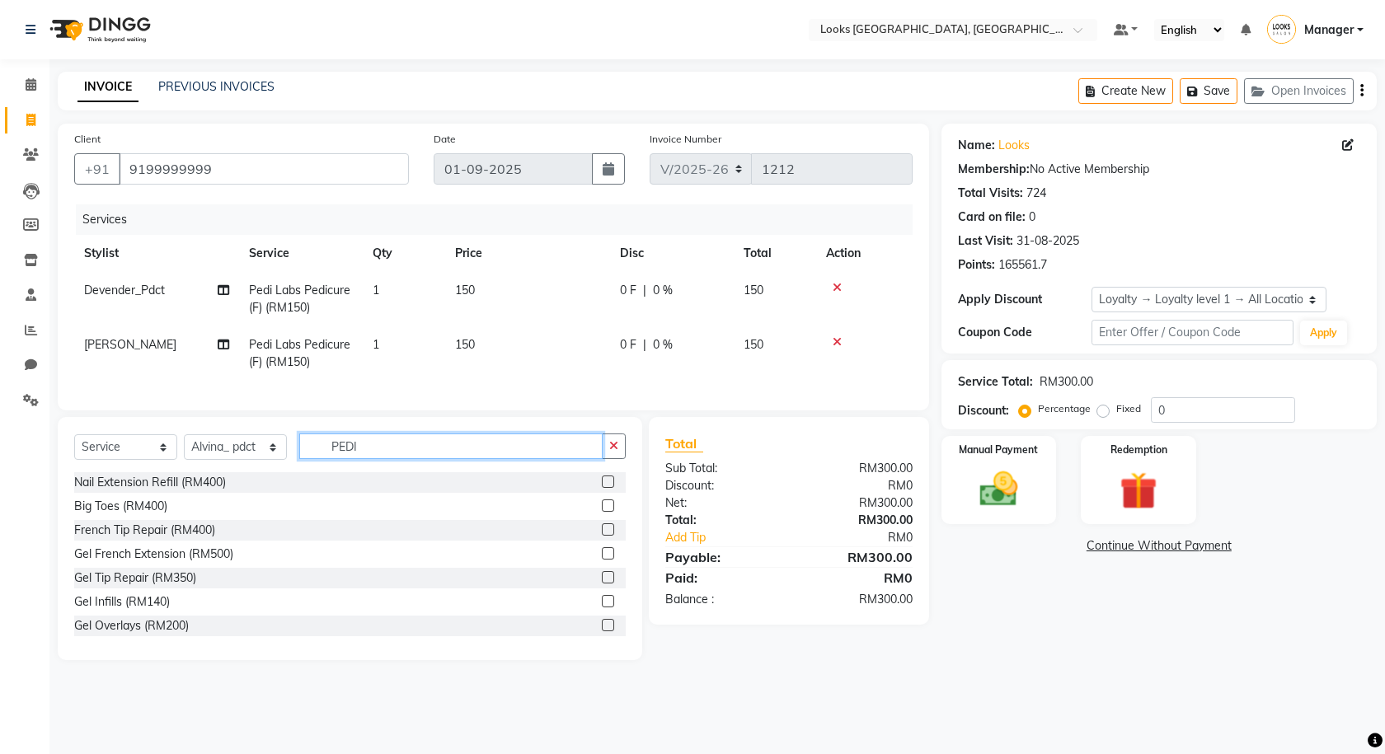
click at [383, 459] on input "PEDI" at bounding box center [450, 446] width 303 height 26
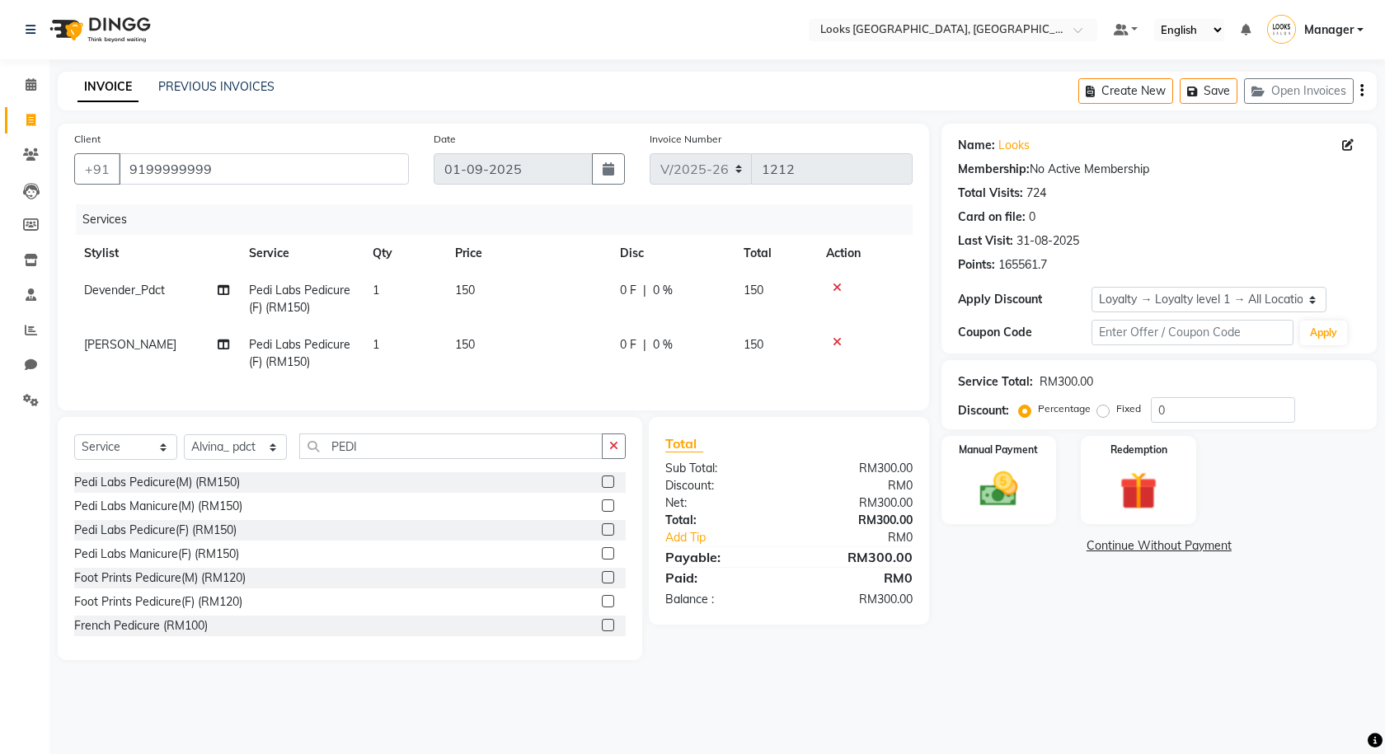
click at [602, 536] on label at bounding box center [608, 529] width 12 height 12
click at [602, 536] on input "checkbox" at bounding box center [607, 530] width 11 height 11
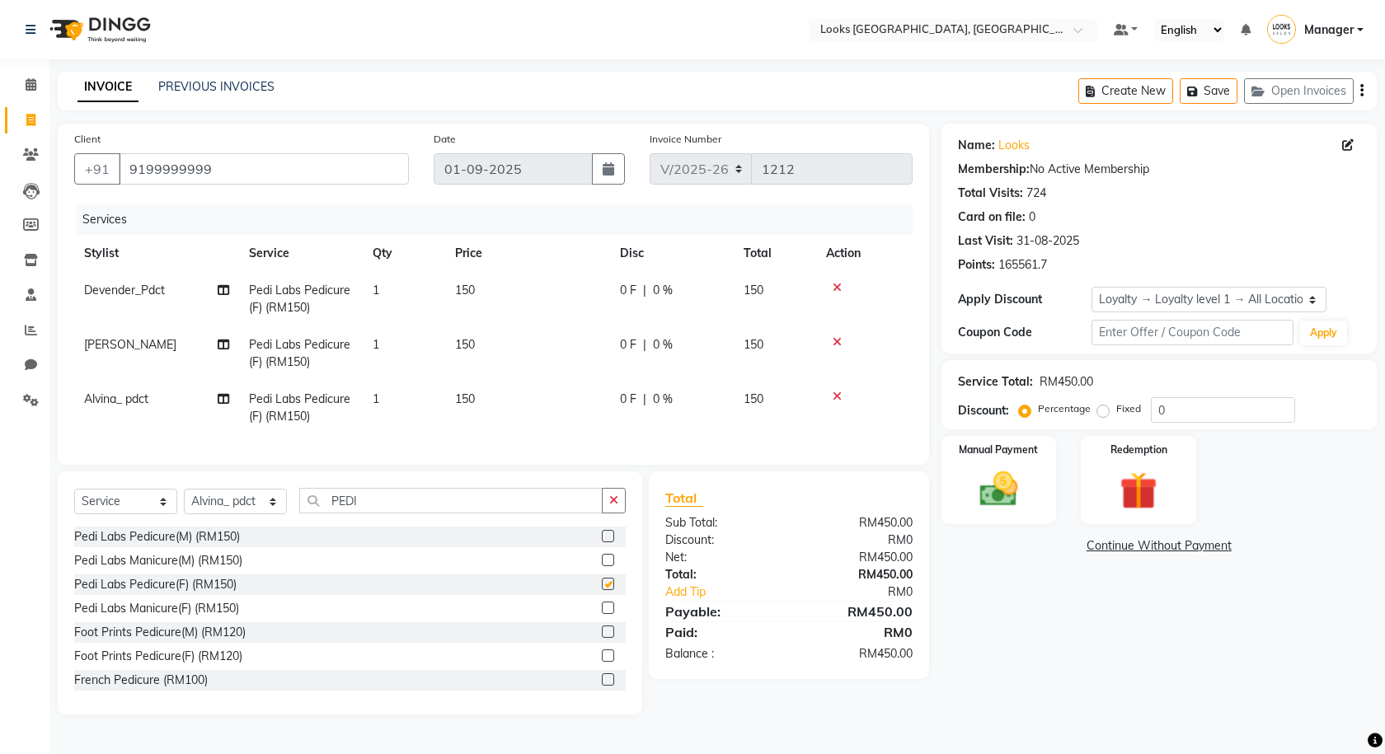
checkbox input "false"
click at [271, 514] on select "Select Stylist Alvina_ pdct Awaiz_Mgr Beenish Counter_Sales [PERSON_NAME] Deven…" at bounding box center [235, 502] width 103 height 26
click at [1216, 93] on button "Save" at bounding box center [1208, 91] width 58 height 26
click at [213, 514] on select "Select Stylist Alvina_ pdct Awaiz_Mgr Beenish Counter_Sales [PERSON_NAME] Deven…" at bounding box center [235, 502] width 103 height 26
select select "90435"
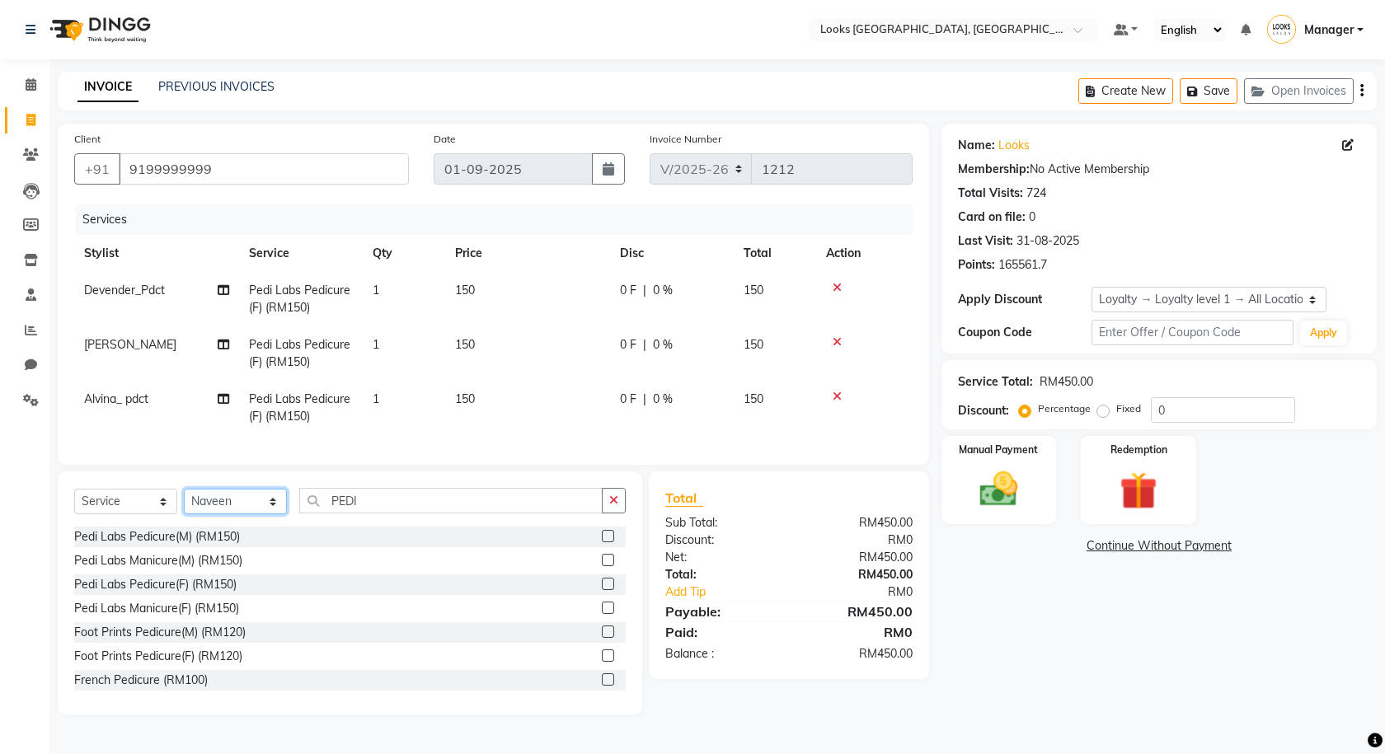
click at [184, 501] on select "Select Stylist Alvina_ pdct Awaiz_Mgr Beenish Counter_Sales [PERSON_NAME] Deven…" at bounding box center [235, 502] width 103 height 26
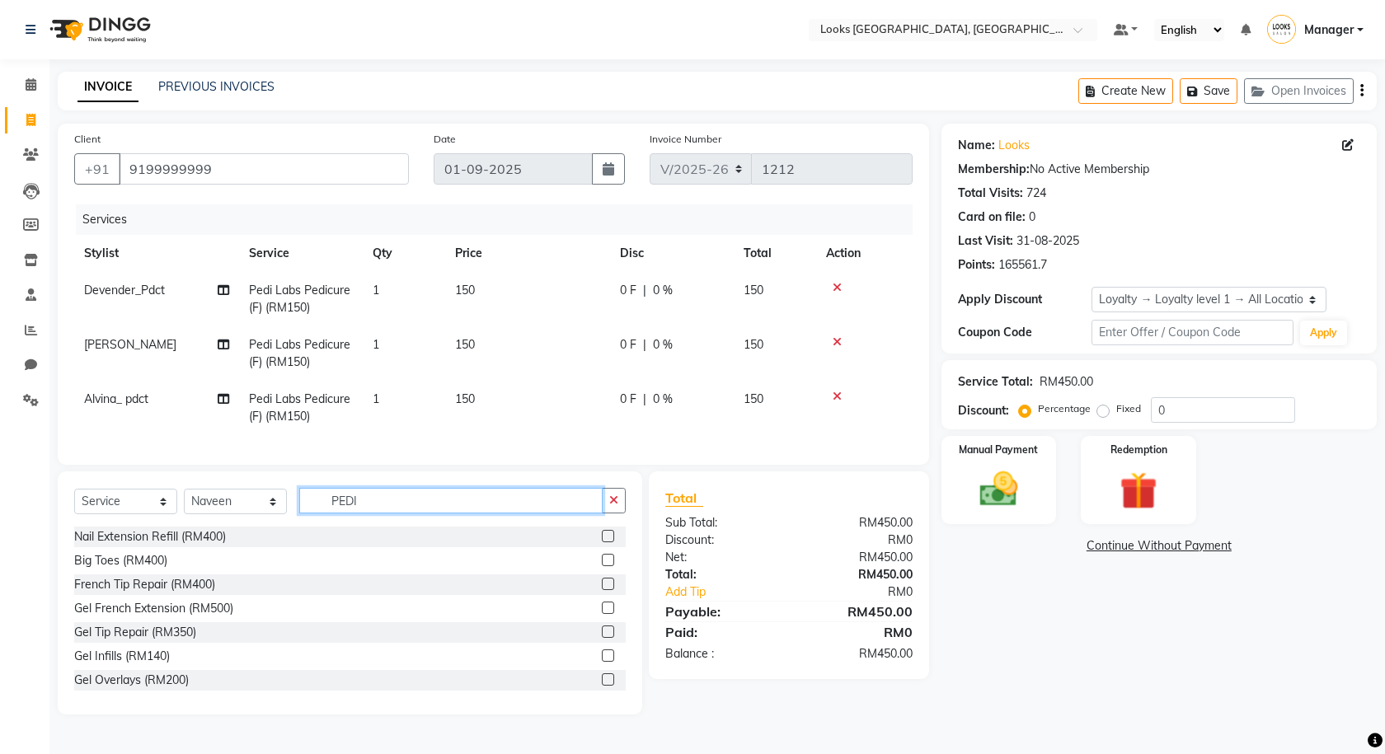
drag, startPoint x: 386, startPoint y: 513, endPoint x: 414, endPoint y: 549, distance: 45.2
click at [410, 546] on div "Select Service Product Membership Package Voucher Prepaid Gift Card Select Styl…" at bounding box center [350, 592] width 584 height 243
type input "P"
type input "FOOT"
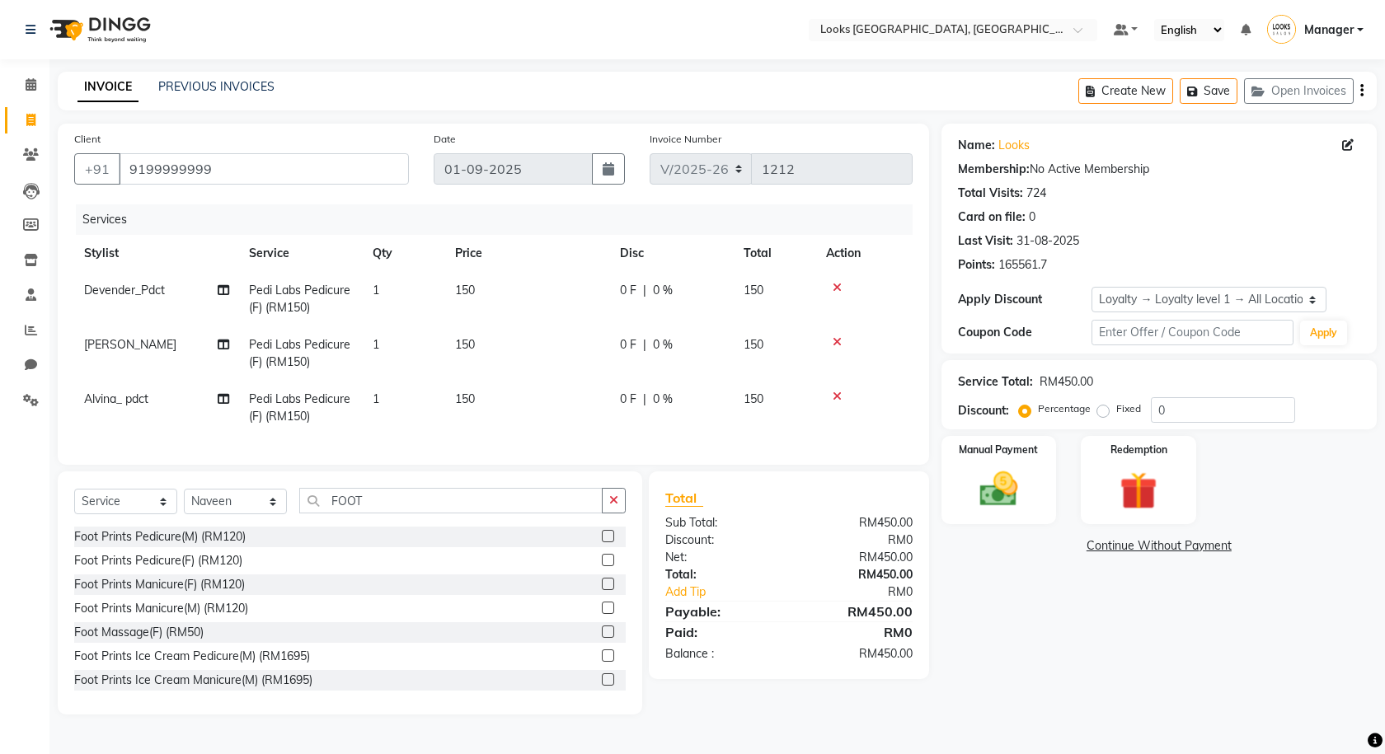
click at [602, 638] on label at bounding box center [608, 632] width 12 height 12
click at [602, 638] on input "checkbox" at bounding box center [607, 632] width 11 height 11
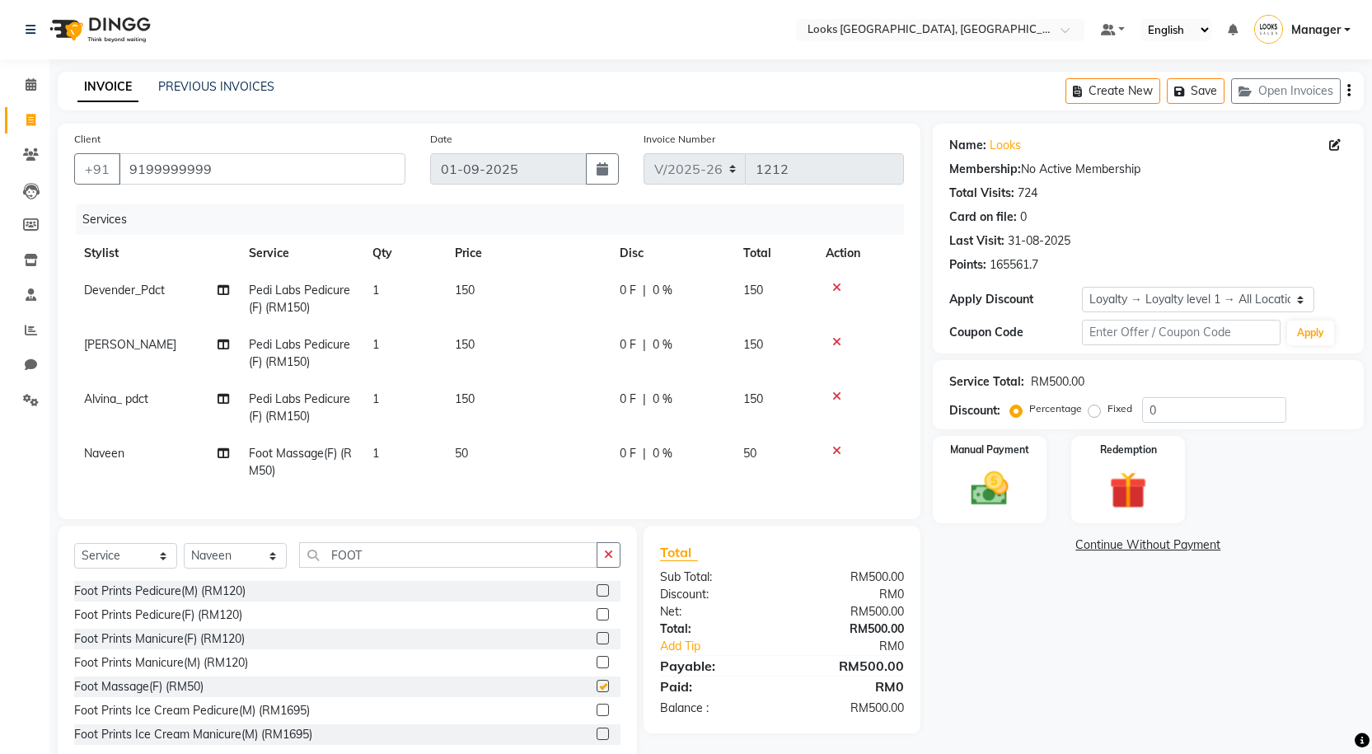
checkbox input "false"
click at [1212, 96] on button "Save" at bounding box center [1196, 91] width 58 height 26
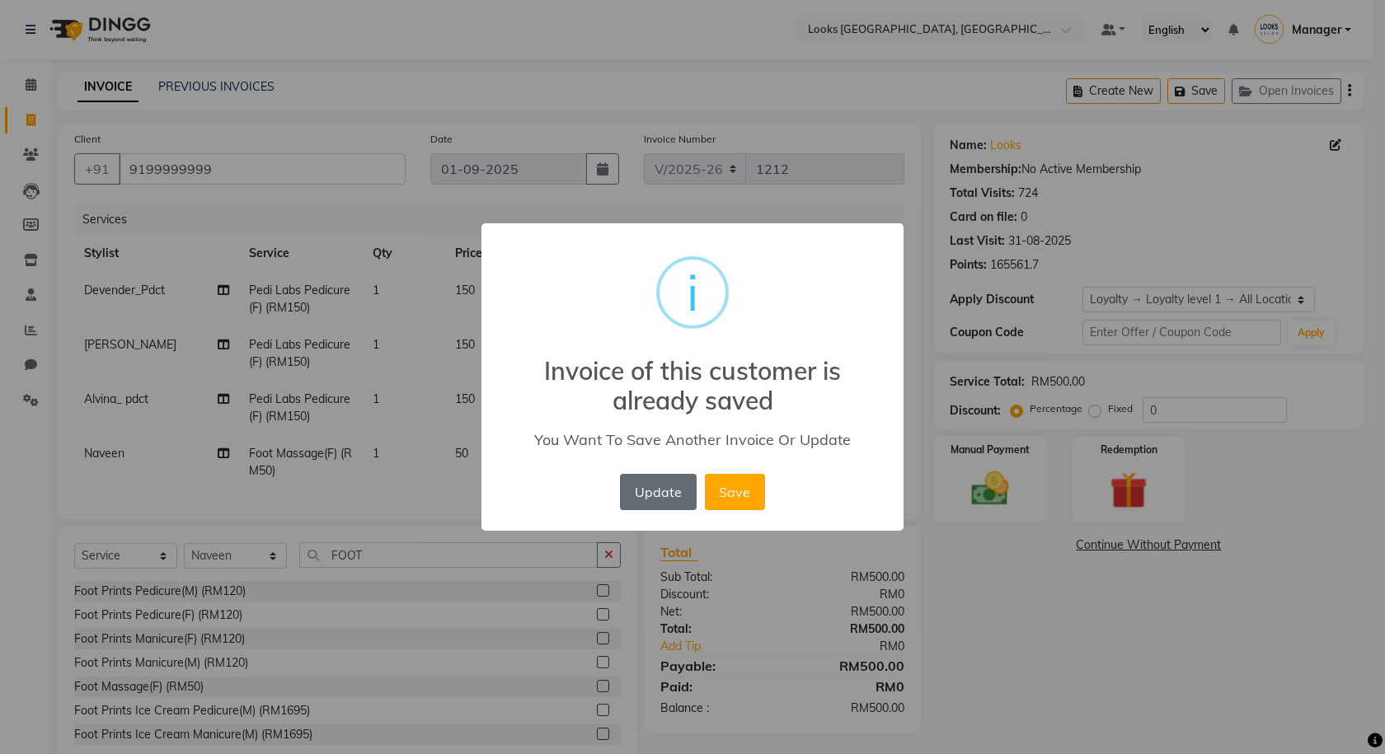
click at [662, 496] on button "Update" at bounding box center [658, 492] width 76 height 36
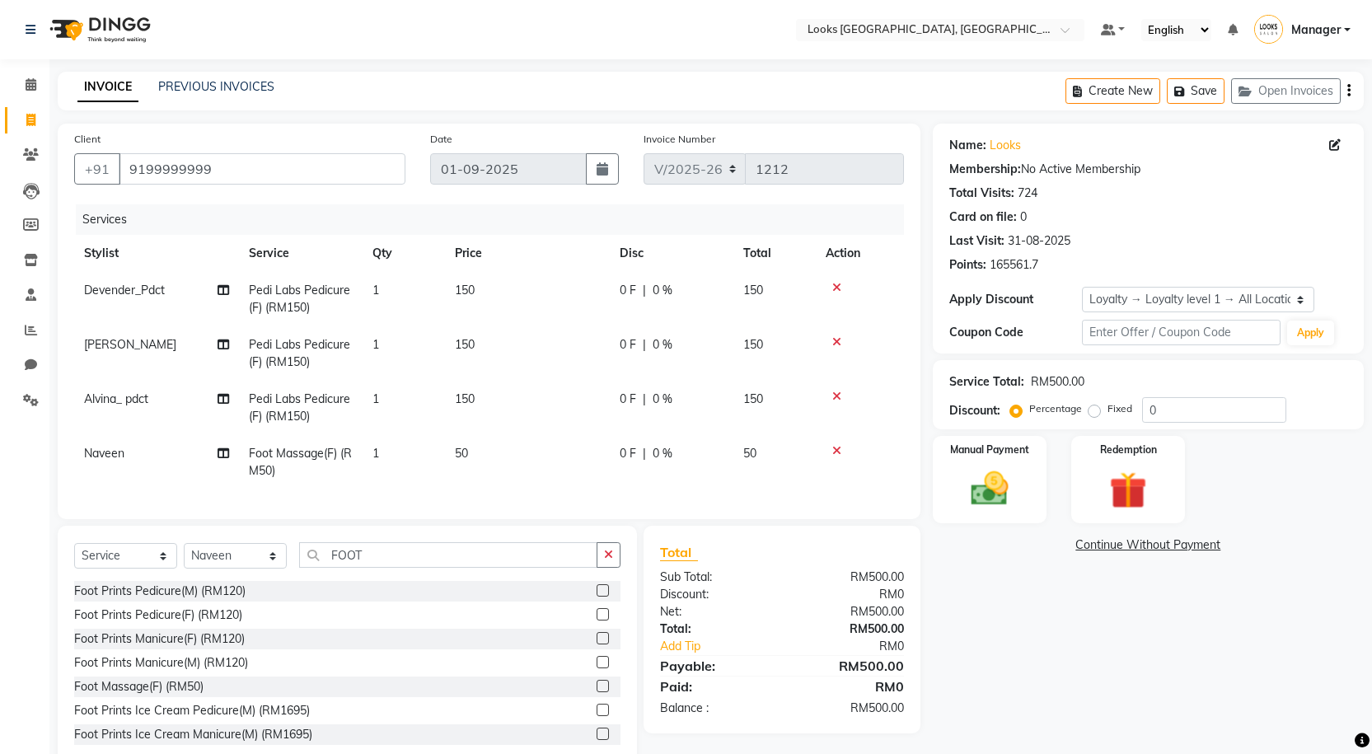
click at [466, 453] on span "50" at bounding box center [461, 453] width 13 height 15
select select "90435"
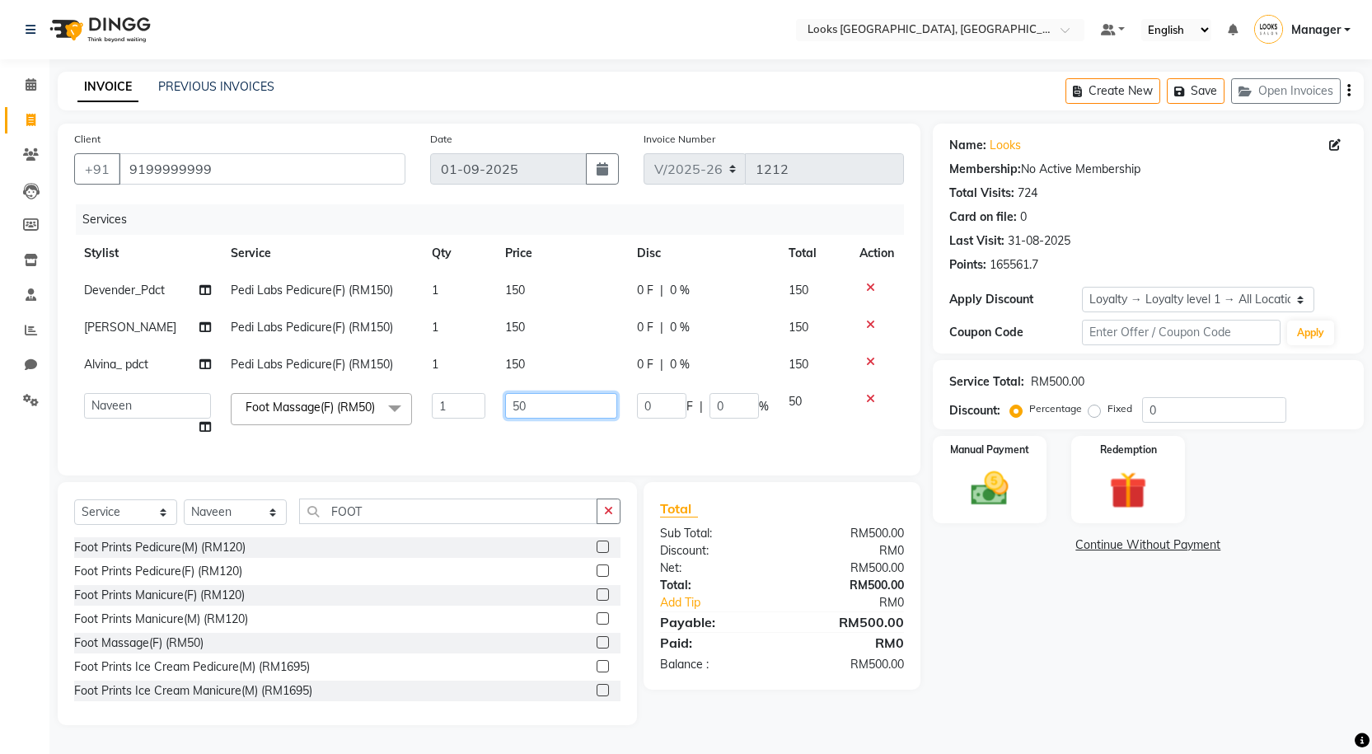
click at [550, 410] on input "50" at bounding box center [561, 406] width 112 height 26
type input "5"
type input "75"
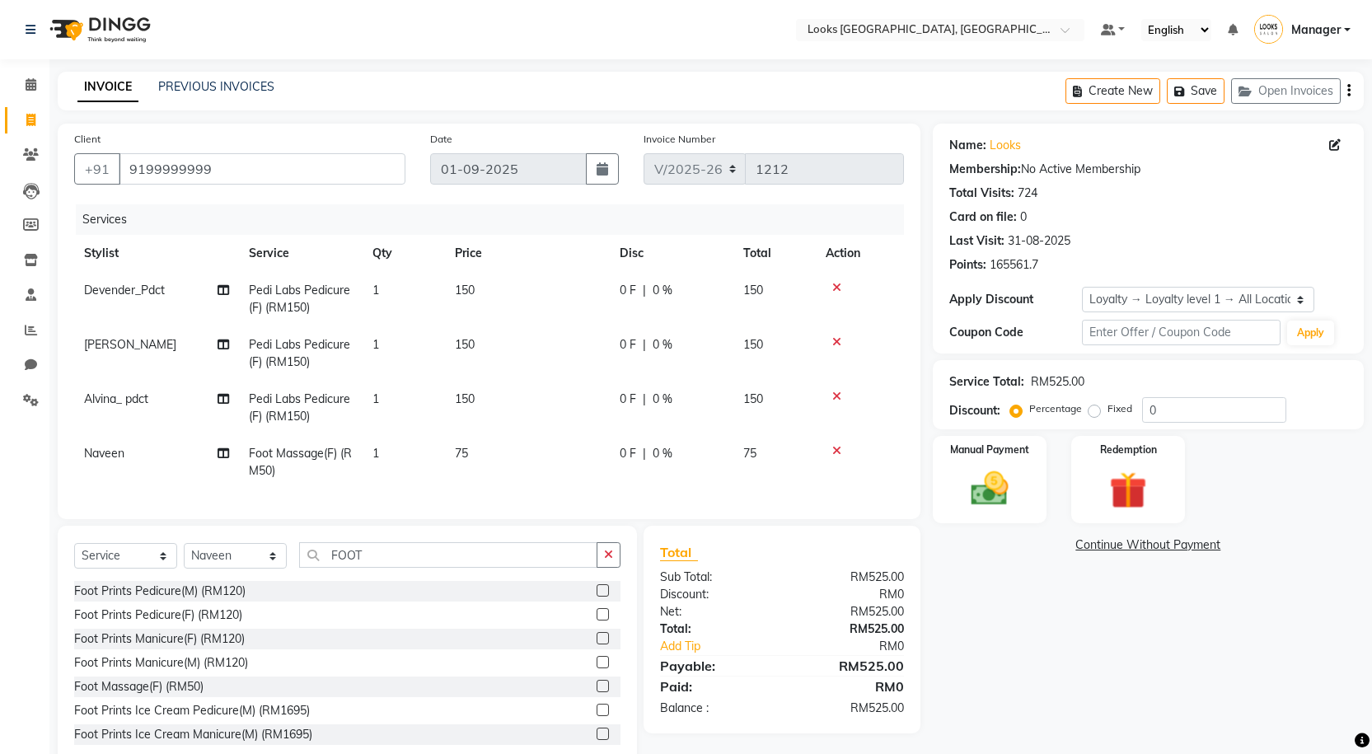
click at [781, 442] on td "75" at bounding box center [774, 462] width 82 height 54
select select "90435"
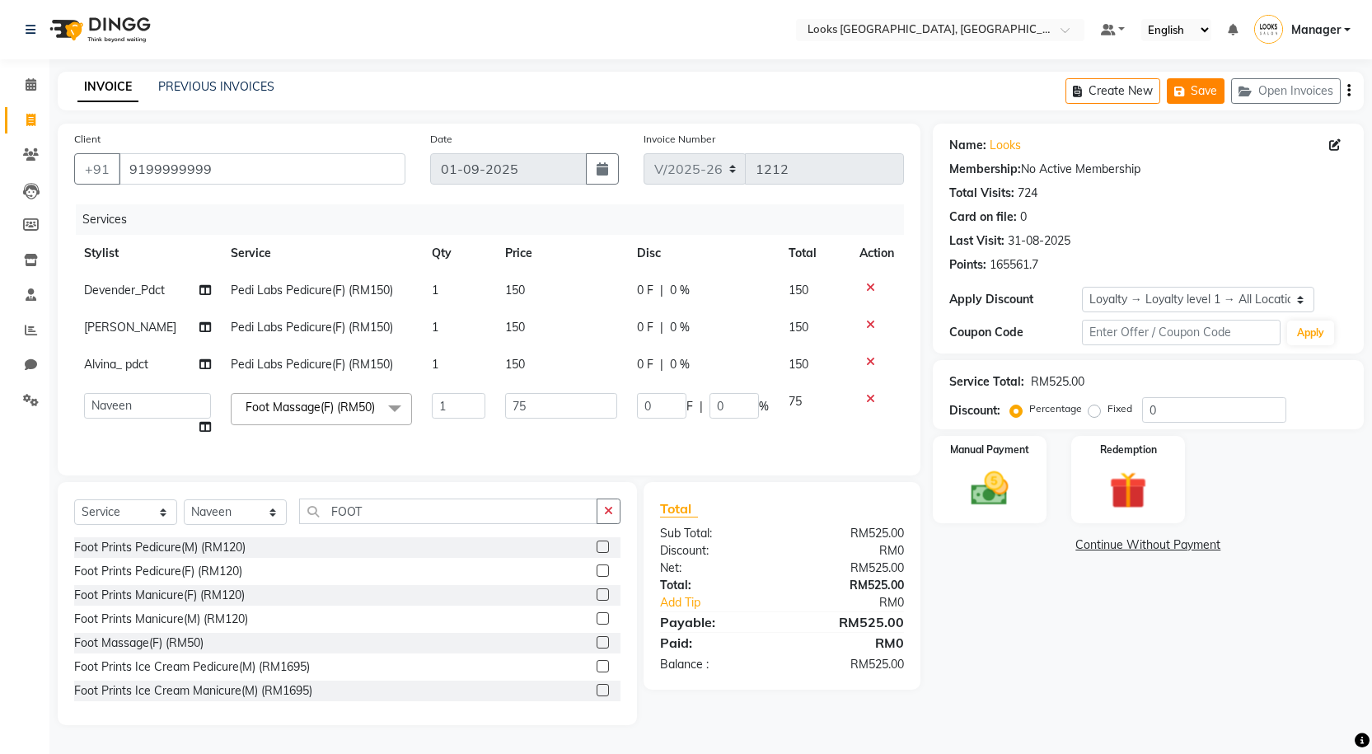
click at [1205, 83] on button "Save" at bounding box center [1196, 91] width 58 height 26
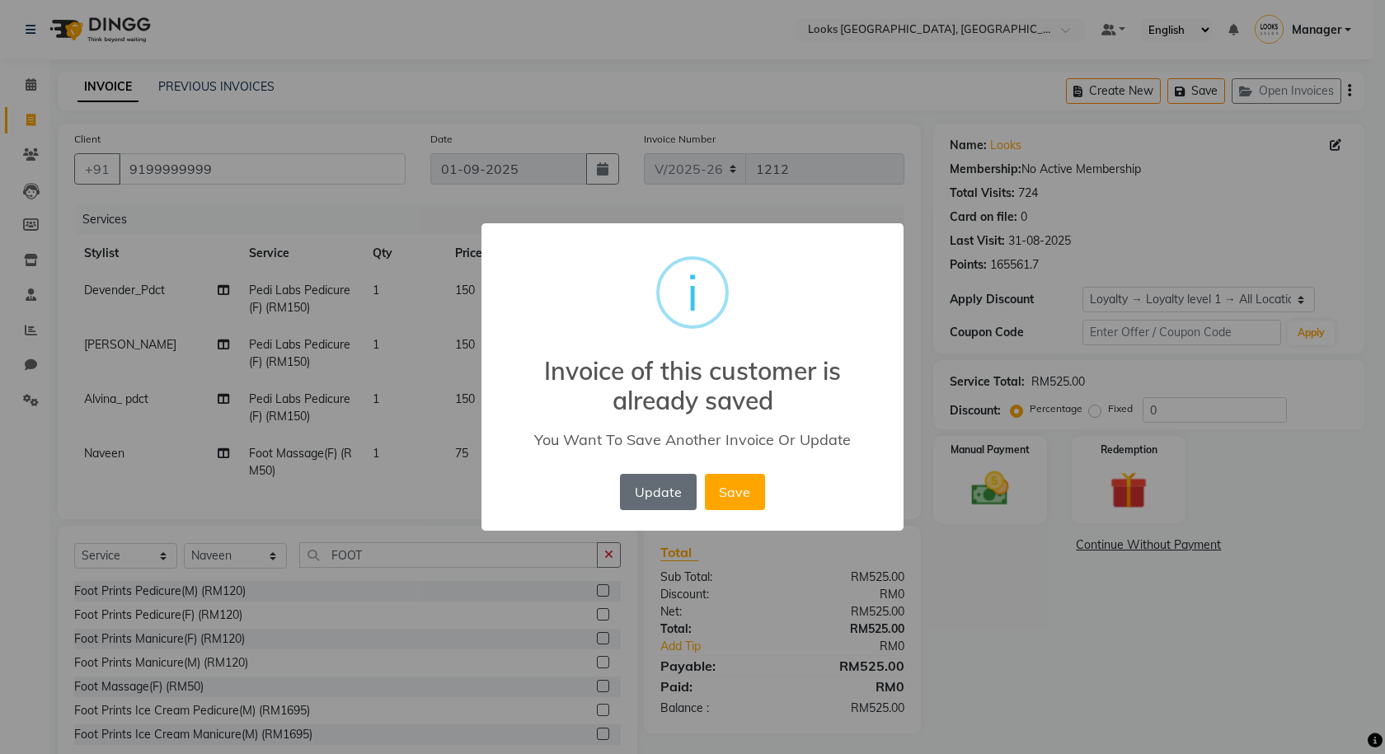
click at [653, 488] on button "Update" at bounding box center [658, 492] width 76 height 36
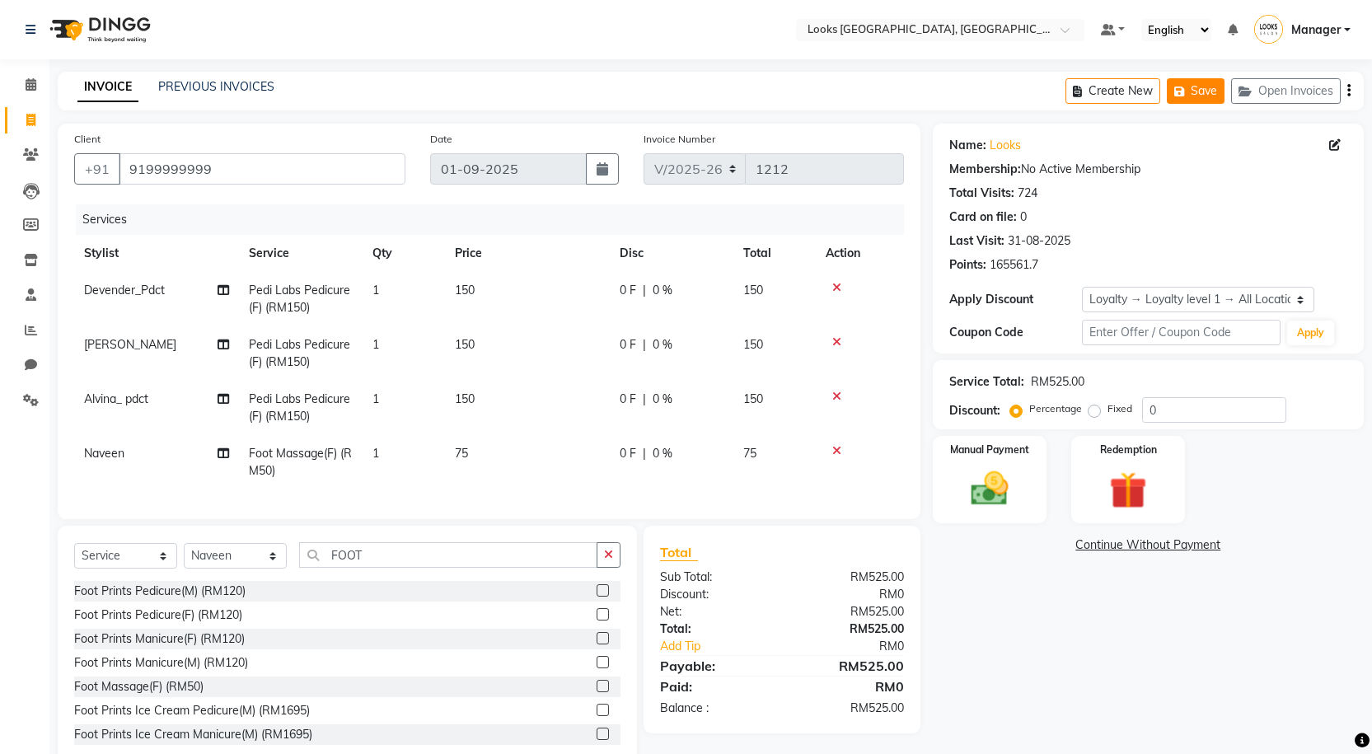
click at [1218, 99] on button "Save" at bounding box center [1196, 91] width 58 height 26
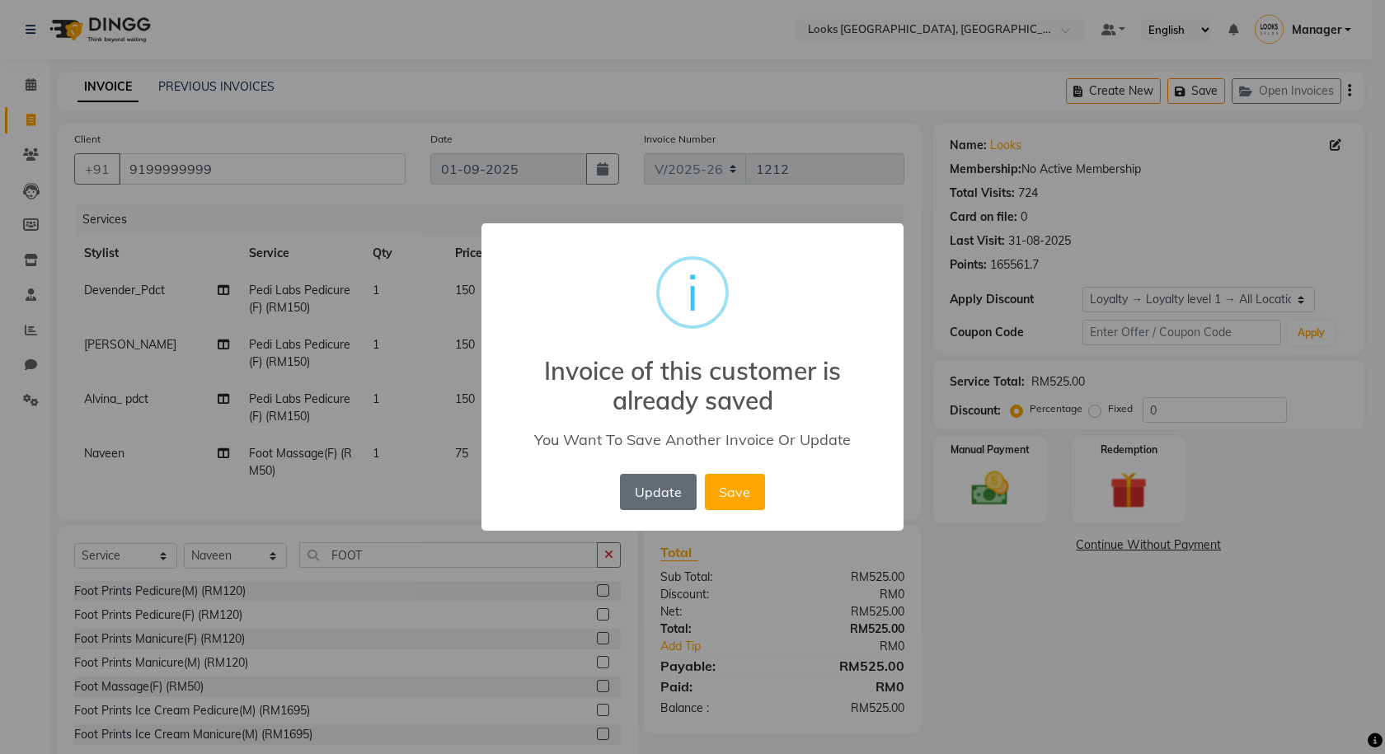
click at [647, 485] on button "Update" at bounding box center [658, 492] width 76 height 36
